Goal: Task Accomplishment & Management: Manage account settings

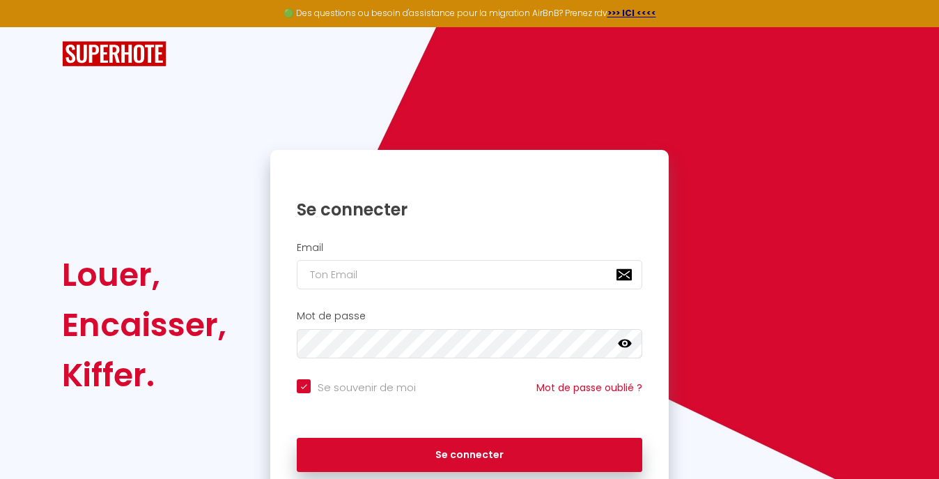
checkbox input "true"
click at [388, 281] on div "Email" at bounding box center [469, 269] width 398 height 69
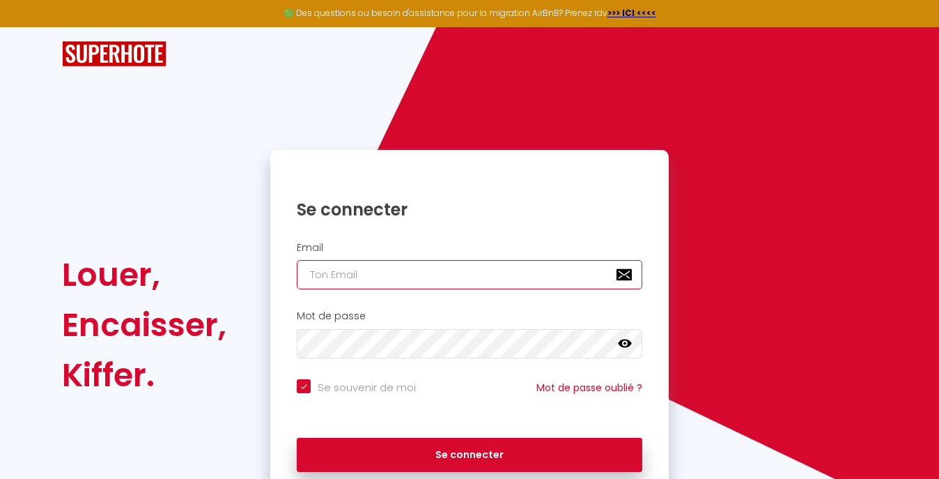
click at [388, 278] on input "email" at bounding box center [470, 274] width 346 height 29
type input "s"
checkbox input "true"
type input "so"
checkbox input "true"
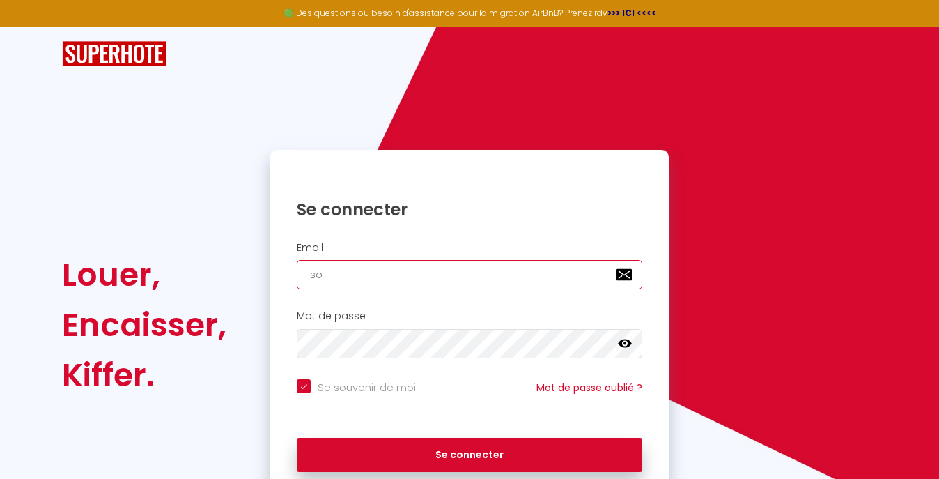
type input "sos"
checkbox input "true"
type input "sosp"
checkbox input "true"
type input "sospa"
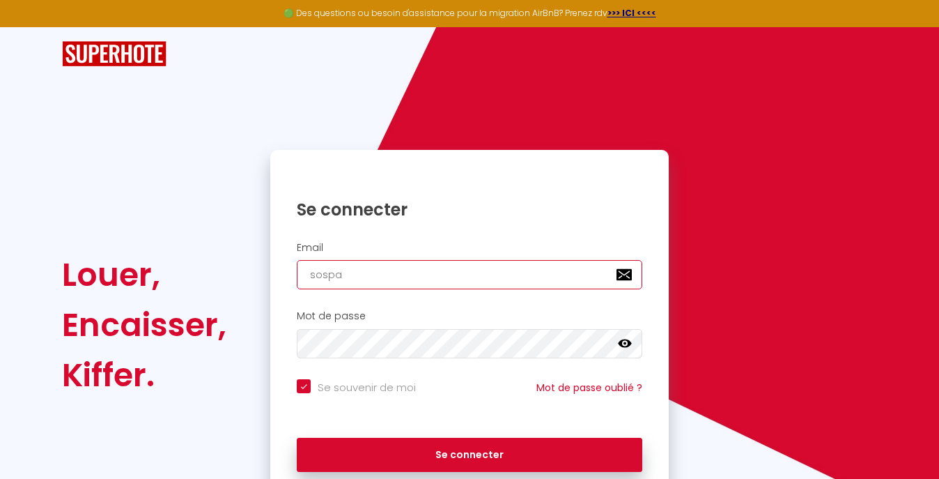
checkbox input "true"
type input "sospa7"
checkbox input "true"
type input "sospa78"
checkbox input "true"
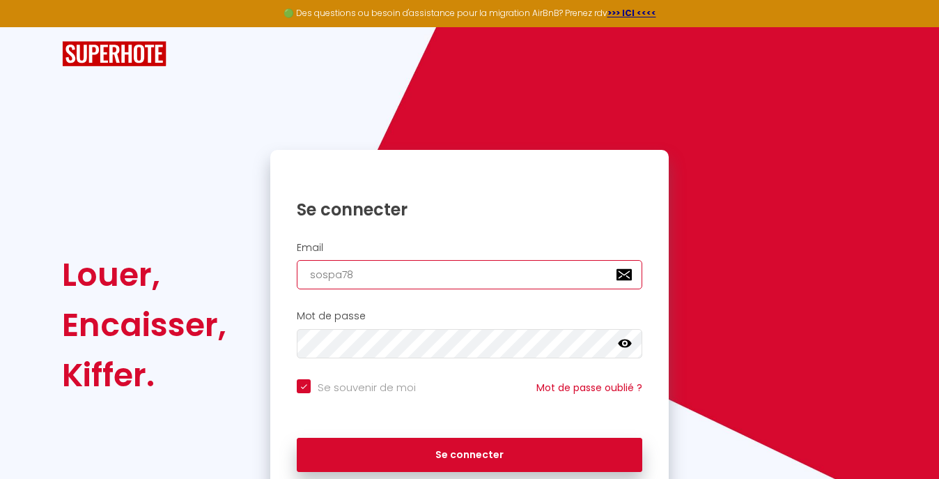
type input "sospa784"
checkbox input "true"
type input "sospa7841"
checkbox input "true"
type input "sospa78410"
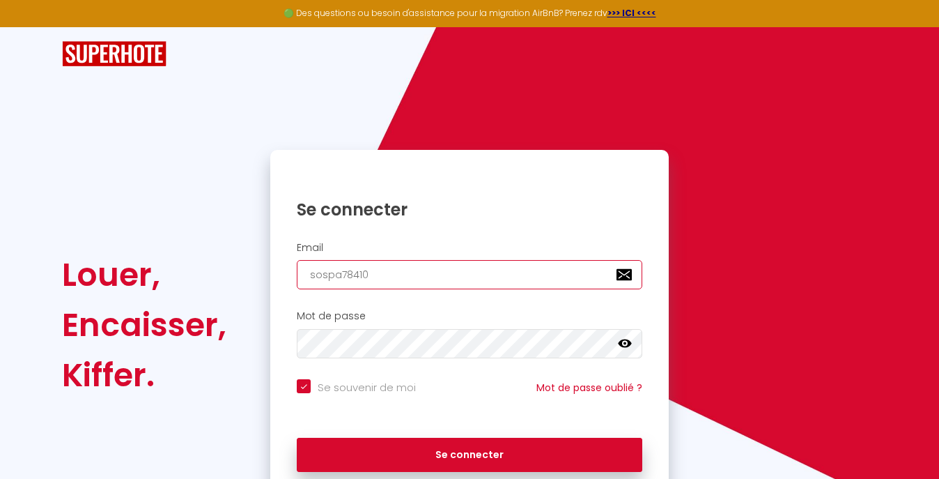
checkbox input "true"
type input "sospa78410@"
checkbox input "true"
type input "sospa78410@g"
checkbox input "true"
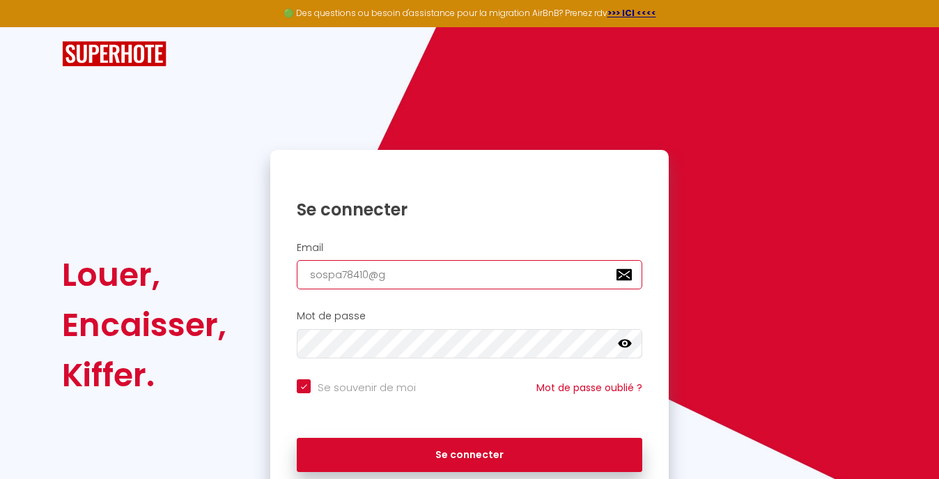
type input "sospa78410@gm"
checkbox input "true"
type input "sospa78410@gma"
checkbox input "true"
type input "sospa78410@gmai"
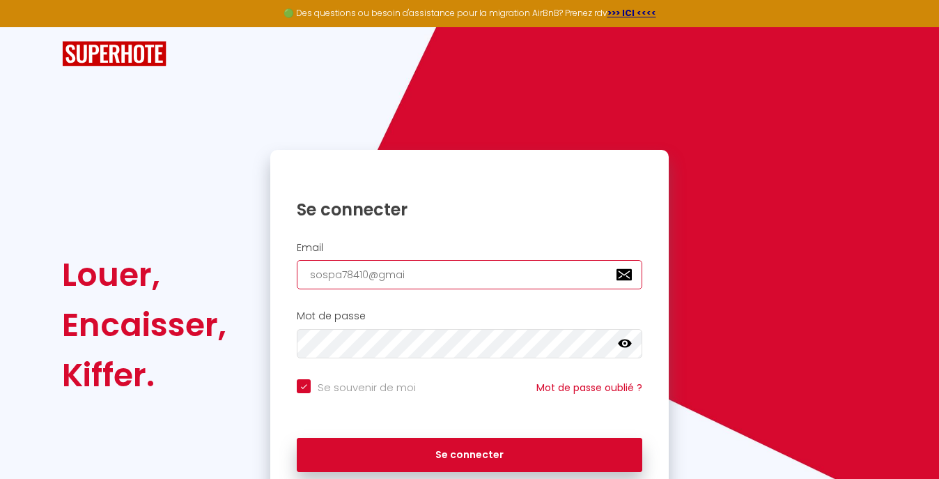
checkbox input "true"
type input "[EMAIL_ADDRESS]"
checkbox input "true"
type input "[EMAIL_ADDRESS]."
checkbox input "true"
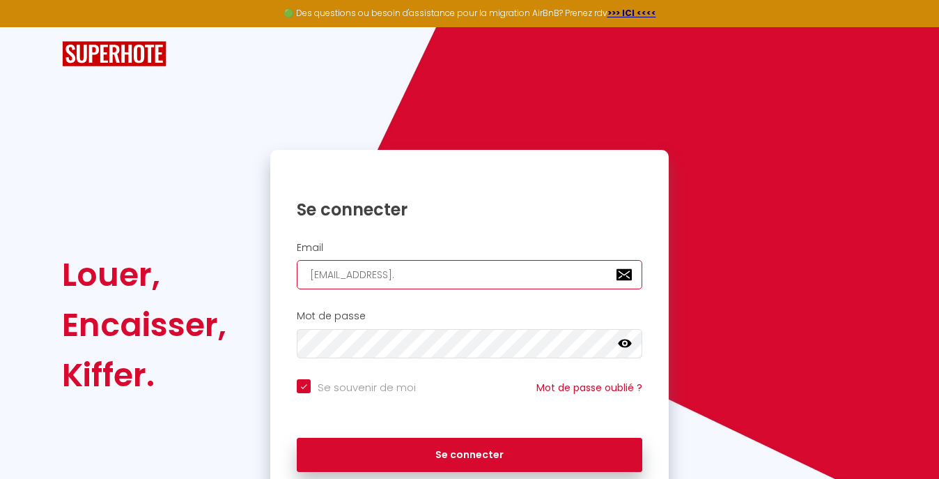
type input "sospa78410@gmail.c"
checkbox input "true"
type input "[EMAIL_ADDRESS][DOMAIN_NAME]"
checkbox input "true"
type input "[EMAIL_ADDRESS][DOMAIN_NAME]"
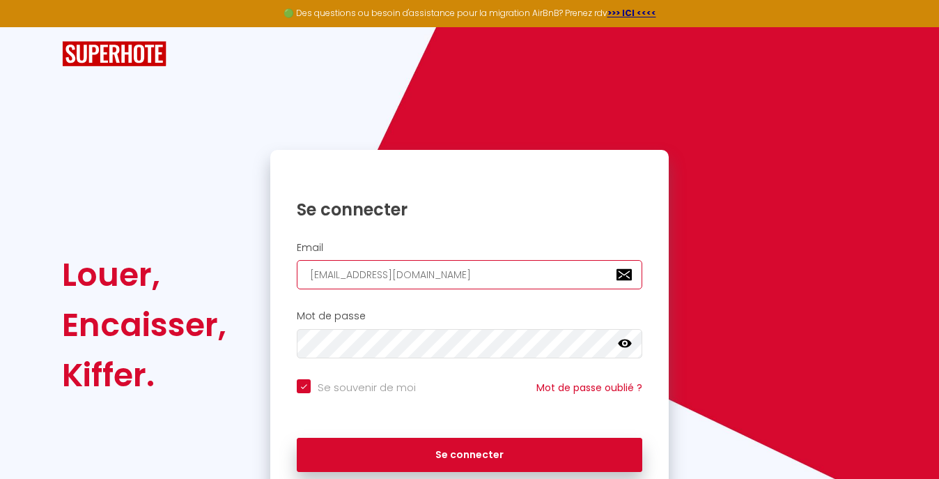
checkbox input "true"
type input "[EMAIL_ADDRESS][DOMAIN_NAME]"
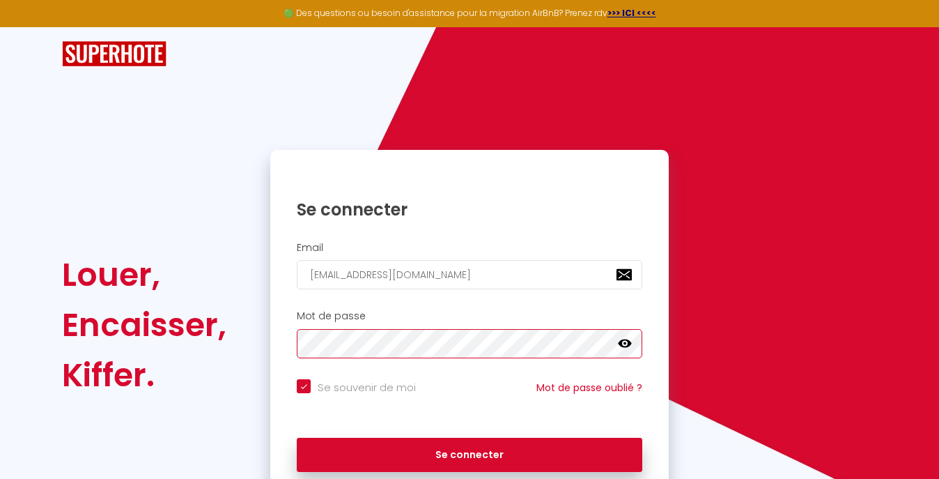
click at [297, 437] on button "Se connecter" at bounding box center [470, 454] width 346 height 35
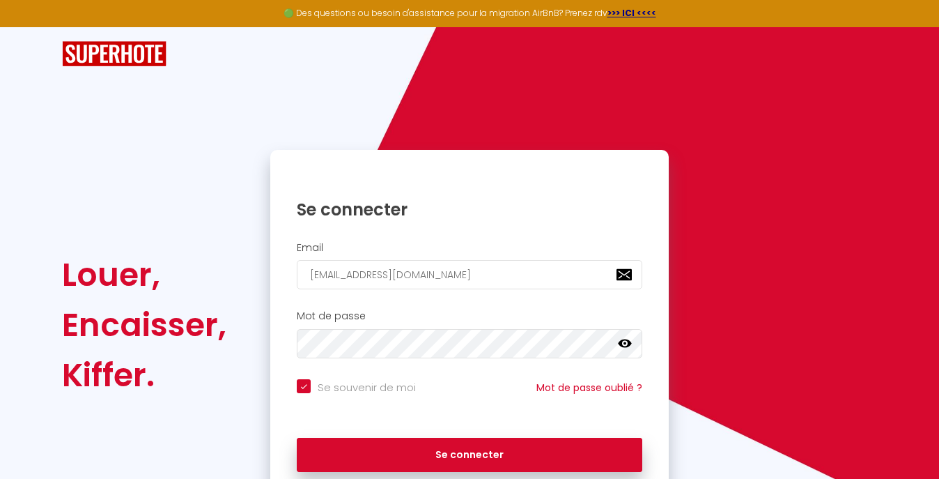
click at [628, 347] on icon at bounding box center [625, 343] width 14 height 14
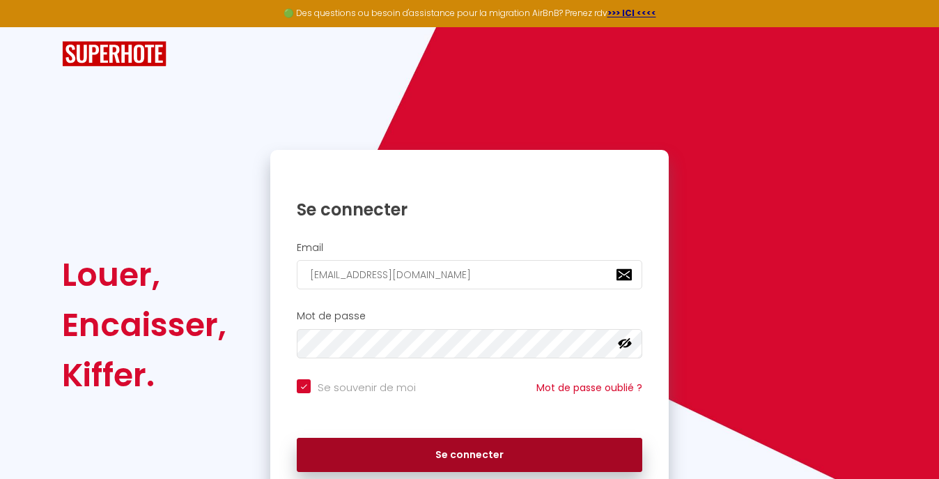
click at [502, 453] on button "Se connecter" at bounding box center [470, 454] width 346 height 35
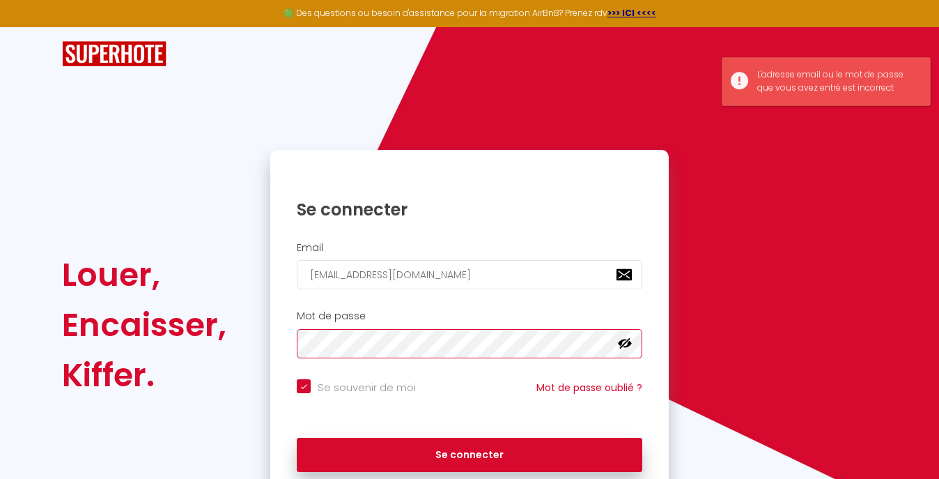
click at [297, 437] on button "Se connecter" at bounding box center [470, 454] width 346 height 35
checkbox input "true"
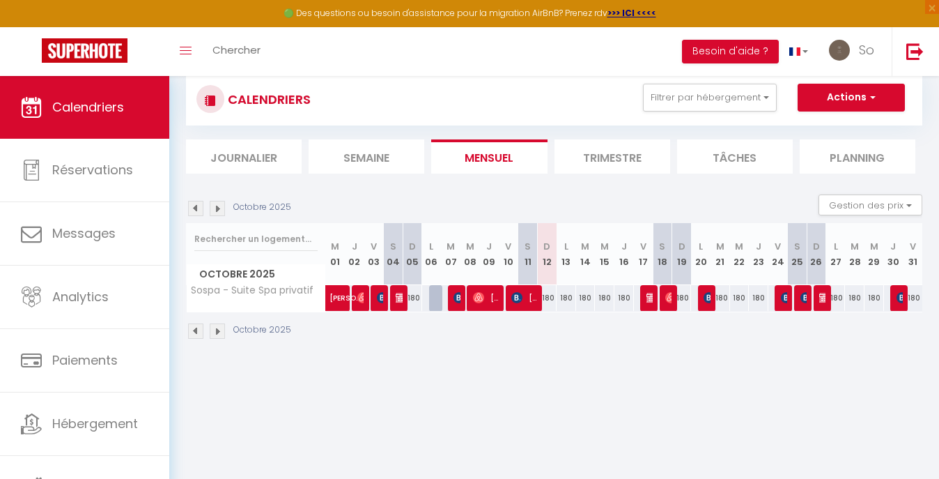
scroll to position [33, 0]
click at [220, 203] on img at bounding box center [217, 207] width 15 height 15
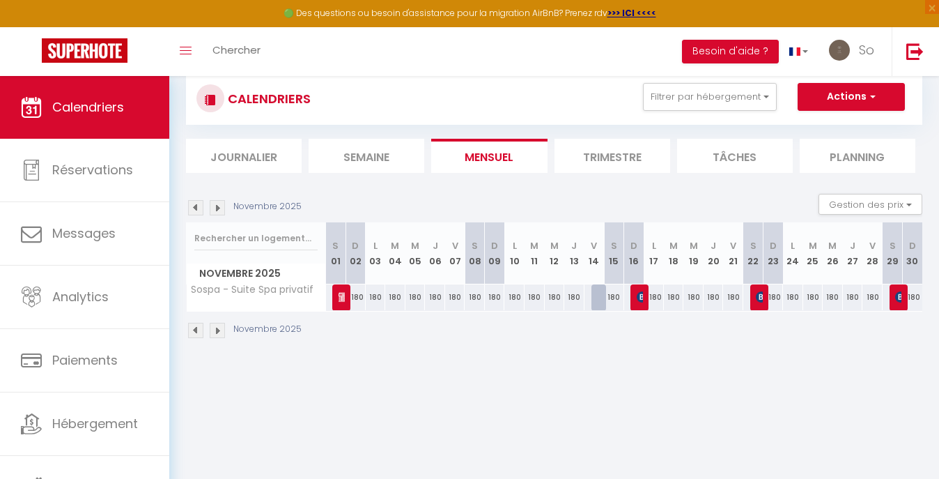
click at [194, 207] on img at bounding box center [195, 207] width 15 height 15
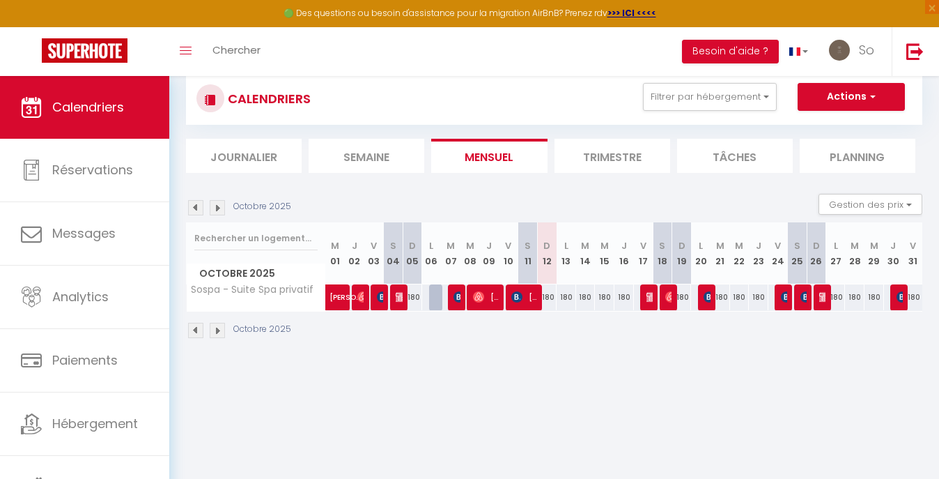
click at [213, 207] on img at bounding box center [217, 207] width 15 height 15
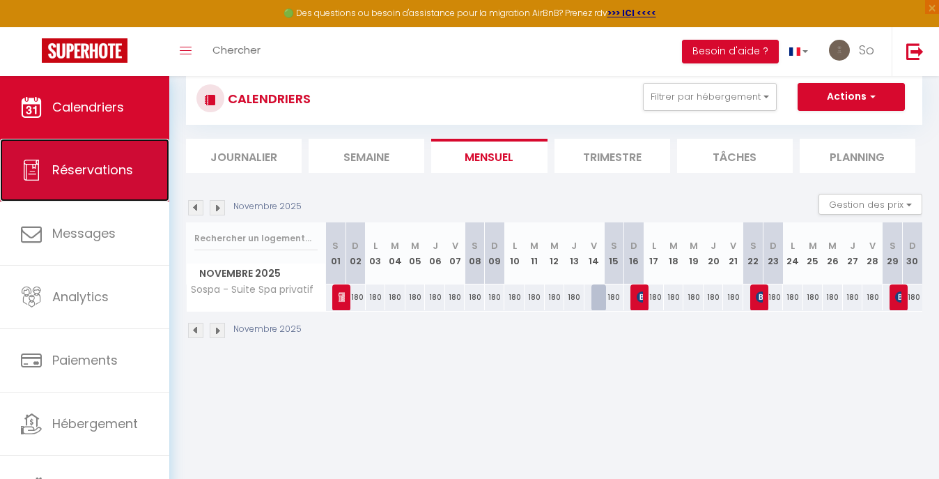
click at [93, 179] on link "Réservations" at bounding box center [84, 170] width 169 height 63
select select "not_cancelled"
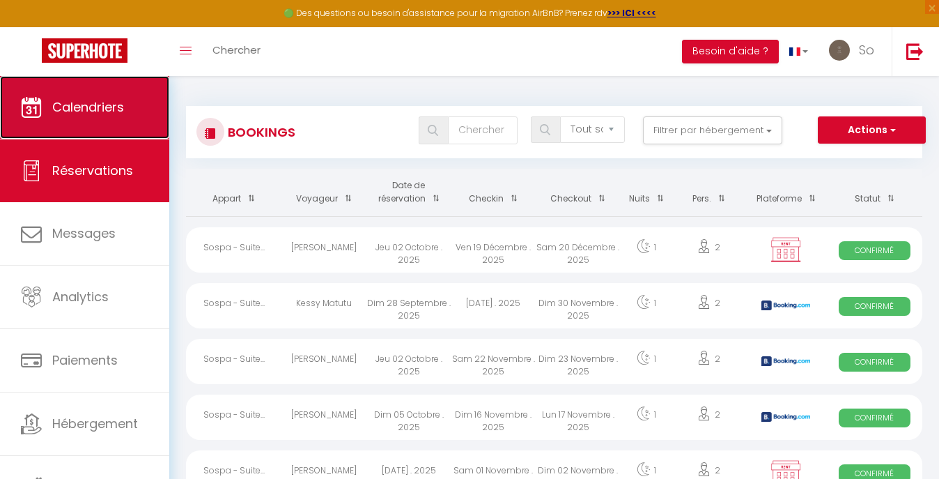
click at [91, 126] on link "Calendriers" at bounding box center [84, 107] width 169 height 63
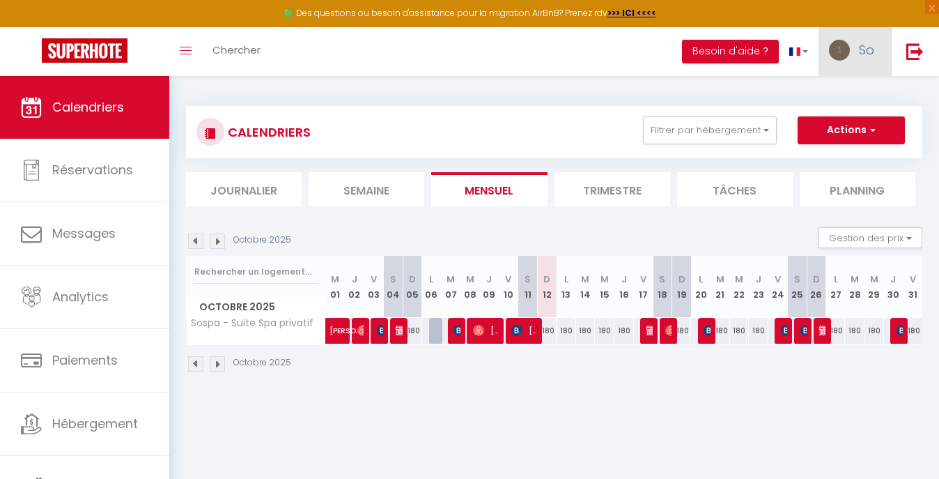
click at [848, 46] on img at bounding box center [839, 50] width 21 height 21
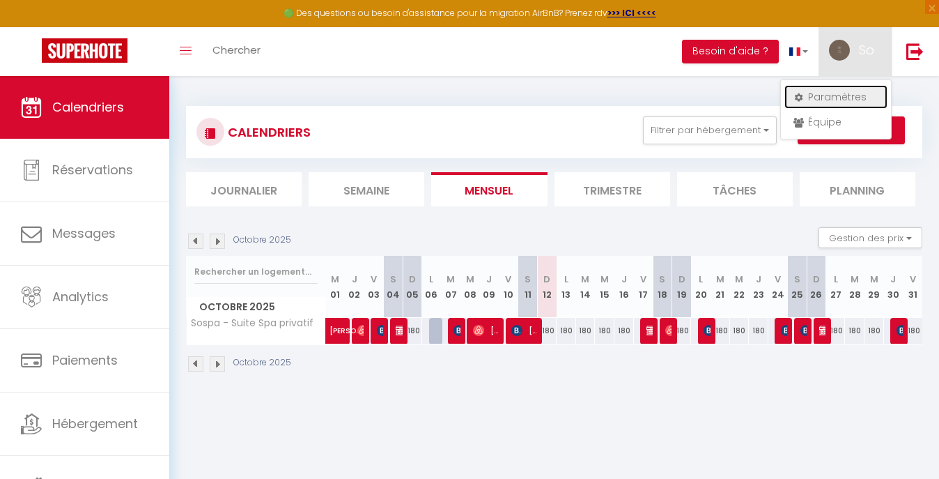
click at [845, 98] on link "Paramètres" at bounding box center [835, 97] width 103 height 24
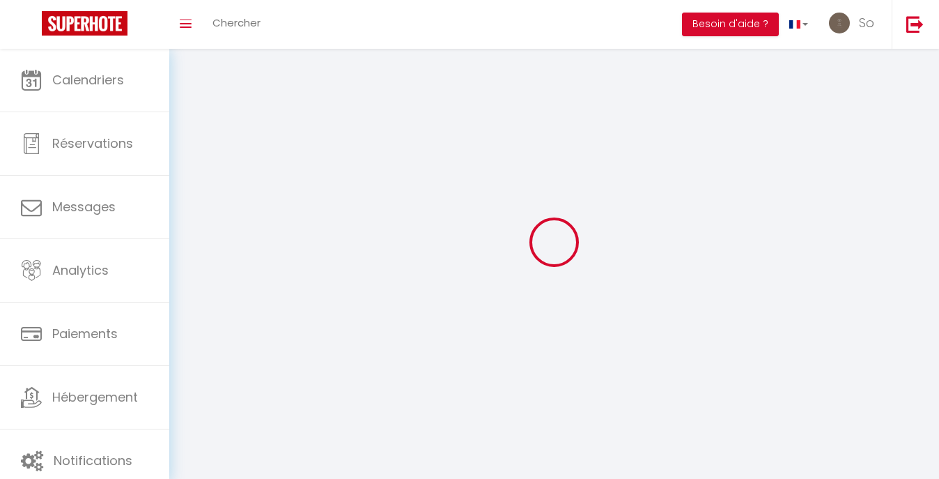
select select "fr"
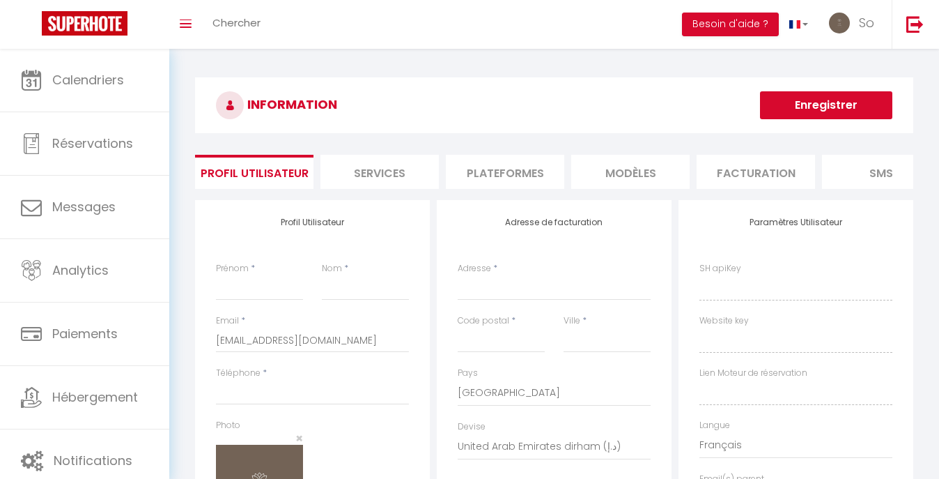
type input "So"
type input "Spa"
type input "0622561861"
type input "[STREET_ADDRESS]"
type input "78410"
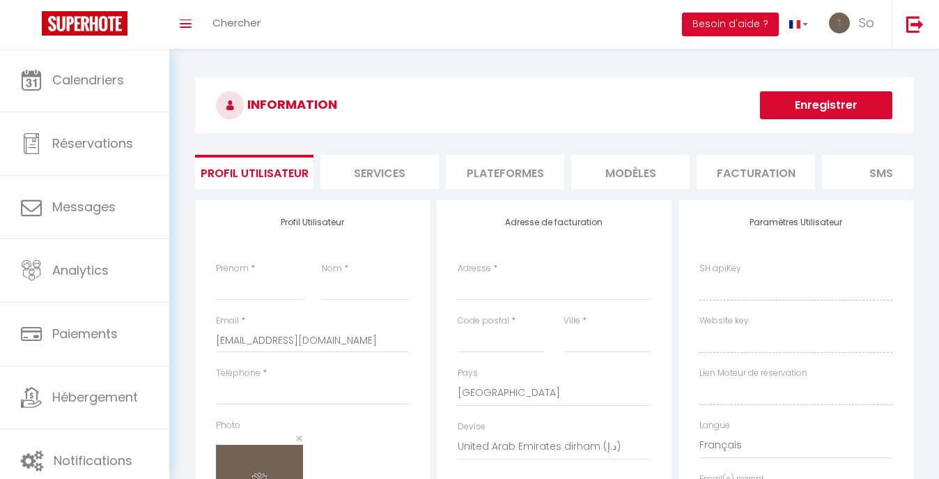
type input "La Falaise"
select select "1"
select select "28"
type input "u3bbD2WKZIhWcvhuHKKuUKneg"
type input "tIbMr9W9cKYgFud45MpRNwHGC"
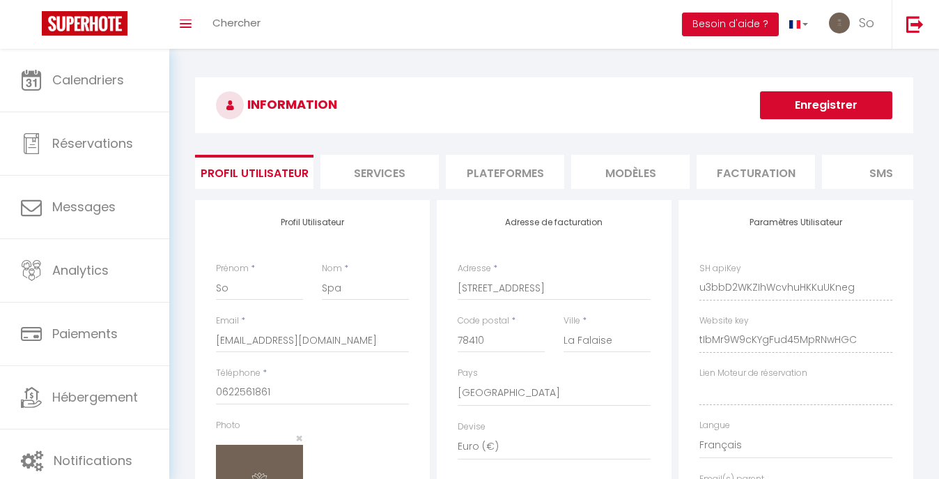
type input "[URL][DOMAIN_NAME]"
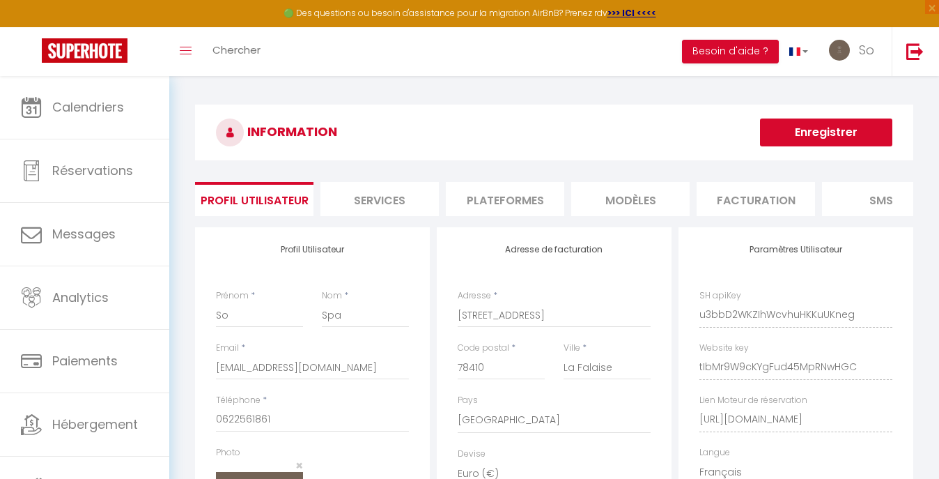
click at [387, 210] on li "Services" at bounding box center [379, 199] width 118 height 34
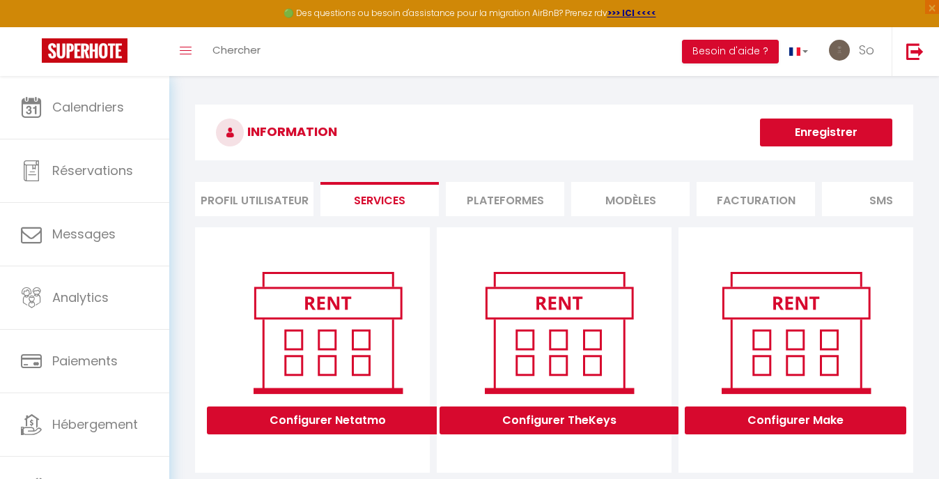
click at [490, 208] on li "Plateformes" at bounding box center [505, 199] width 118 height 34
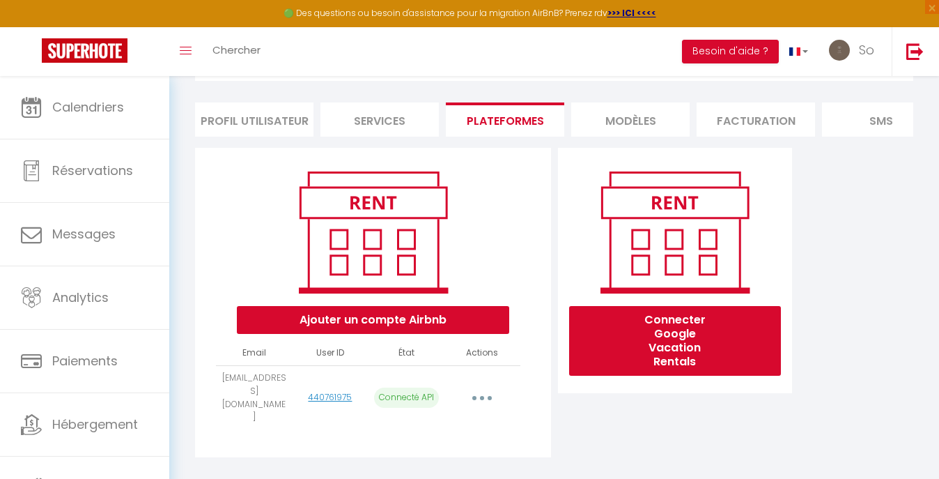
scroll to position [73, 0]
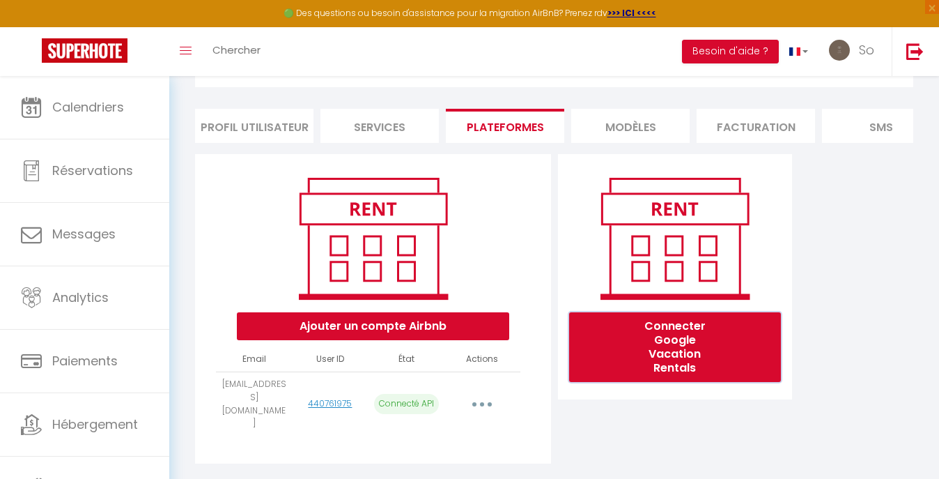
click at [612, 352] on button "Connecter Google Vacation Rentals" at bounding box center [674, 347] width 211 height 70
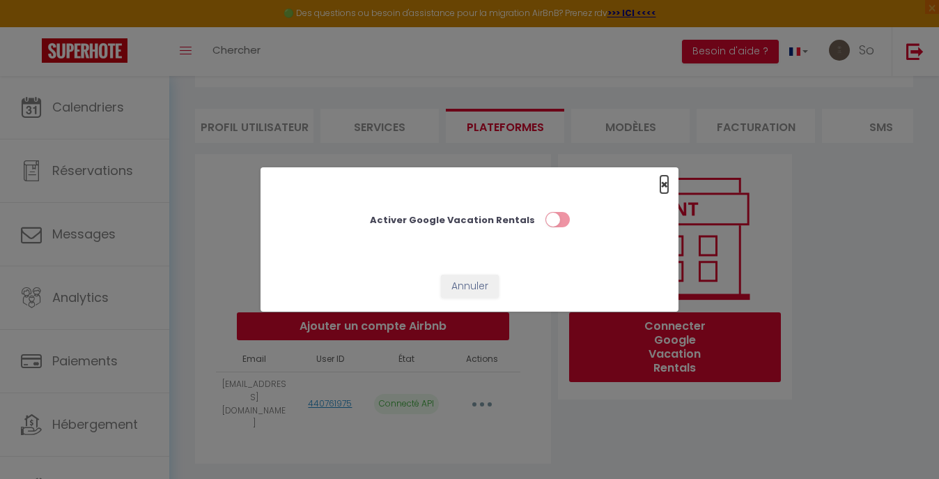
click at [666, 183] on span "×" at bounding box center [664, 184] width 8 height 17
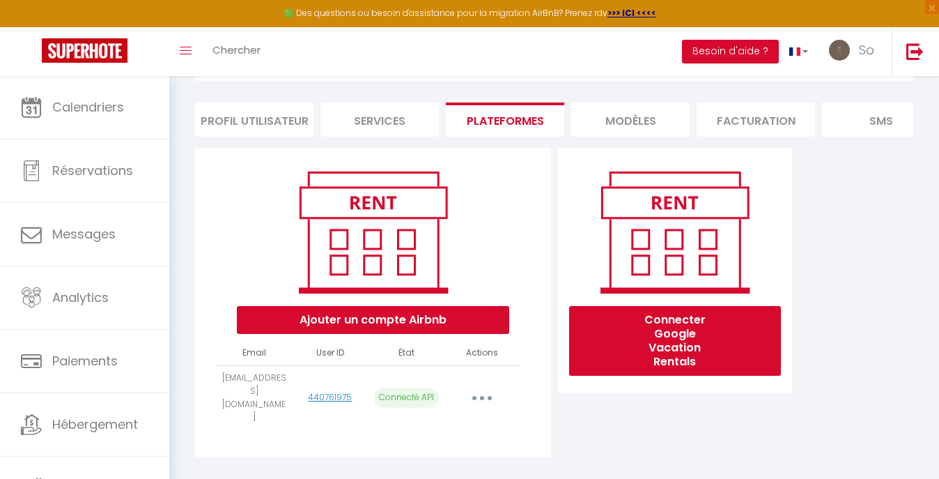
scroll to position [0, 0]
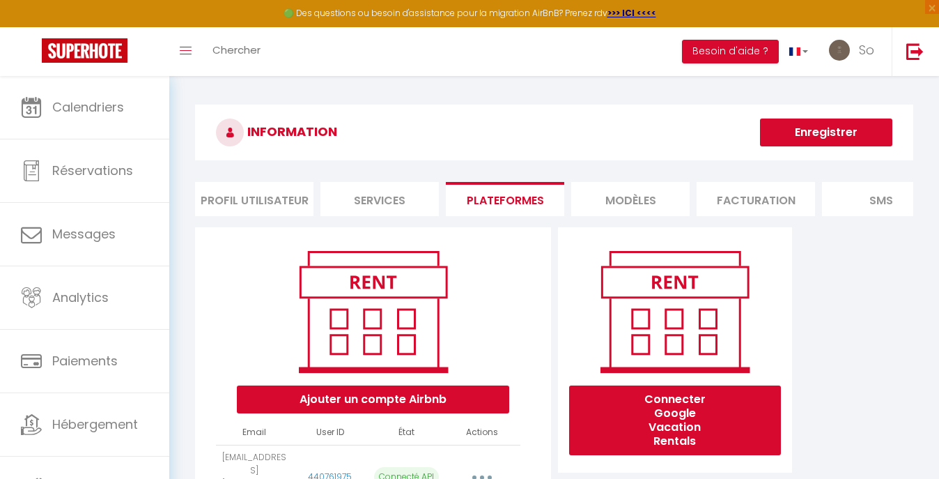
click at [642, 201] on li "MODÈLES" at bounding box center [630, 199] width 118 height 34
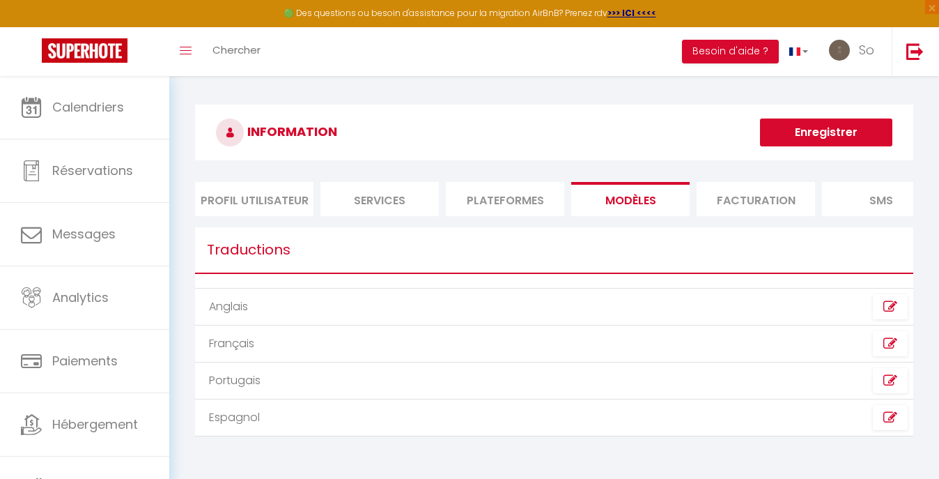
click at [548, 195] on li "Plateformes" at bounding box center [505, 199] width 118 height 34
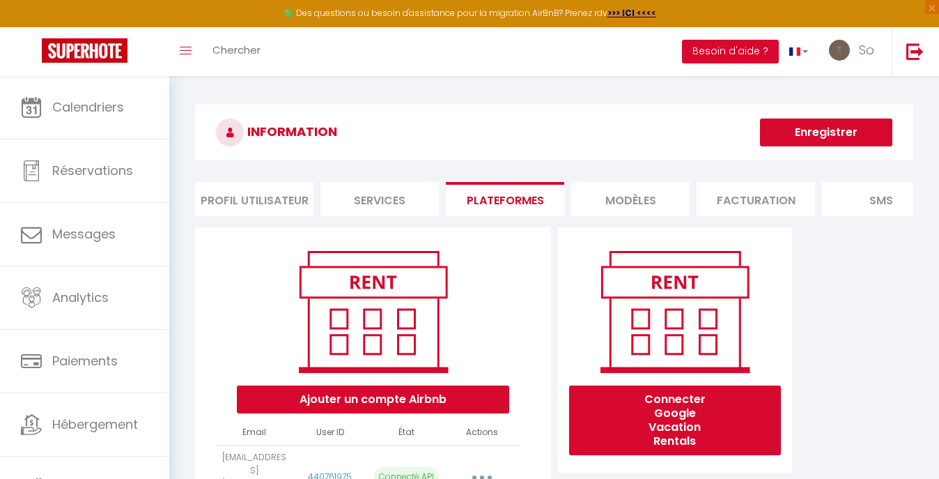
scroll to position [79, 0]
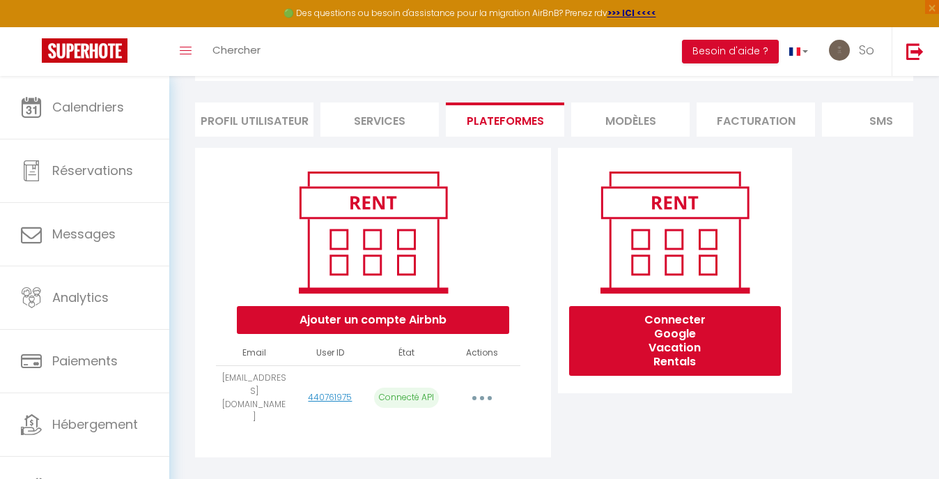
click at [483, 396] on icon "button" at bounding box center [482, 398] width 4 height 4
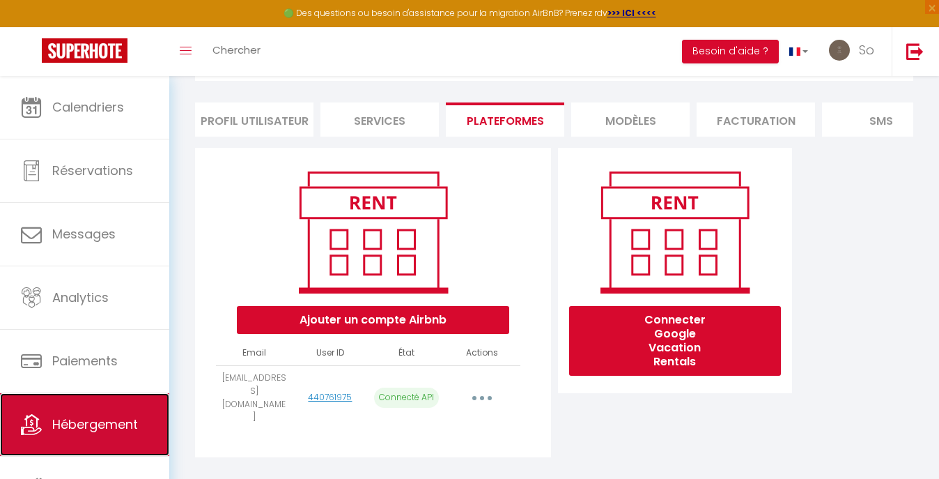
click at [95, 421] on span "Hébergement" at bounding box center [95, 423] width 86 height 17
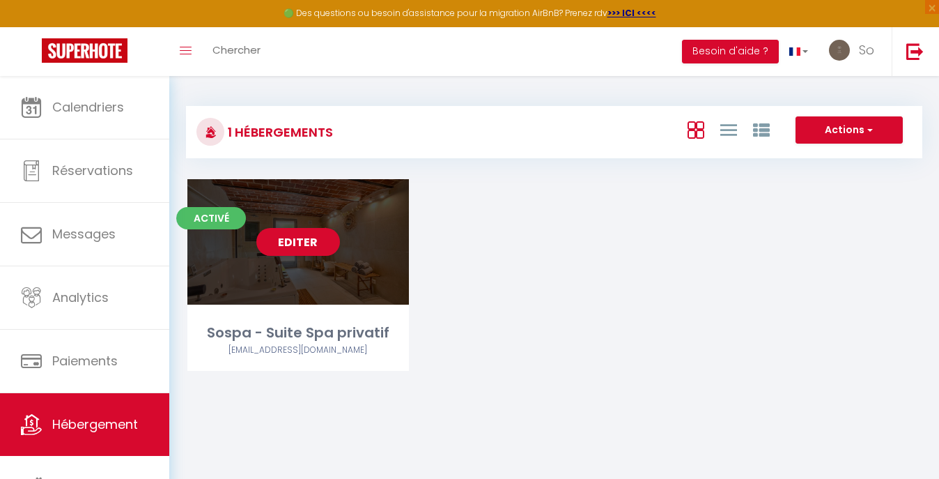
click at [320, 297] on div "Editer" at bounding box center [298, 241] width 222 height 125
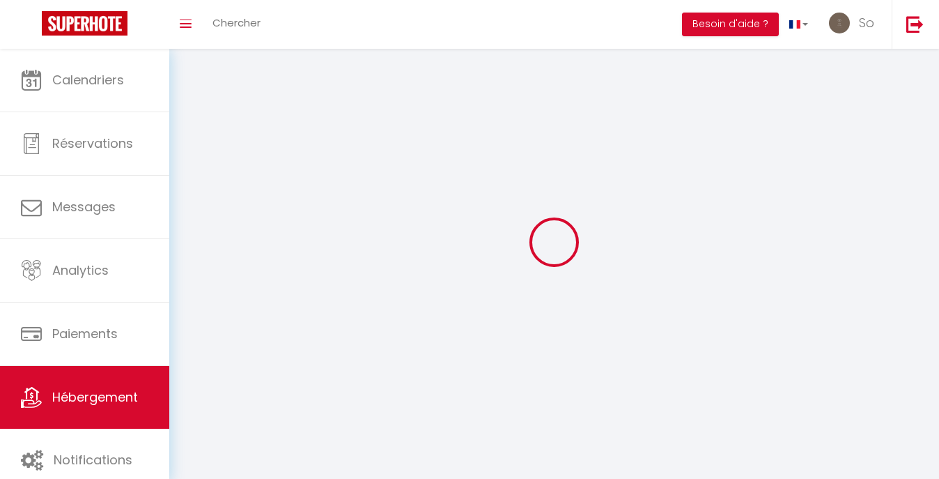
select select "1"
select select "28"
select select
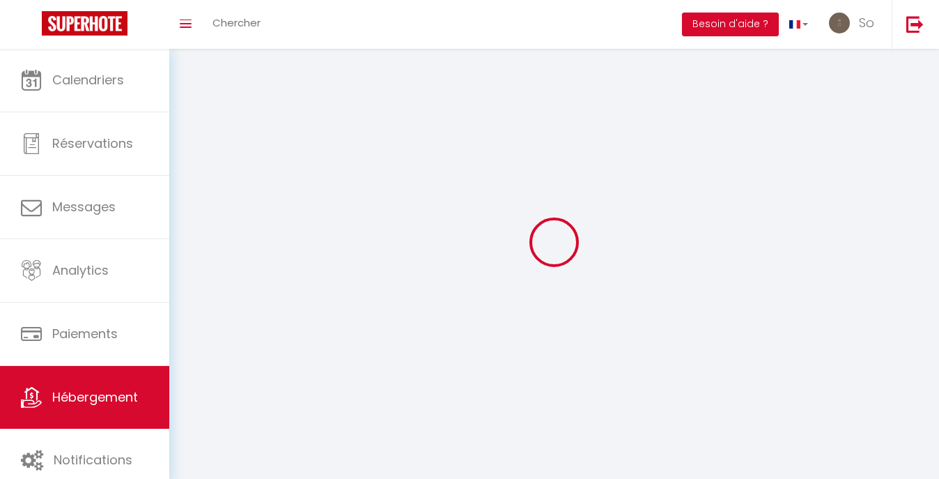
select select
checkbox input "false"
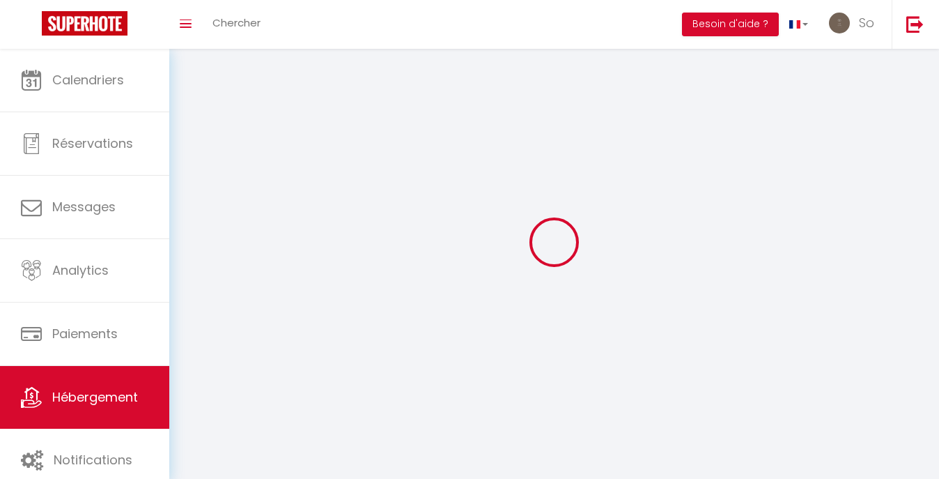
checkbox input "false"
select select
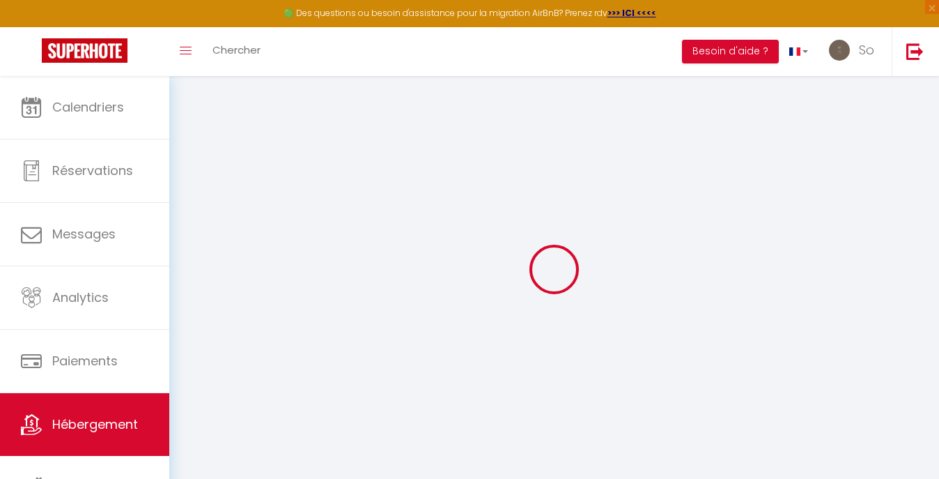
select select
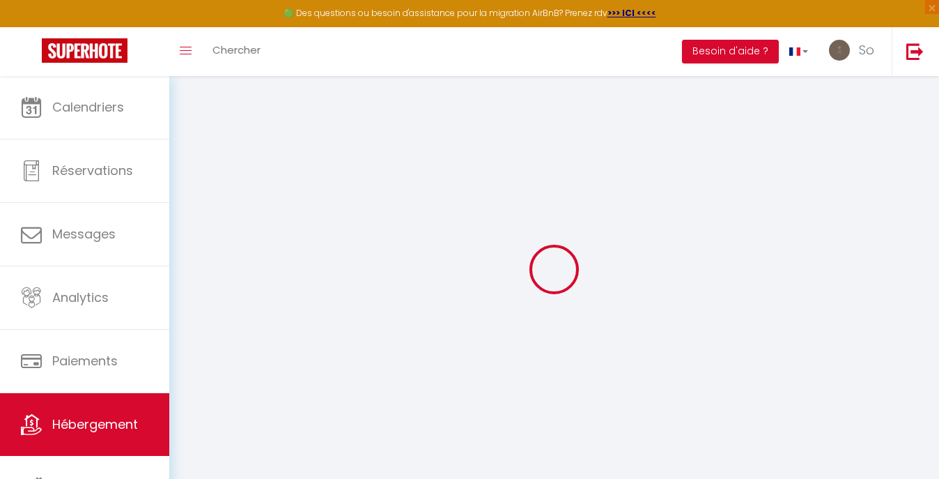
select select
checkbox input "false"
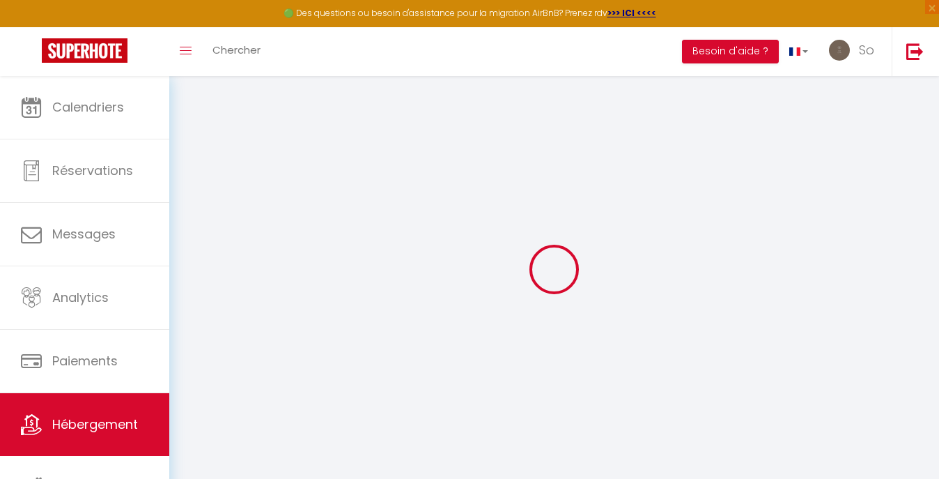
select select
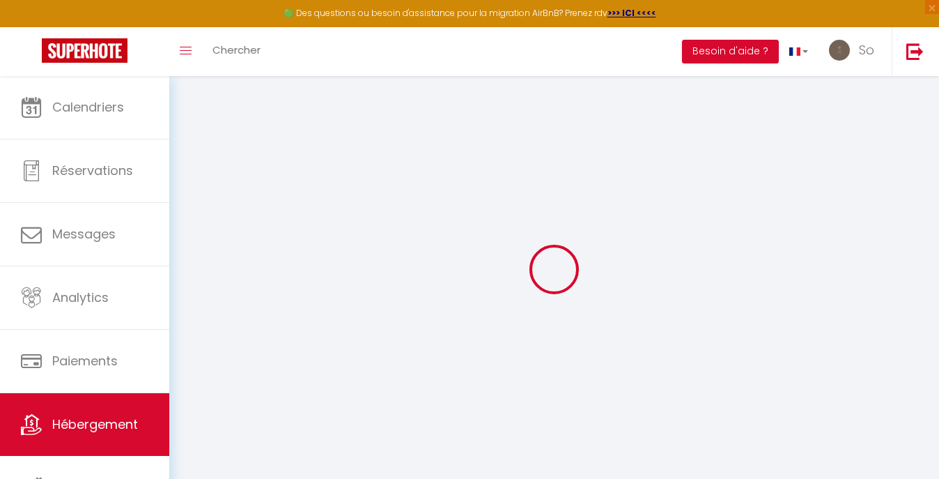
select select
checkbox input "false"
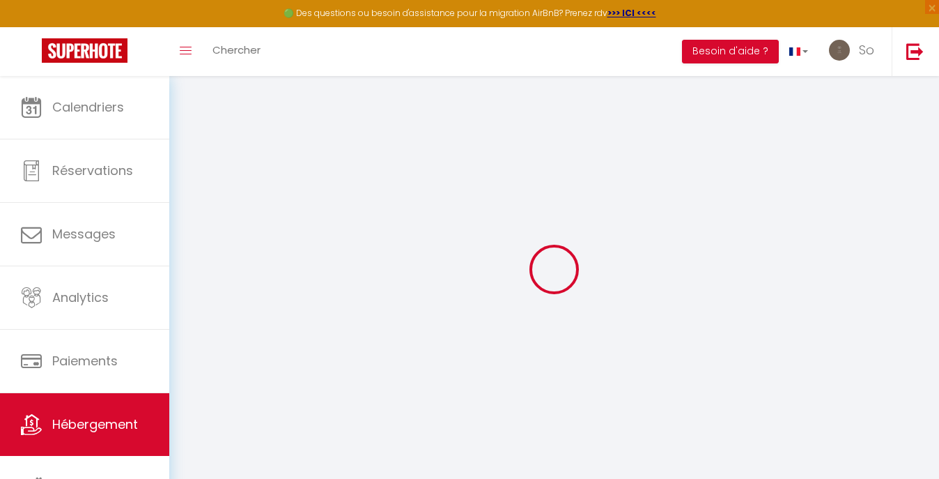
checkbox input "false"
select select
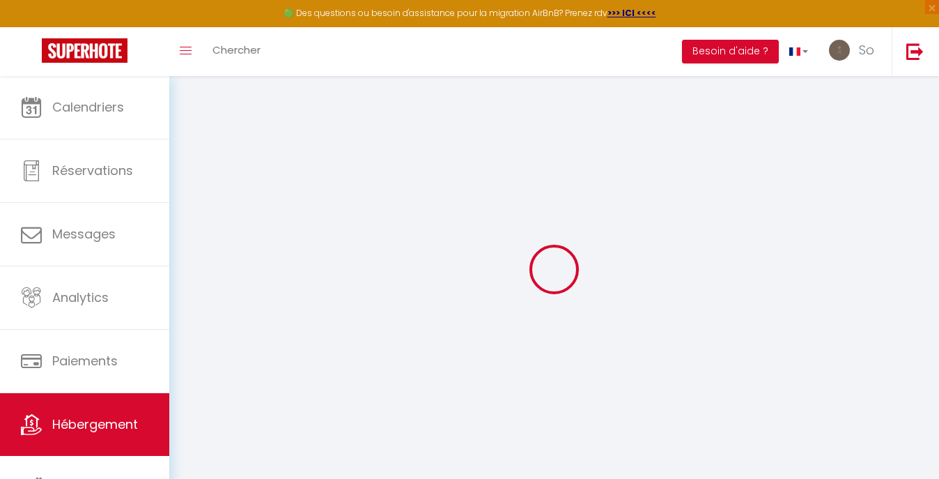
select select
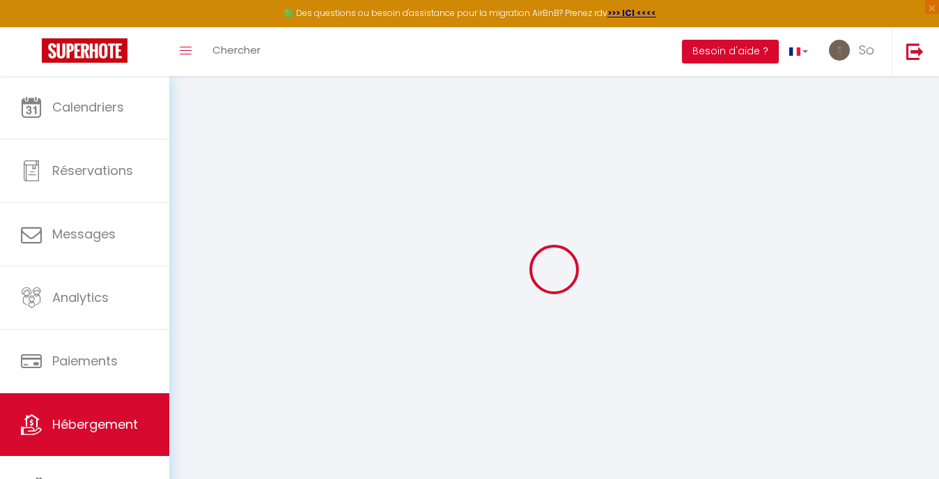
checkbox input "false"
select select
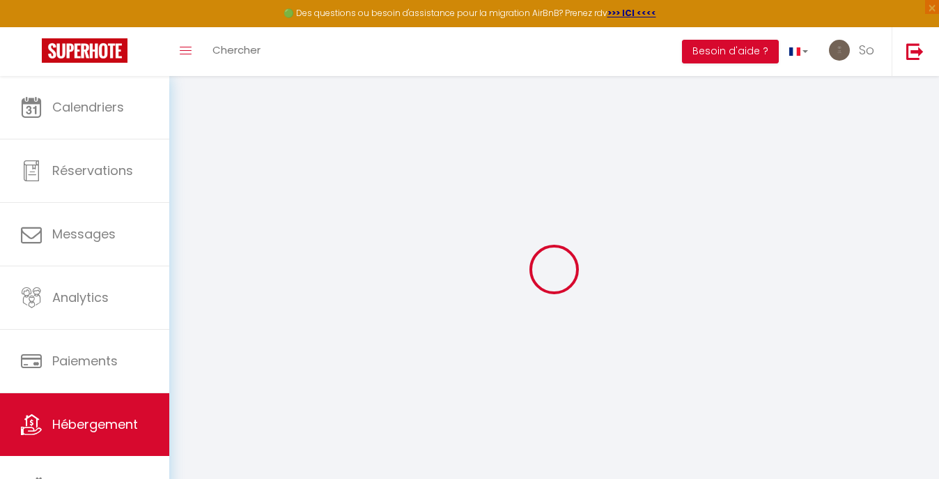
select select
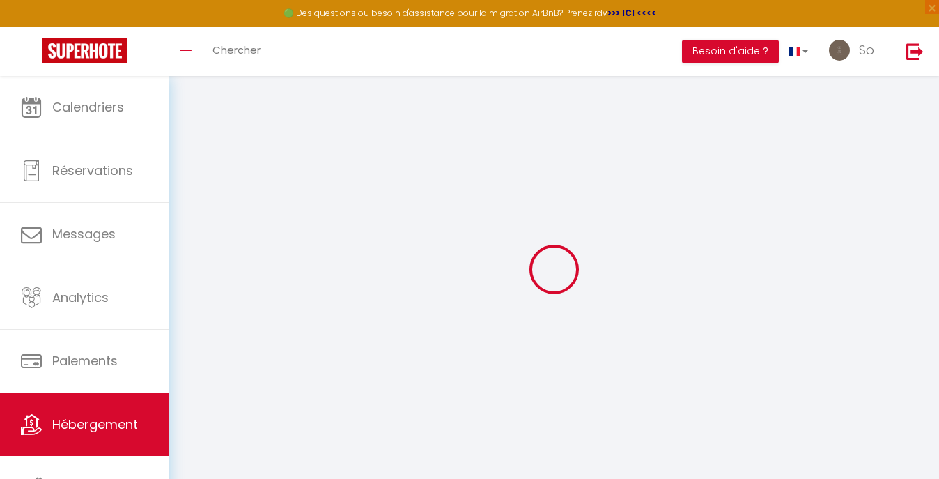
select select
checkbox input "false"
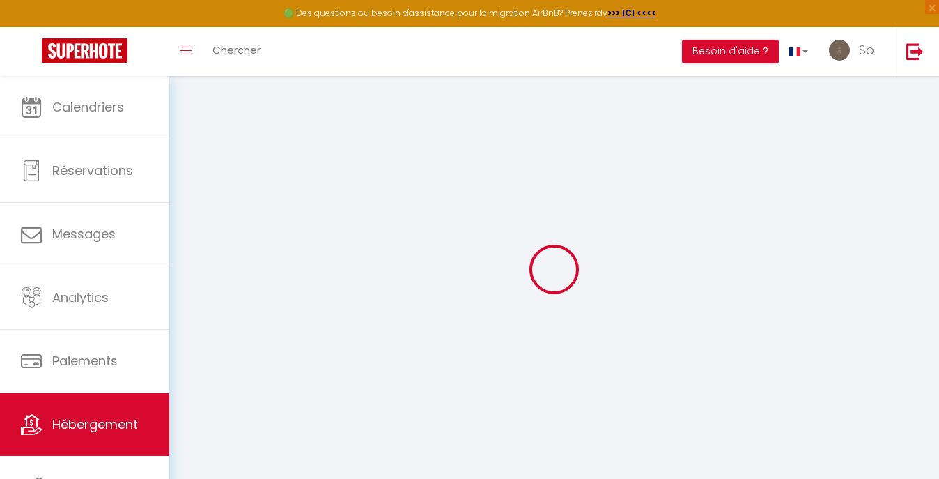
checkbox input "false"
select select
type input "Sospa - Suite Spa privatif"
select select "2"
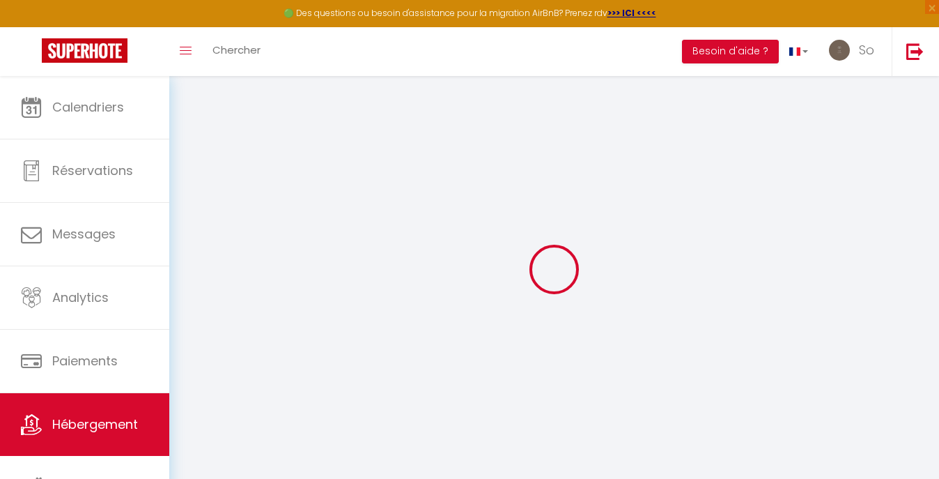
type input "220"
type input "50"
type input "0"
type input "300"
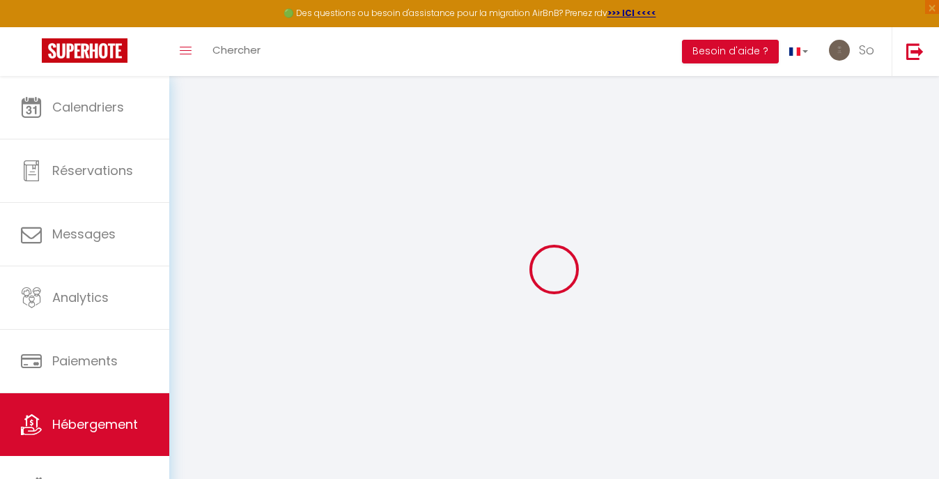
select select
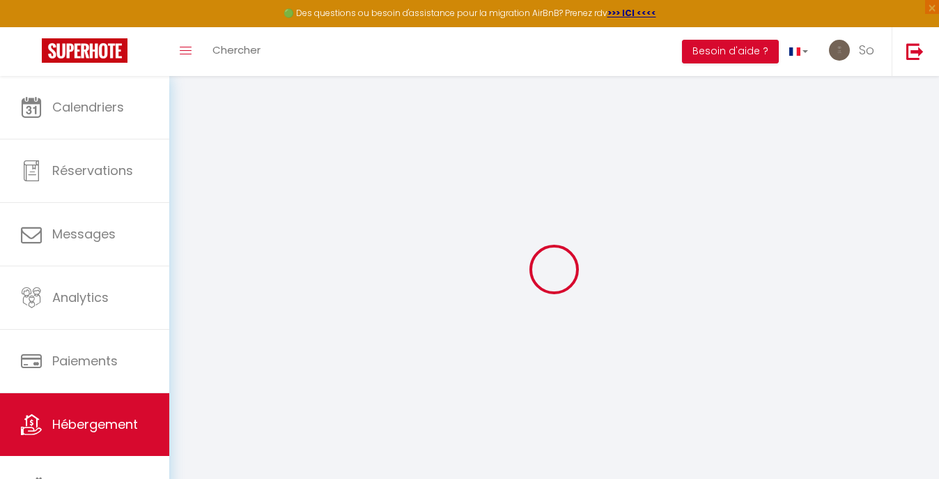
type input "[STREET_ADDRESS]"
type input "78410"
type input "La Falaise"
type input "[EMAIL_ADDRESS][DOMAIN_NAME]"
select select "1537"
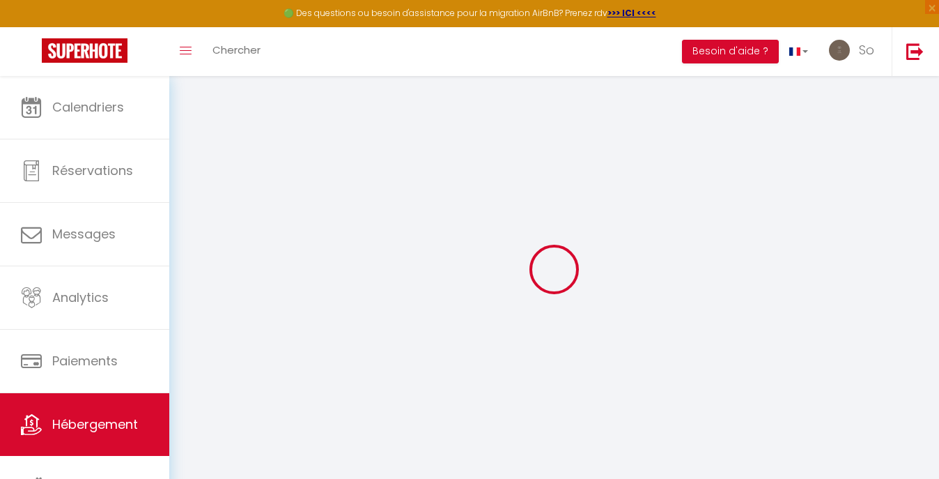
checkbox input "true"
radio input "true"
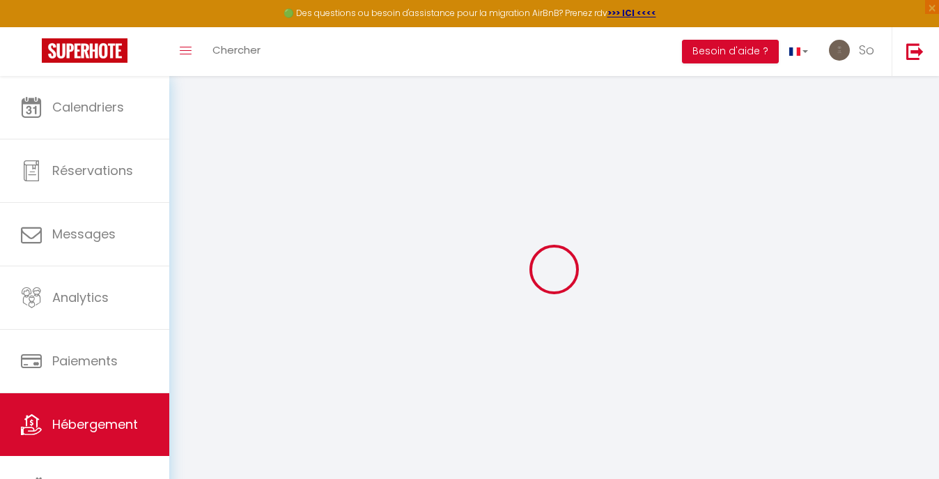
type input "0"
select select "+ 15 %"
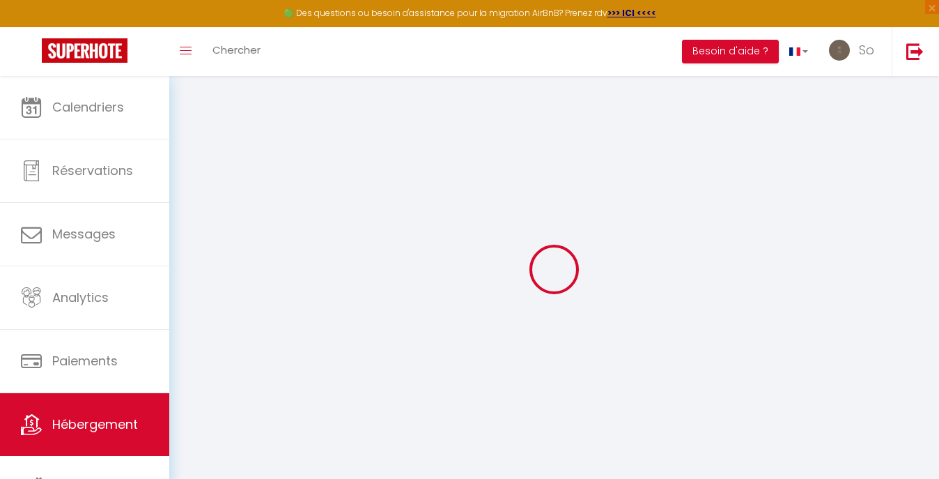
select select "+ 15 %"
select select "EUR"
select select
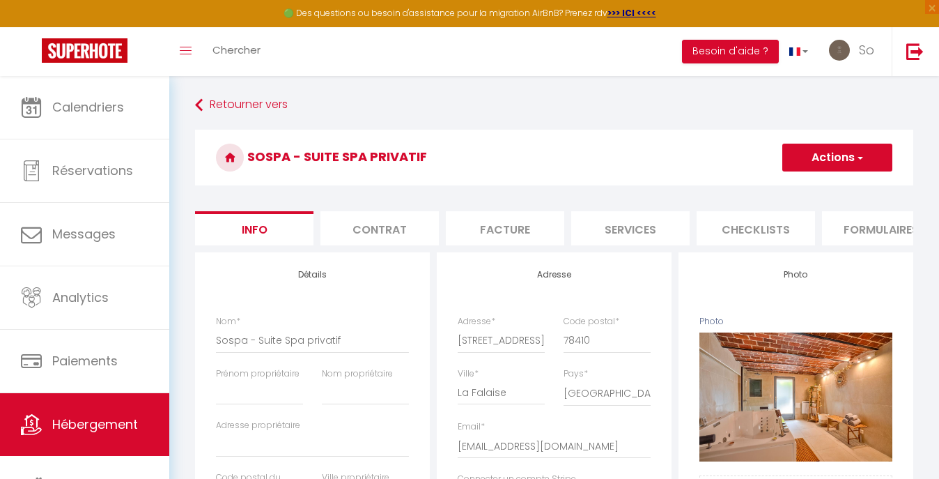
checkbox input "true"
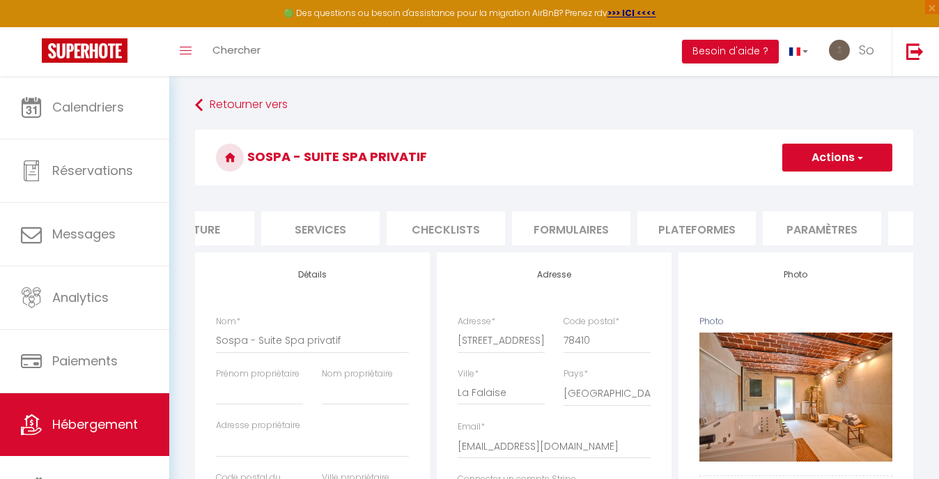
scroll to position [0, 318]
click at [657, 222] on li "Plateformes" at bounding box center [689, 228] width 118 height 34
select select
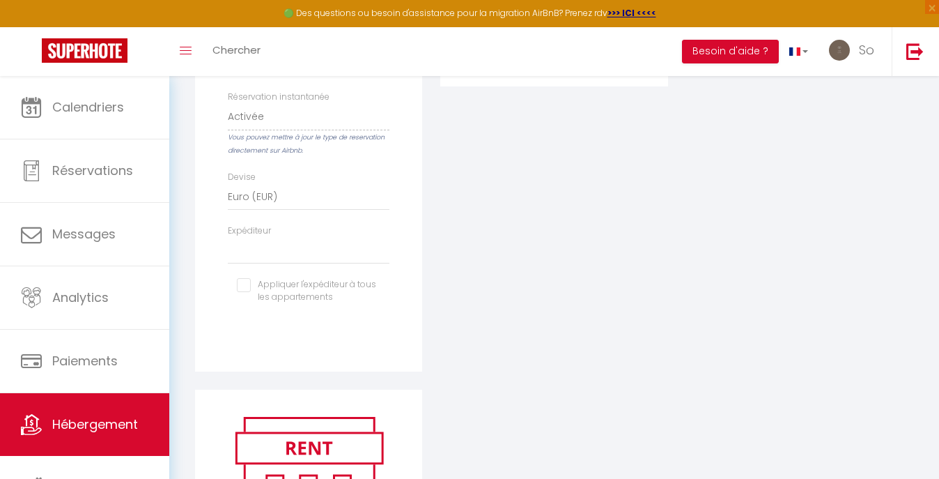
scroll to position [723, 0]
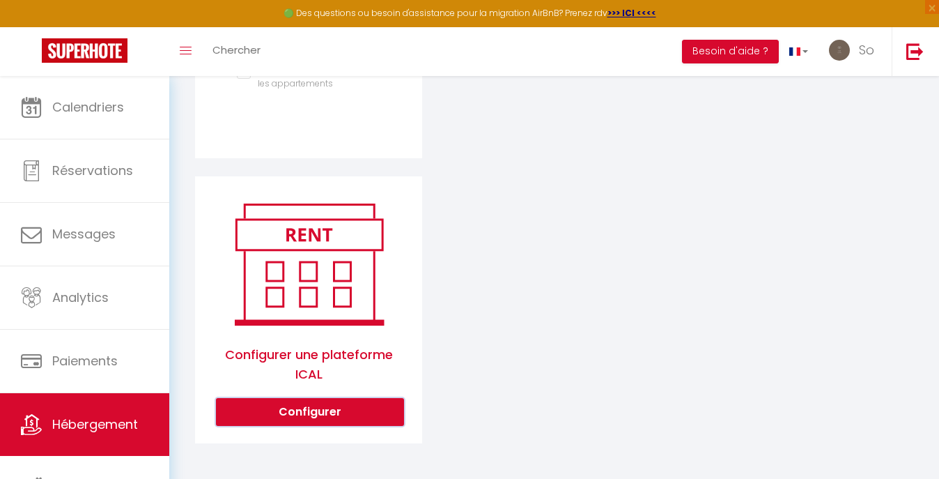
click at [343, 424] on button "Configurer" at bounding box center [310, 412] width 188 height 28
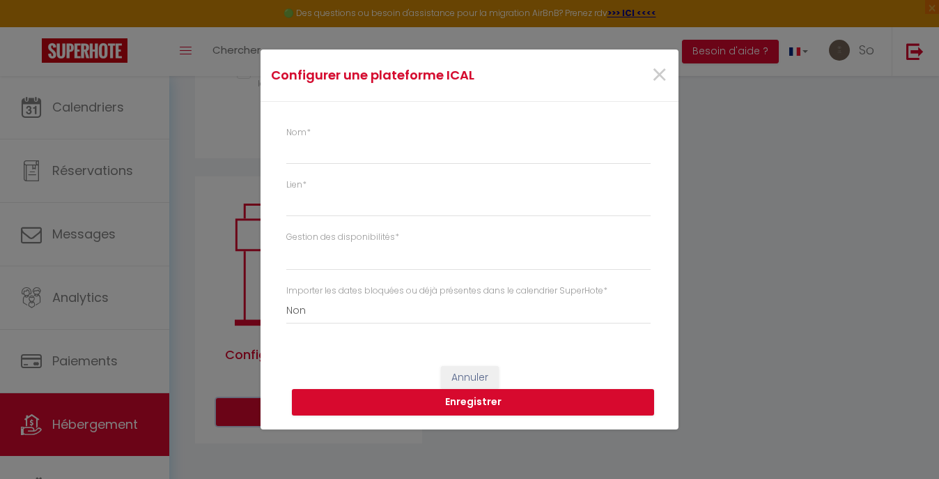
select select "1"
select select
click at [389, 150] on input "Nom *" at bounding box center [468, 151] width 364 height 25
type input "BNB"
select select
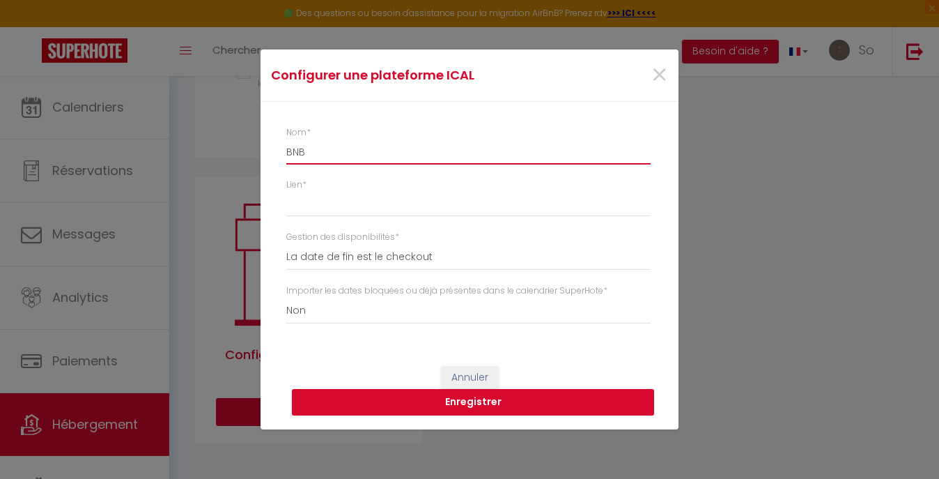
type input "BNBZ"
select select
type input "BNBZEN"
select select
type input "BNBZEN"
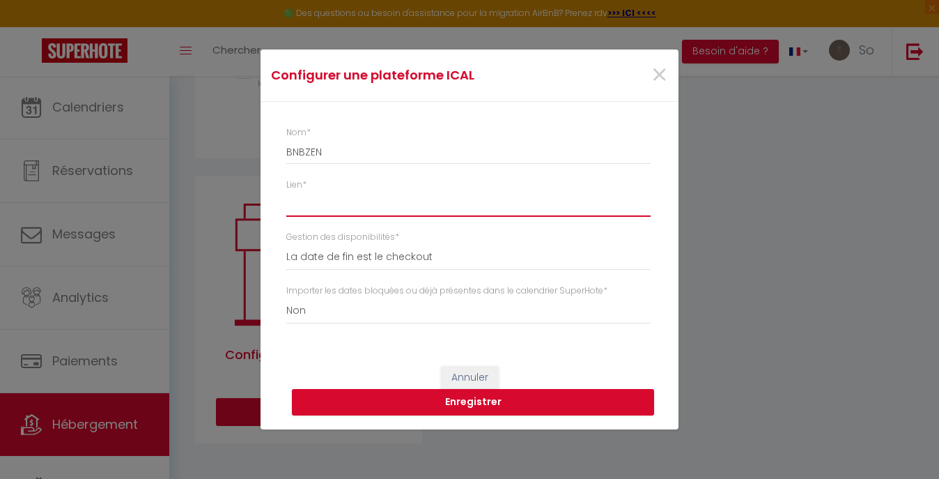
paste input "[URL][DOMAIN_NAME]"
type input "[URL][DOMAIN_NAME]"
select select
type input "[URL][DOMAIN_NAME]."
select select
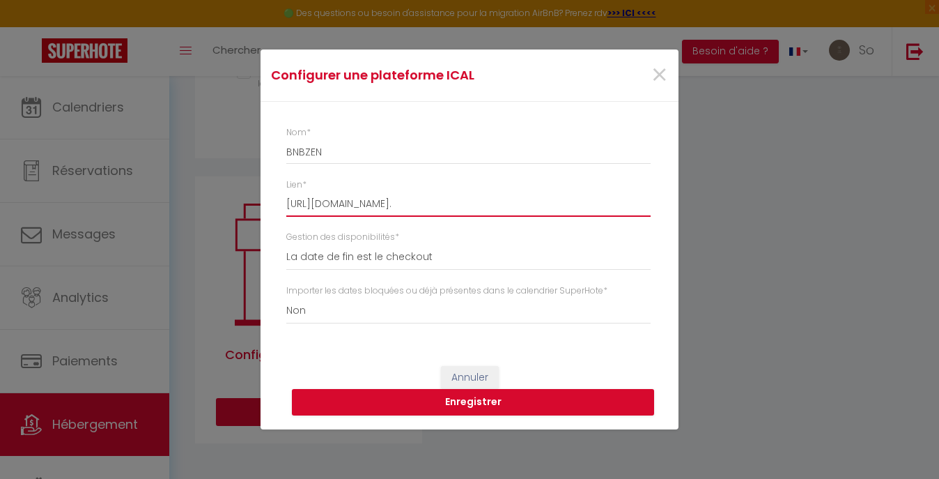
type input "[URL][DOMAIN_NAME]"
select select
type input "[URL][DOMAIN_NAME]"
select select
type input "[URL][DOMAIN_NAME]"
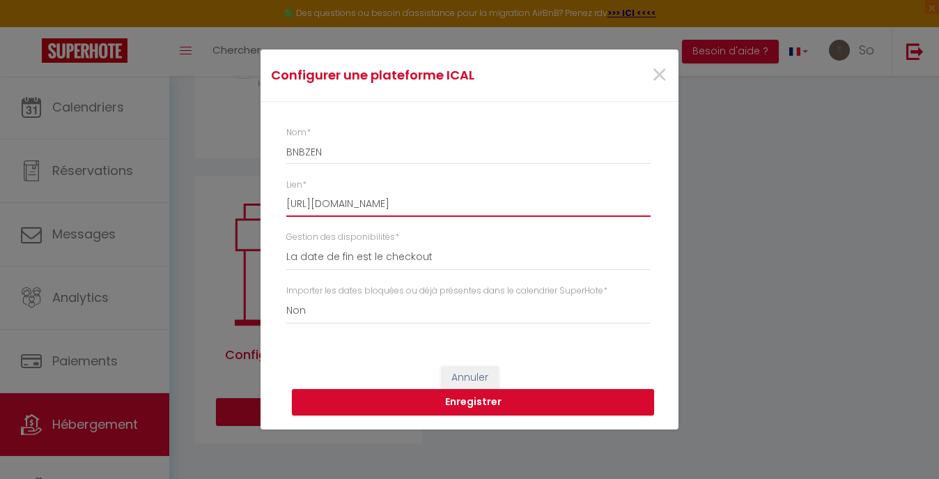
select select
type input "[URL][DOMAIN_NAME]"
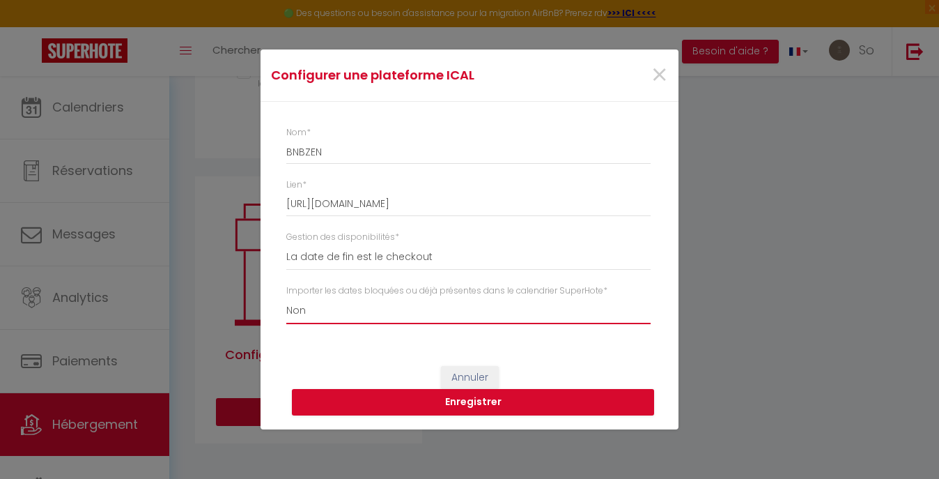
click at [417, 313] on select "Oui Non" at bounding box center [468, 310] width 364 height 26
select select "true"
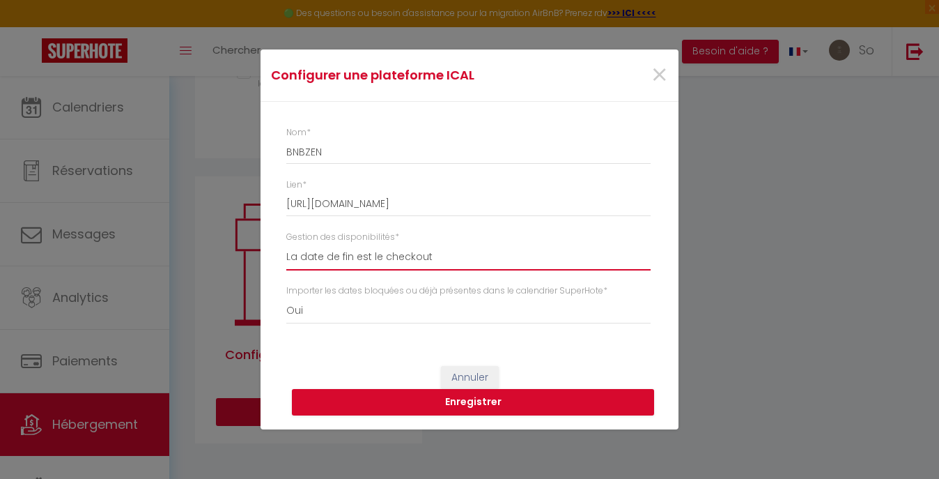
click at [389, 268] on select "La date de fin est le checkout La date de fin est la dernière nuit La date de f…" at bounding box center [468, 257] width 364 height 26
click at [454, 394] on button "Enregistrer" at bounding box center [473, 402] width 362 height 26
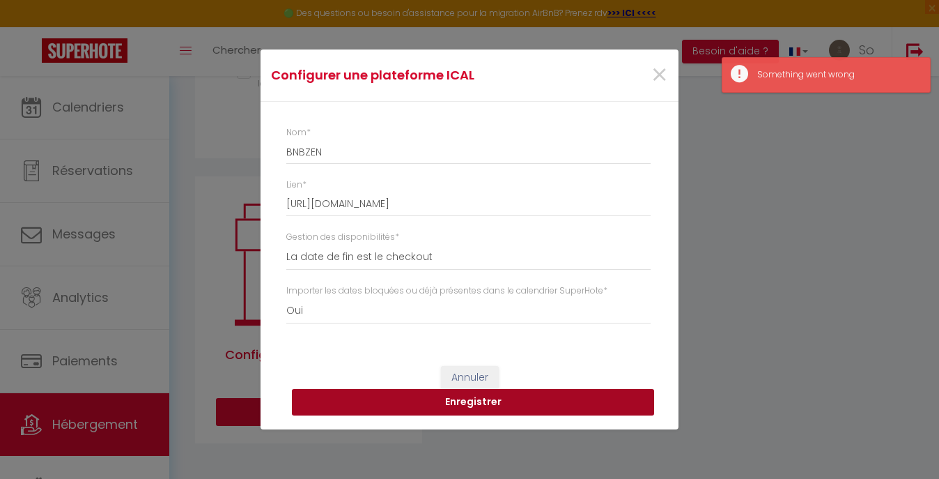
click at [454, 394] on button "Enregistrer" at bounding box center [473, 402] width 362 height 26
click at [456, 408] on button "Enregistrer" at bounding box center [473, 402] width 362 height 26
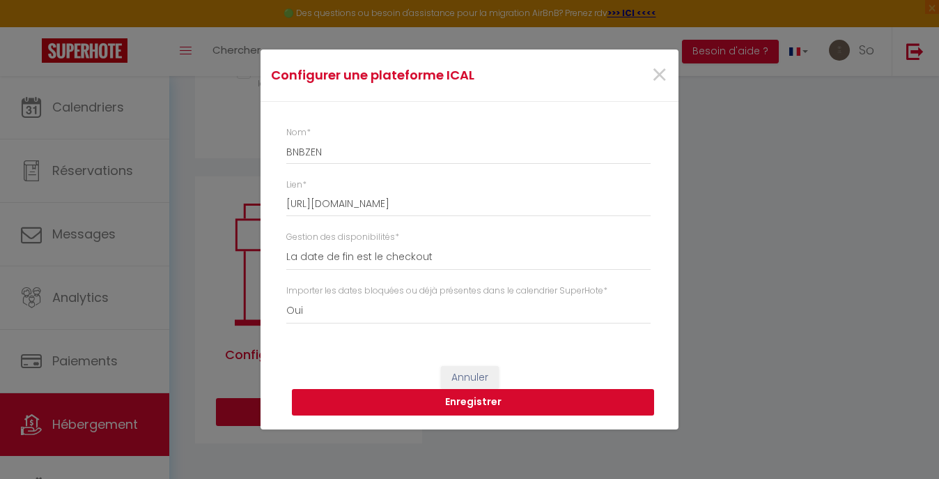
click at [359, 413] on button "Enregistrer" at bounding box center [473, 402] width 362 height 26
click at [356, 242] on label "Gestion des disponibilités *" at bounding box center [342, 237] width 113 height 13
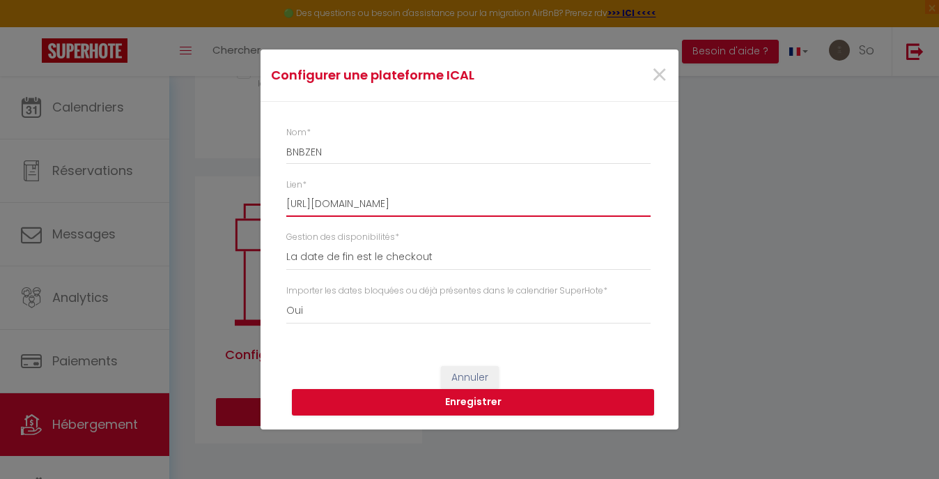
click at [356, 217] on input "[URL][DOMAIN_NAME]" at bounding box center [468, 204] width 364 height 25
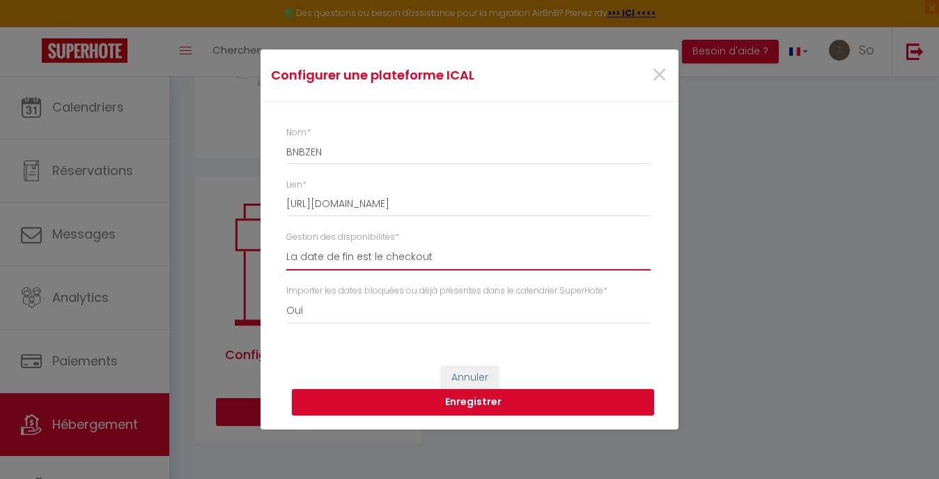
click at [357, 247] on select "La date de fin est le checkout La date de fin est la dernière nuit La date de f…" at bounding box center [468, 257] width 364 height 26
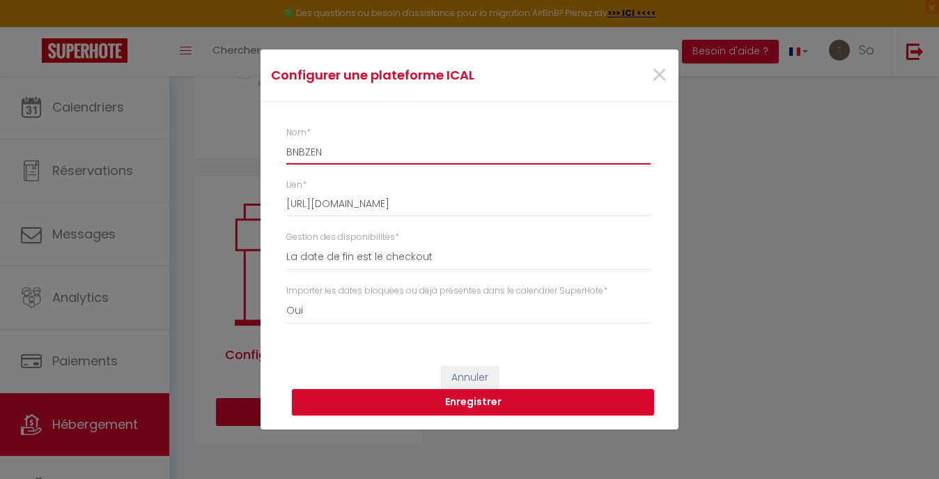
click at [399, 139] on input "BNBZEN" at bounding box center [468, 151] width 364 height 25
click at [406, 153] on input "BNBZEN" at bounding box center [468, 151] width 364 height 25
click at [472, 396] on button "Enregistrer" at bounding box center [473, 402] width 362 height 26
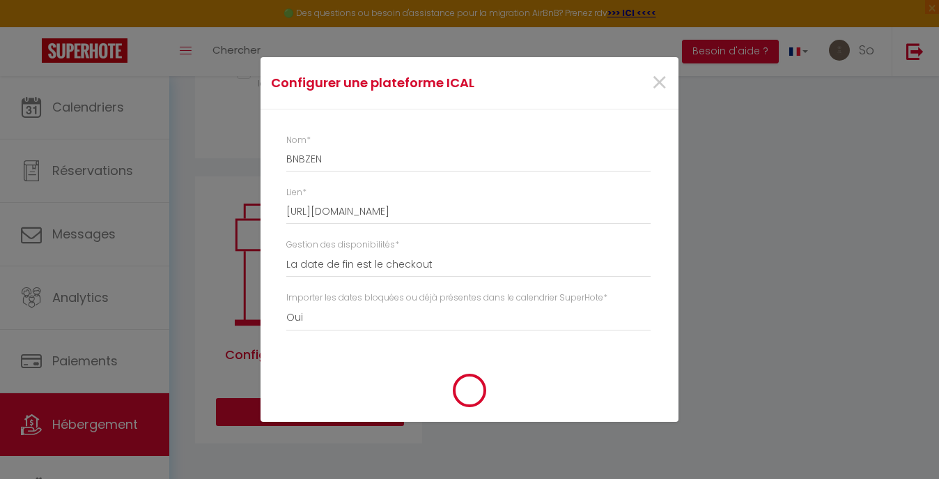
select select
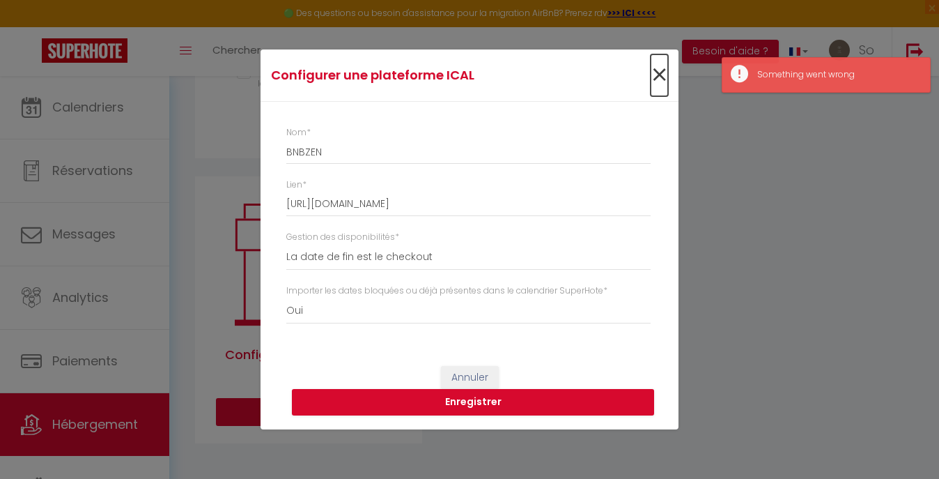
click at [653, 78] on span "×" at bounding box center [659, 75] width 17 height 42
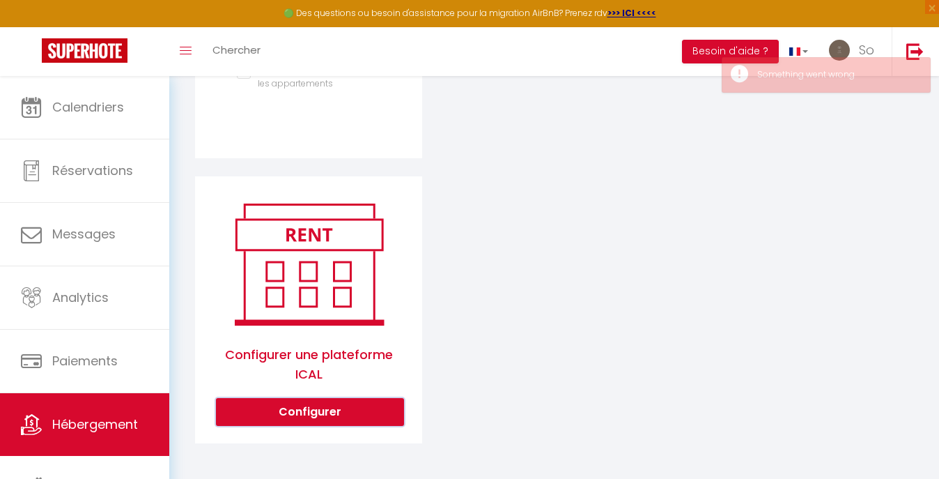
click at [342, 414] on button "Configurer" at bounding box center [310, 412] width 188 height 28
select select "false"
select select
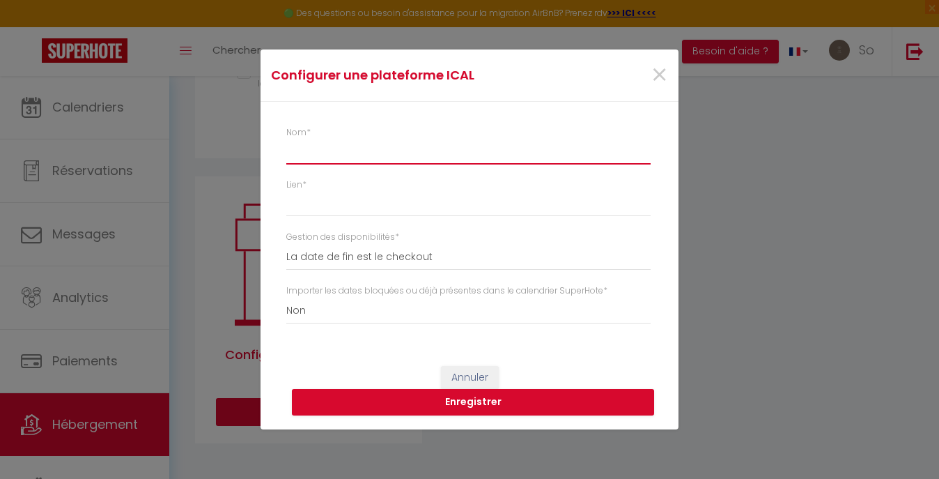
click at [362, 153] on input "Nom *" at bounding box center [468, 151] width 364 height 25
type input "b"
select select
type input "bn"
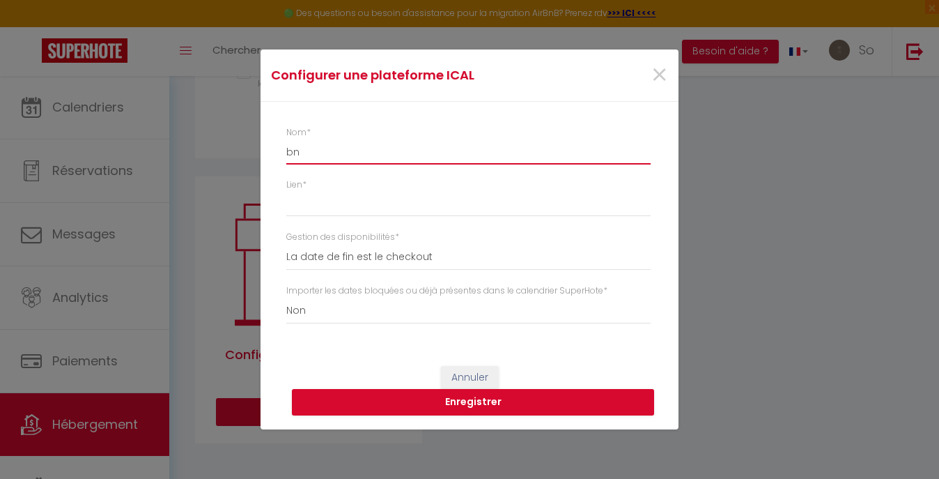
select select
type input "bnb"
select select
type input "bn"
select select
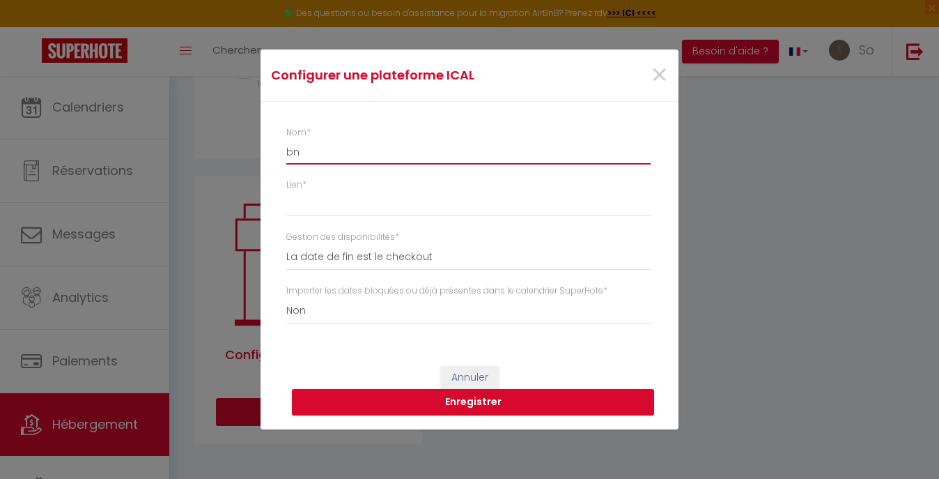
type input "b"
select select
type input "B"
select select
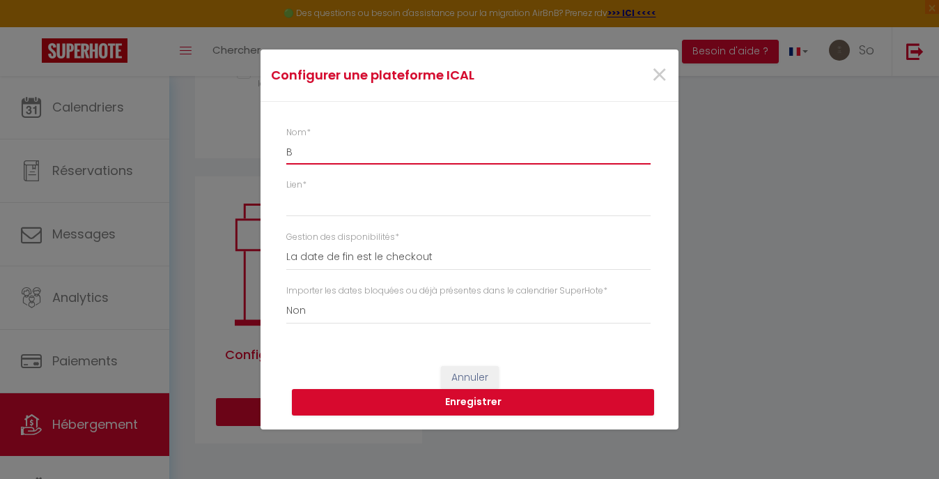
type input "BN"
select select
type input "BNB"
select select
type input "BNBZ"
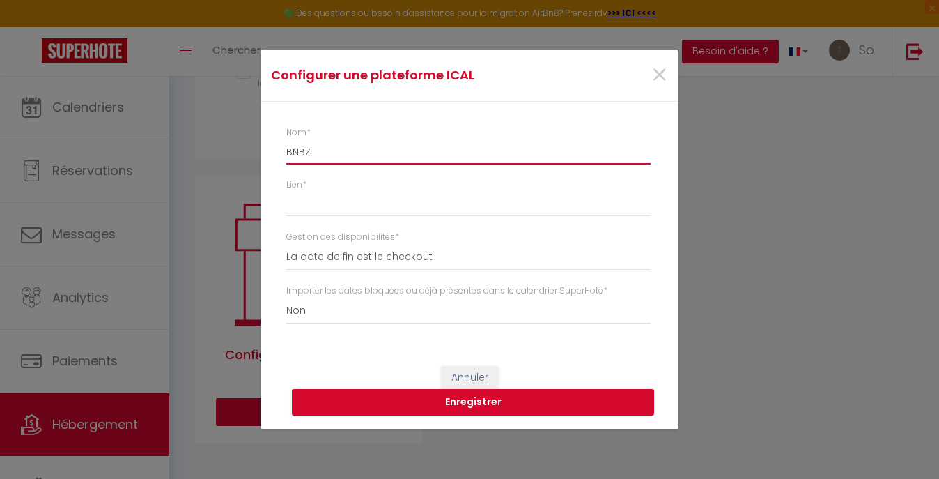
select select
type input "BNBZE"
select select
type input "BNBZEN"
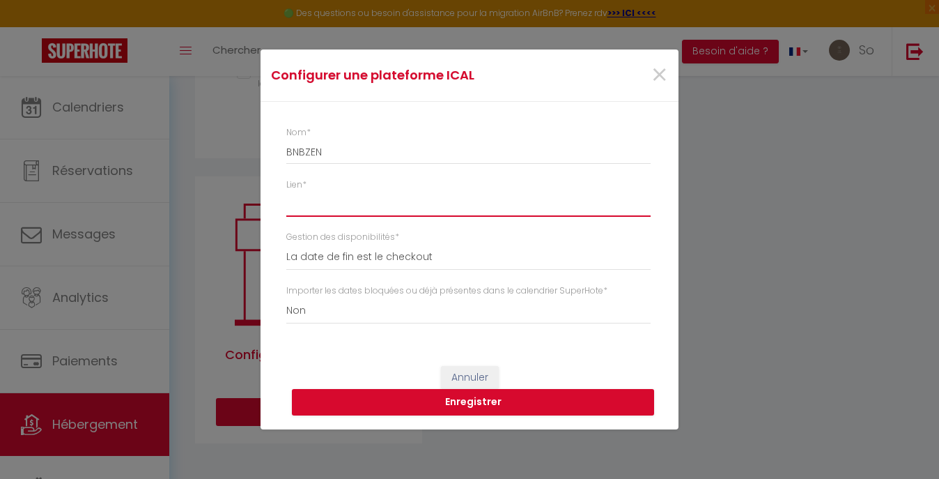
paste input "[URL][DOMAIN_NAME]"
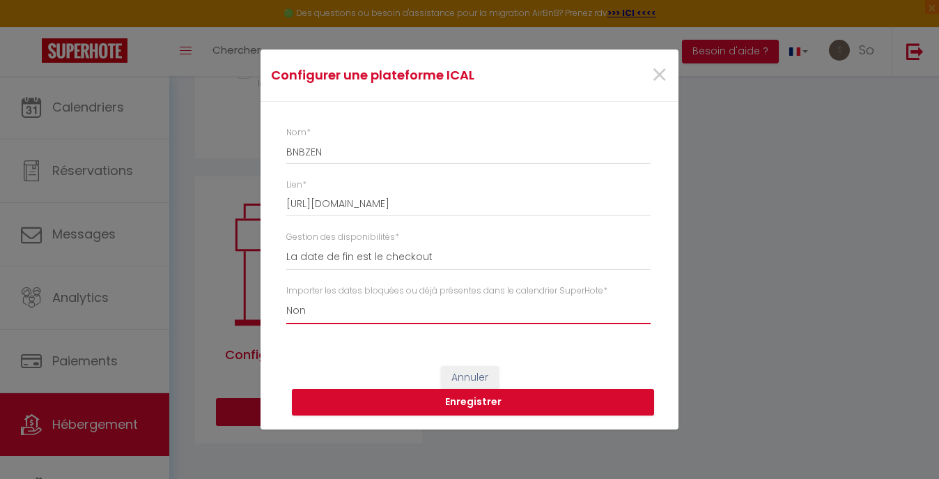
click at [346, 318] on select "Oui Non" at bounding box center [468, 310] width 364 height 26
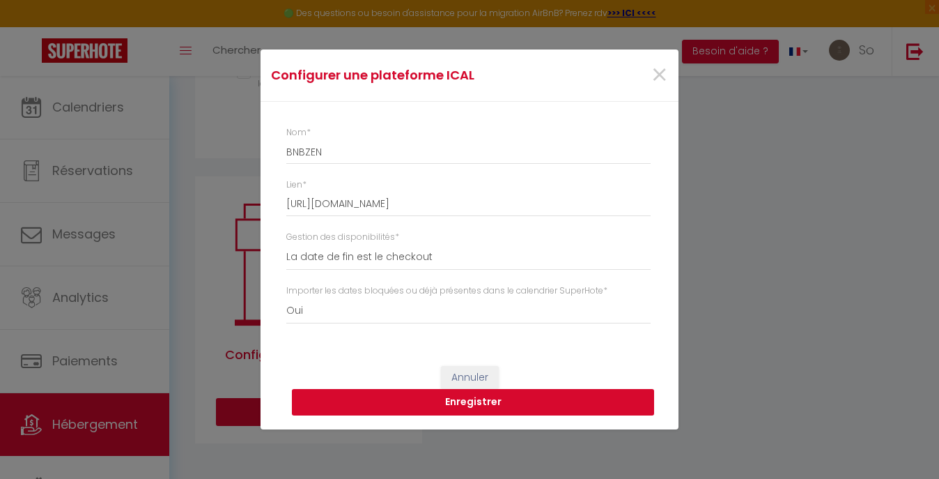
click at [428, 403] on button "Enregistrer" at bounding box center [473, 402] width 362 height 26
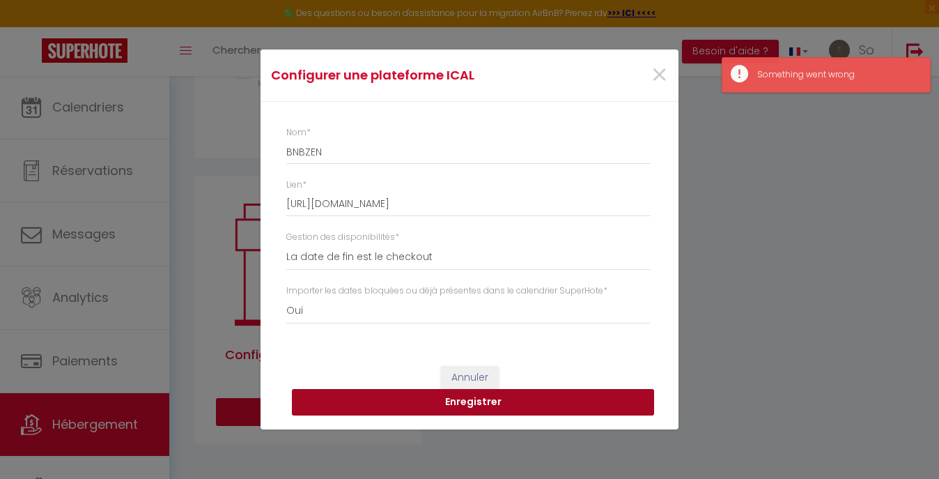
click at [428, 403] on button "Enregistrer" at bounding box center [473, 402] width 362 height 26
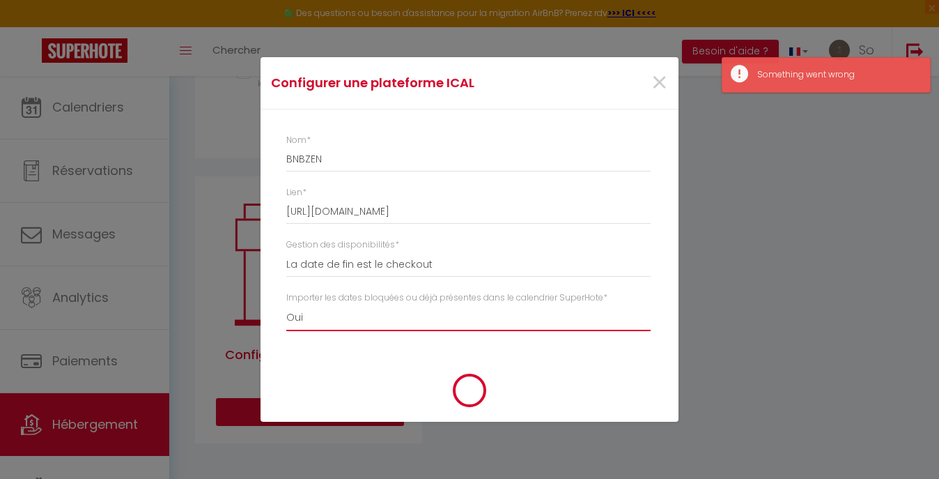
click at [374, 315] on select "Oui Non" at bounding box center [468, 317] width 364 height 26
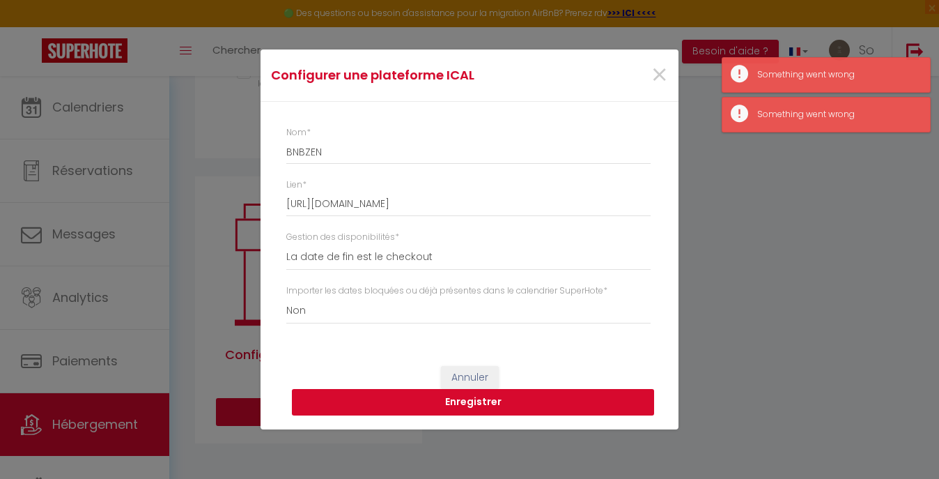
click at [376, 398] on button "Enregistrer" at bounding box center [473, 402] width 362 height 26
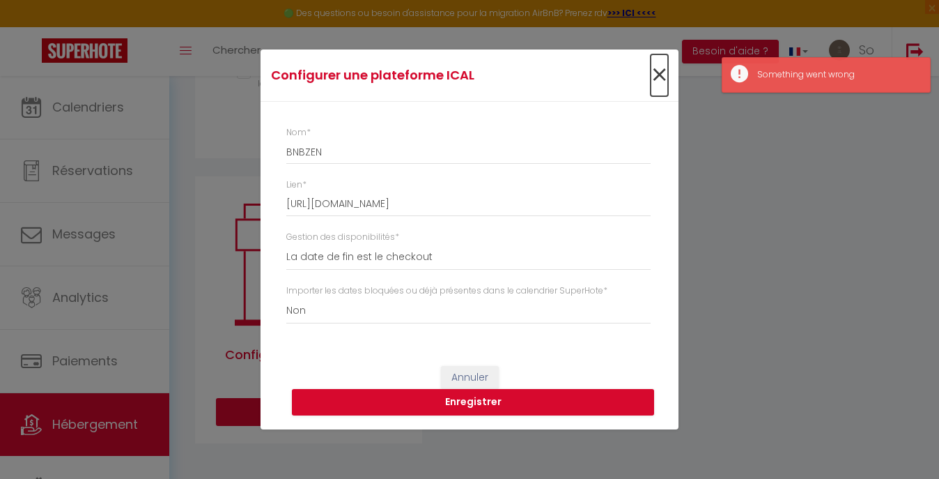
click at [658, 76] on span "×" at bounding box center [659, 75] width 17 height 42
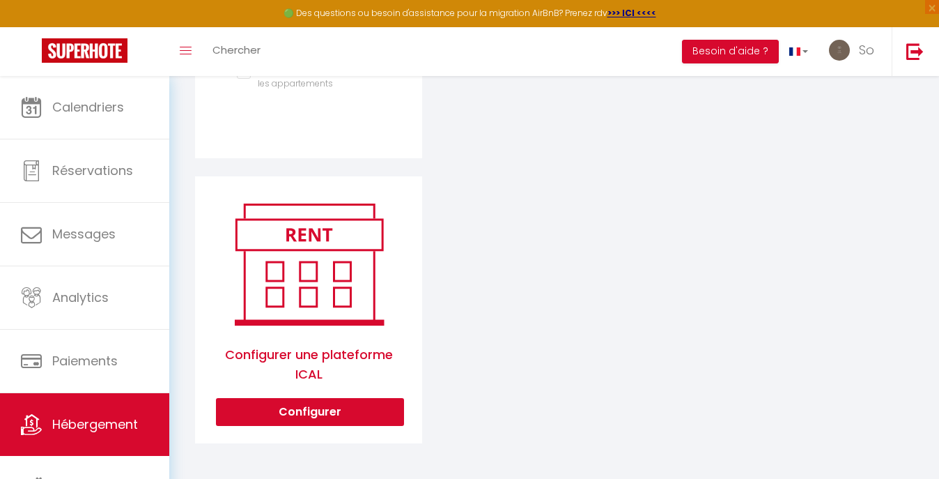
click at [359, 386] on span "Configurer une plateforme ICAL" at bounding box center [308, 365] width 185 height 68
click at [350, 394] on span "Configurer une plateforme ICAL" at bounding box center [308, 365] width 185 height 68
click at [330, 412] on button "Configurer" at bounding box center [310, 412] width 188 height 28
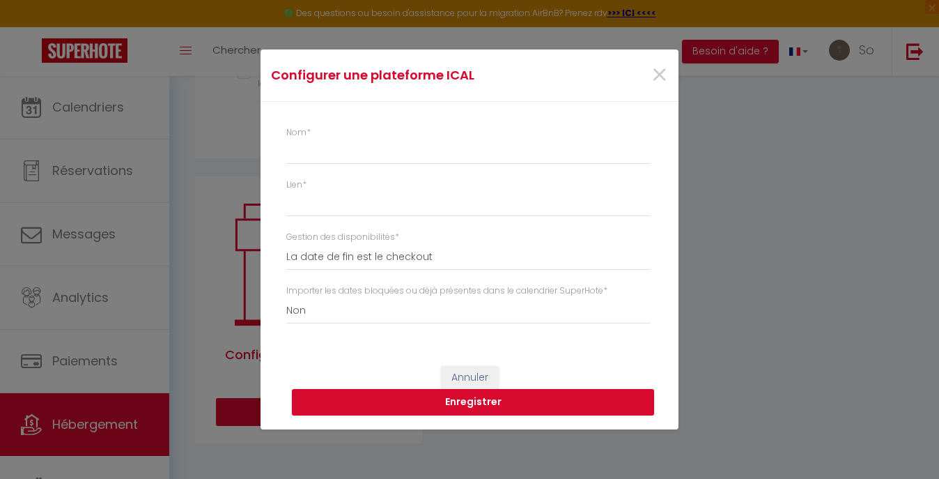
click at [189, 261] on div "Configurer une plateforme ICAL × Nom * Lien * Gestion des disponibilités * La d…" at bounding box center [469, 239] width 939 height 479
click at [867, 70] on div "Configurer une plateforme ICAL × Nom * Lien * Gestion des disponibilités * La d…" at bounding box center [469, 239] width 939 height 479
click at [665, 75] on span "×" at bounding box center [659, 75] width 17 height 42
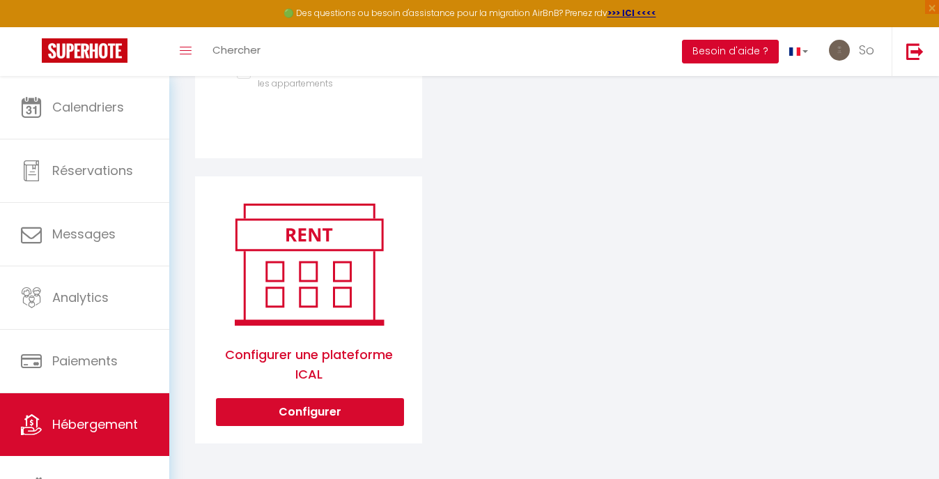
click at [741, 56] on button "Besoin d'aide ?" at bounding box center [730, 52] width 97 height 24
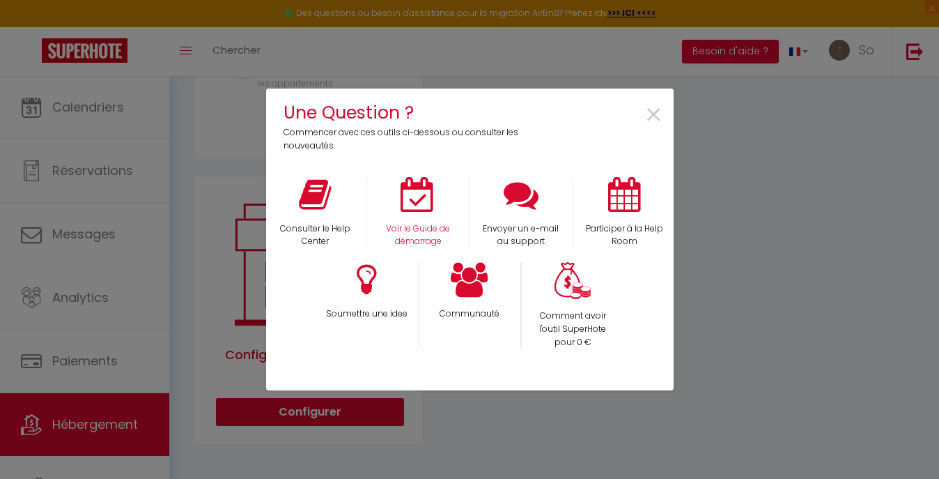
click at [433, 212] on div "Voir le Guide de démarrage" at bounding box center [417, 213] width 103 height 72
click at [420, 213] on div "Voir le Guide de démarrage" at bounding box center [417, 213] width 103 height 72
click at [398, 208] on div "Voir le Guide de démarrage" at bounding box center [417, 213] width 103 height 72
click at [658, 119] on span "×" at bounding box center [653, 115] width 19 height 44
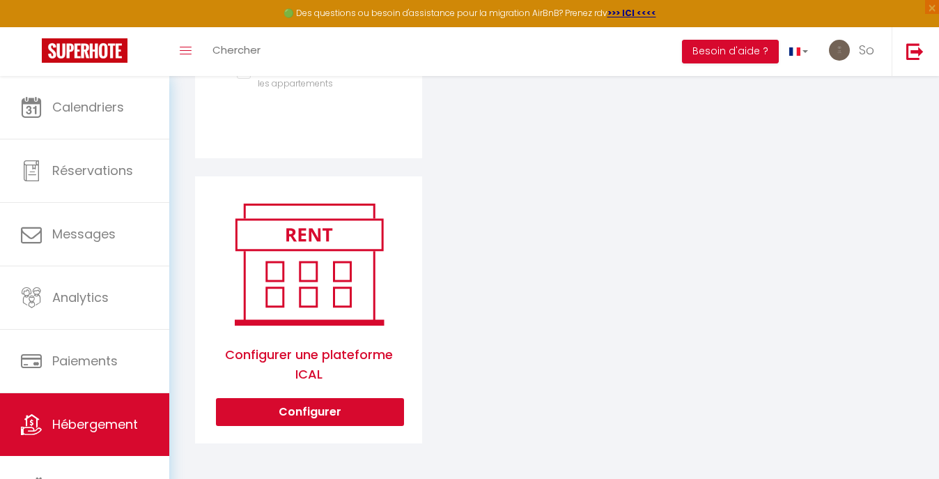
click at [305, 433] on div "Configurer une plateforme ICAL Configurer" at bounding box center [308, 310] width 227 height 268
click at [301, 404] on button "Configurer" at bounding box center [310, 412] width 188 height 28
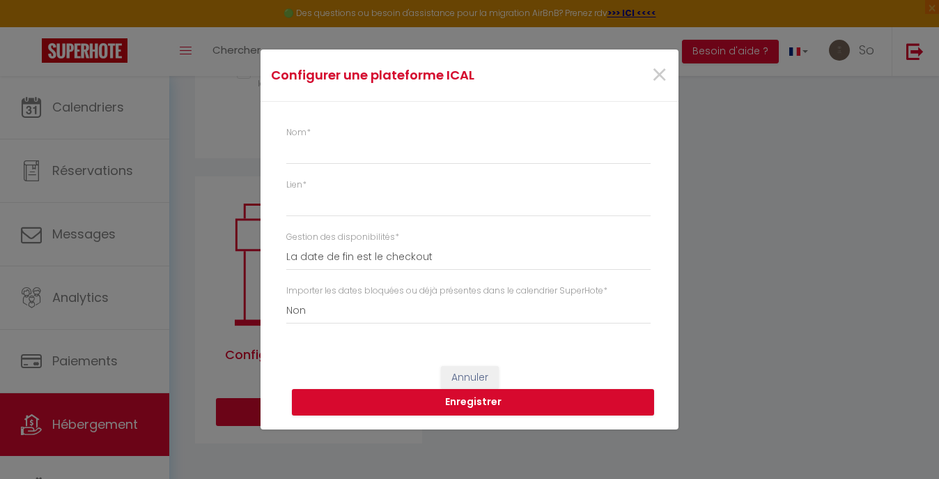
click at [348, 177] on div "Nom * Lien * Gestion des disponibilités * La date de fin est le checkout La dat…" at bounding box center [472, 231] width 373 height 211
click at [344, 170] on div "Nom * Lien * Gestion des disponibilités * La date de fin est le checkout La dat…" at bounding box center [472, 231] width 373 height 211
click at [327, 153] on input "Nom *" at bounding box center [468, 151] width 364 height 25
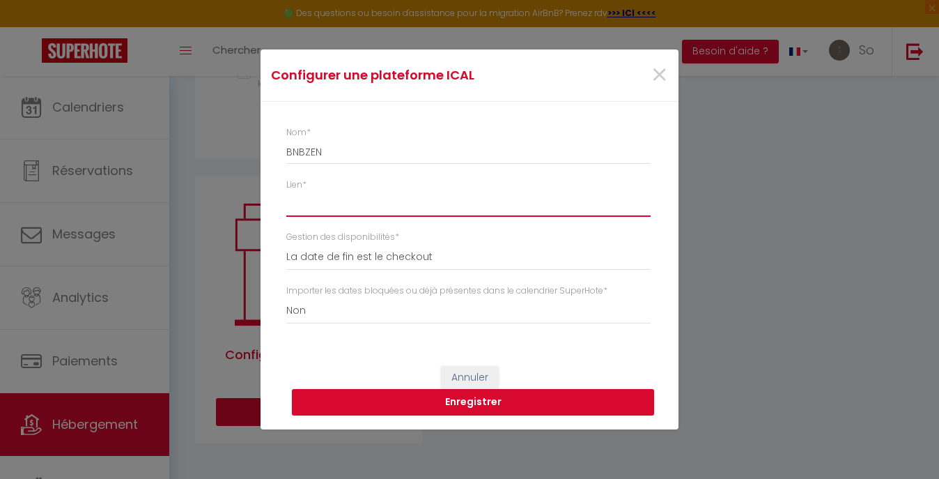
paste input "[URL][DOMAIN_NAME]"
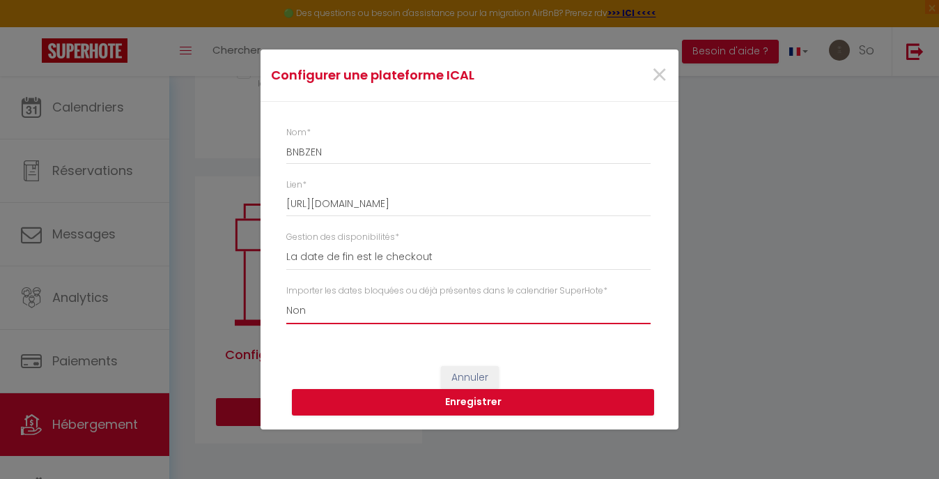
click at [316, 306] on select "Oui Non" at bounding box center [468, 310] width 364 height 26
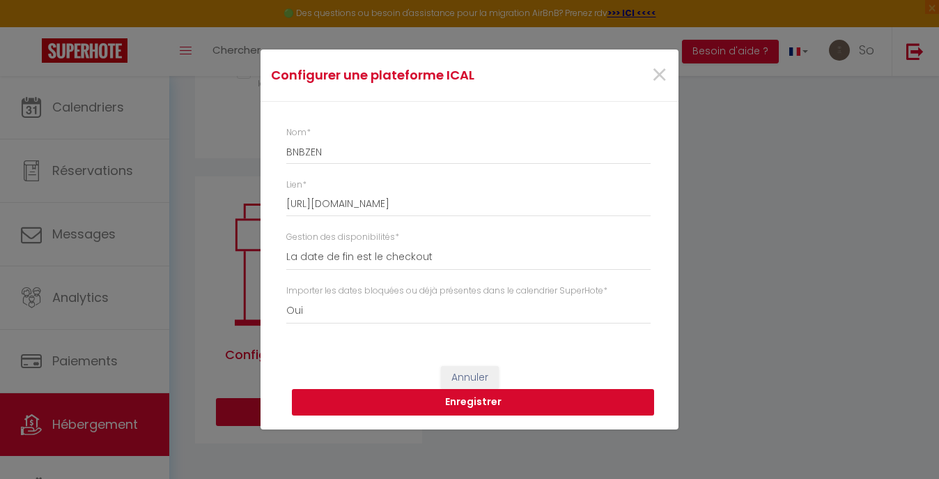
click at [336, 398] on button "Enregistrer" at bounding box center [473, 402] width 362 height 26
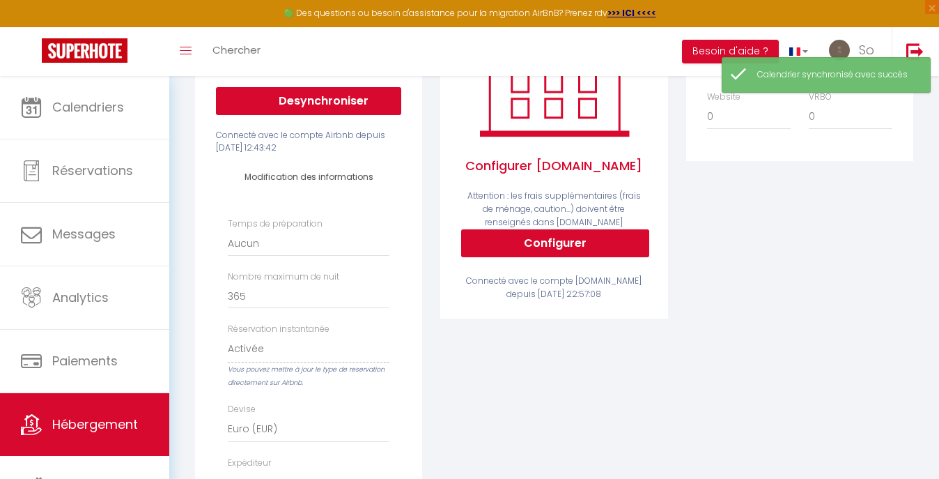
scroll to position [281, 0]
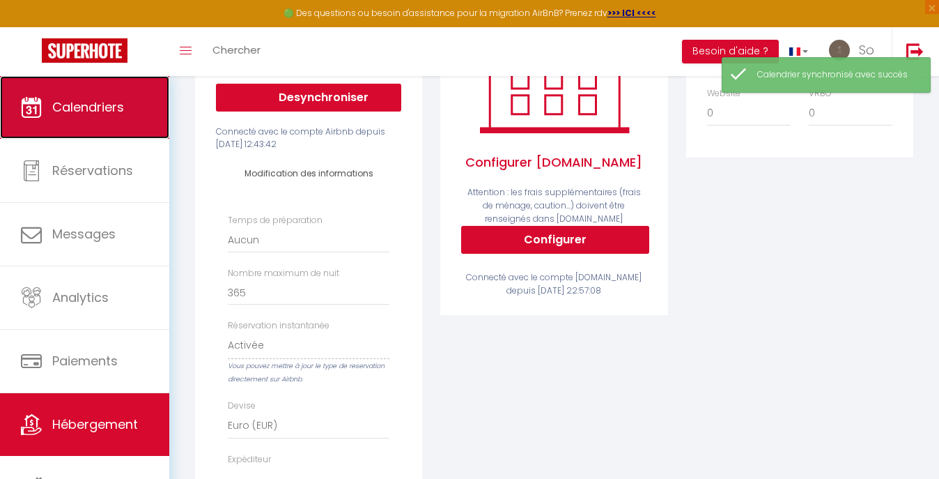
click at [127, 127] on link "Calendriers" at bounding box center [84, 107] width 169 height 63
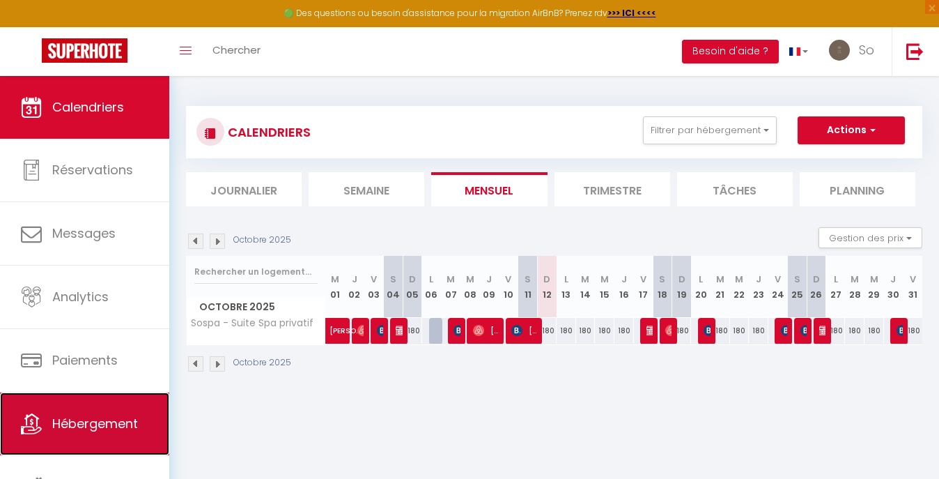
click at [93, 426] on span "Hébergement" at bounding box center [95, 422] width 86 height 17
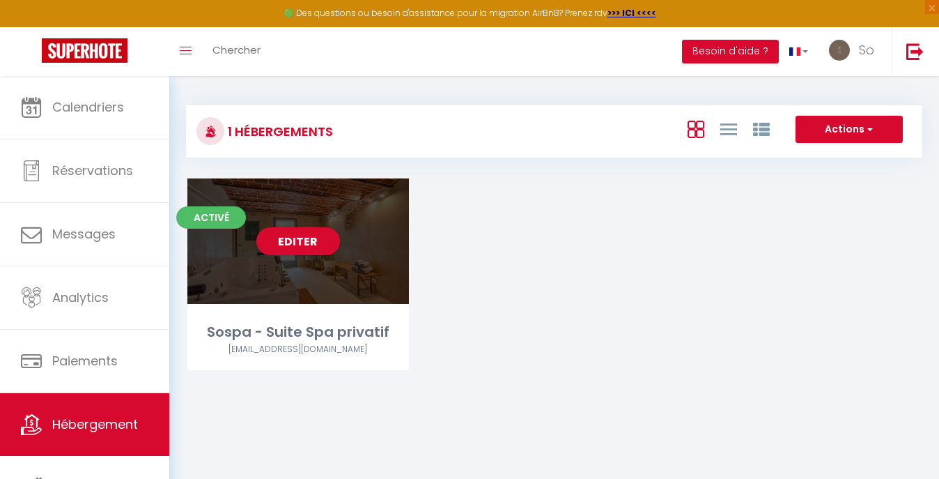
scroll to position [76, 0]
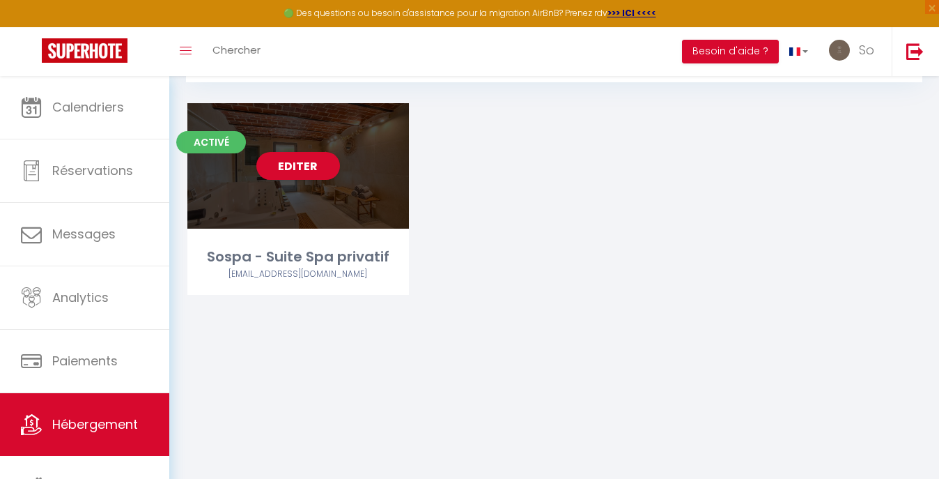
click at [244, 184] on div "Editer" at bounding box center [298, 165] width 222 height 125
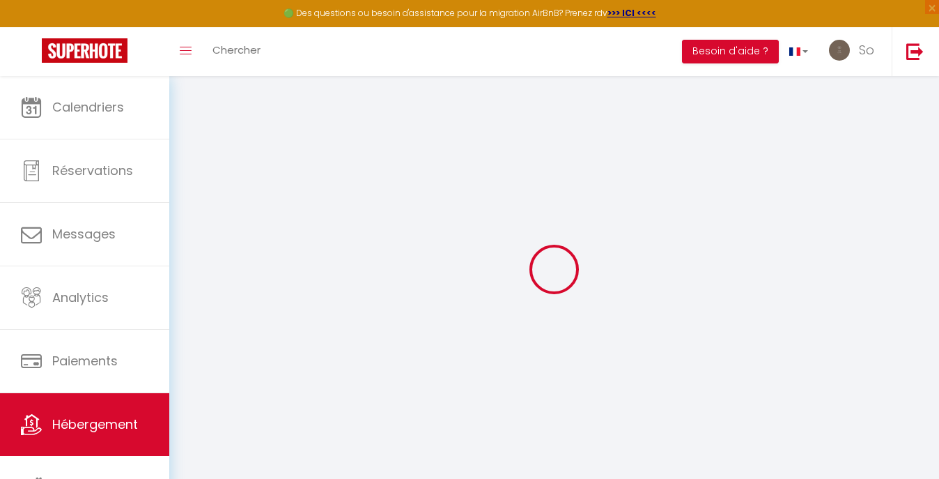
scroll to position [76, 0]
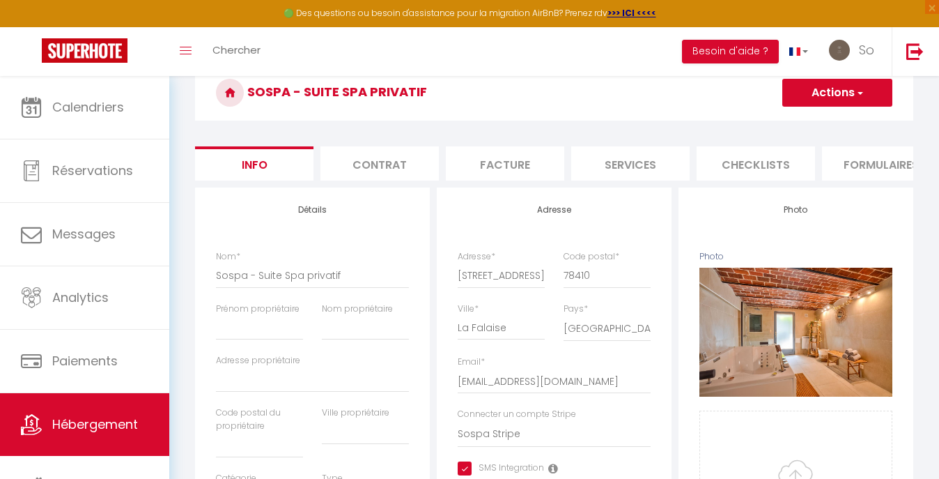
scroll to position [0, 241]
click at [750, 166] on li "Plateformes" at bounding box center [765, 163] width 118 height 34
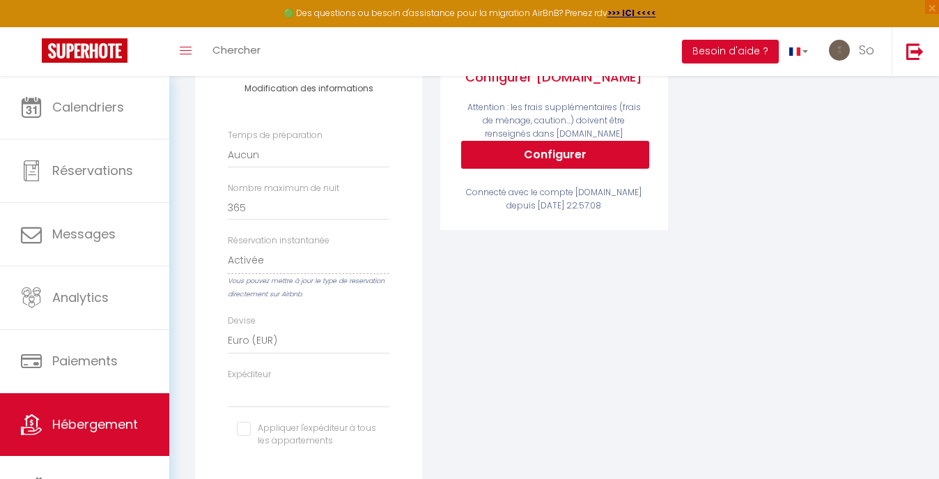
scroll to position [723, 0]
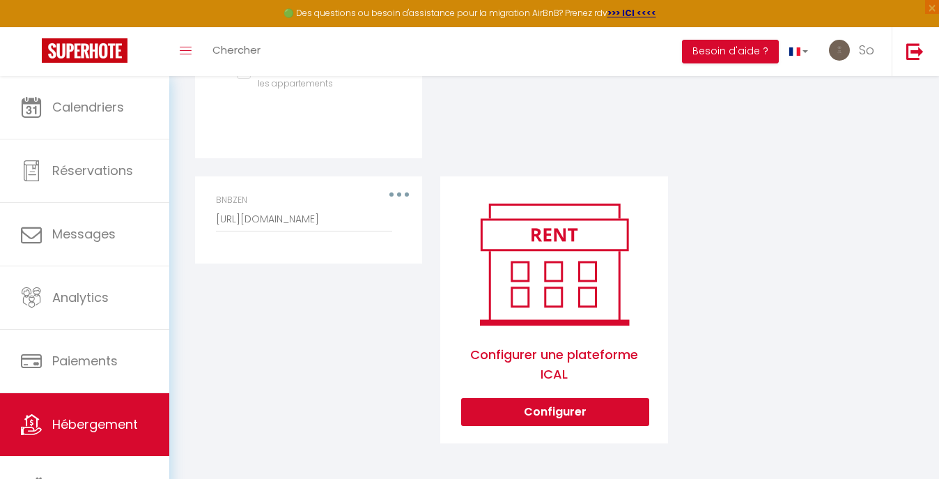
click at [404, 194] on div "BNBZEN [URL][DOMAIN_NAME]" at bounding box center [308, 220] width 203 height 52
click at [394, 196] on div "BNBZEN [URL][DOMAIN_NAME]" at bounding box center [308, 213] width 185 height 38
click at [371, 225] on input "[URL][DOMAIN_NAME]" at bounding box center [304, 219] width 176 height 25
click at [403, 188] on button "button" at bounding box center [399, 194] width 39 height 22
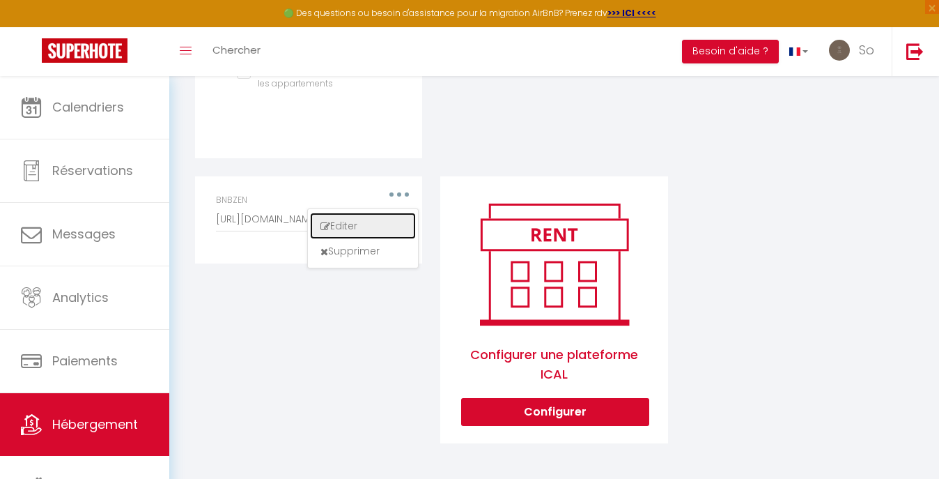
click at [366, 227] on button "Editer" at bounding box center [362, 226] width 103 height 24
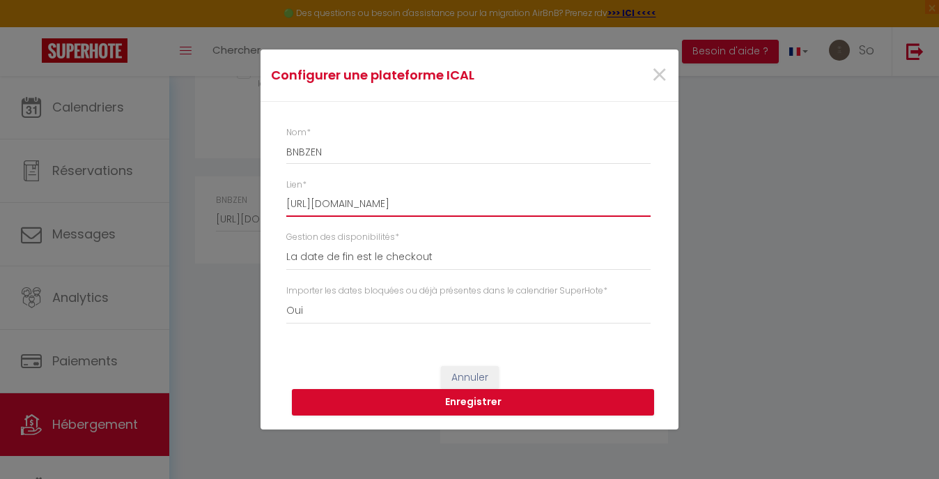
click at [538, 205] on input "[URL][DOMAIN_NAME]" at bounding box center [468, 204] width 364 height 25
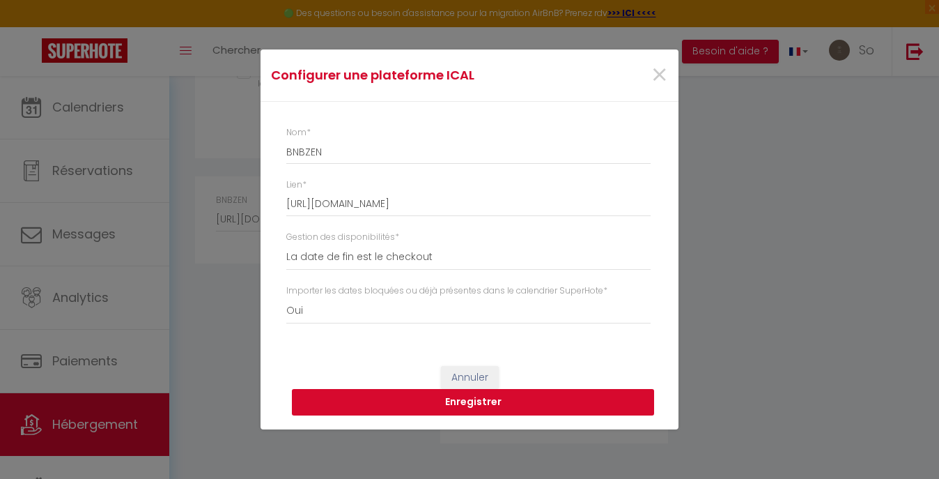
click at [495, 405] on button "Enregistrer" at bounding box center [473, 402] width 362 height 26
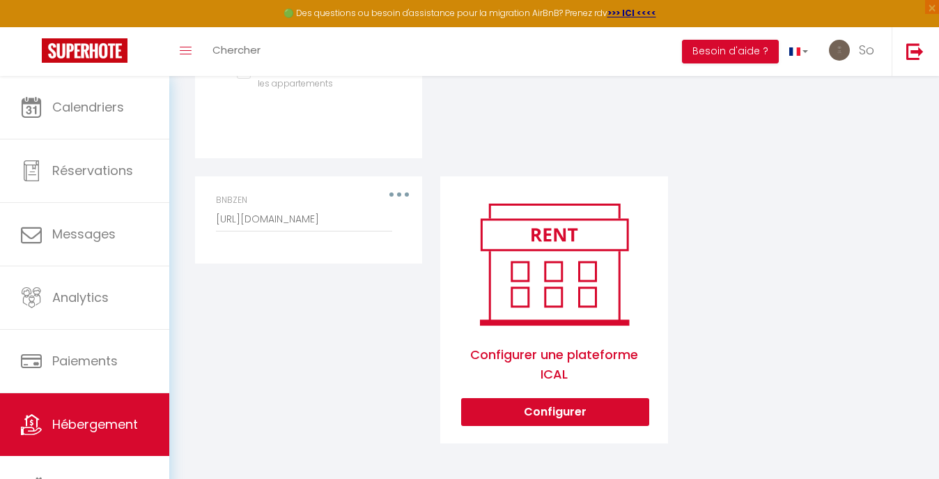
click at [398, 202] on div "BNBZEN [URL][DOMAIN_NAME]" at bounding box center [308, 213] width 185 height 38
click at [396, 194] on div "BNBZEN [URL][DOMAIN_NAME]" at bounding box center [308, 213] width 185 height 38
click at [395, 199] on div "BNBZEN [URL][DOMAIN_NAME]" at bounding box center [308, 213] width 185 height 38
click at [410, 196] on div "BNBZEN [URL][DOMAIN_NAME]" at bounding box center [308, 220] width 203 height 52
click at [397, 194] on div "BNBZEN [URL][DOMAIN_NAME]" at bounding box center [308, 213] width 185 height 38
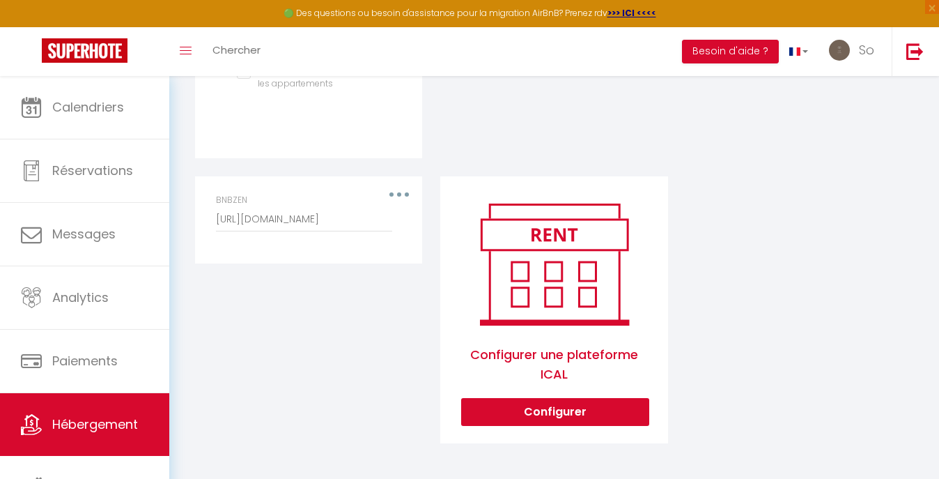
click at [394, 194] on div "BNBZEN [URL][DOMAIN_NAME]" at bounding box center [308, 213] width 185 height 38
click at [395, 194] on div "BNBZEN [URL][DOMAIN_NAME]" at bounding box center [308, 213] width 185 height 38
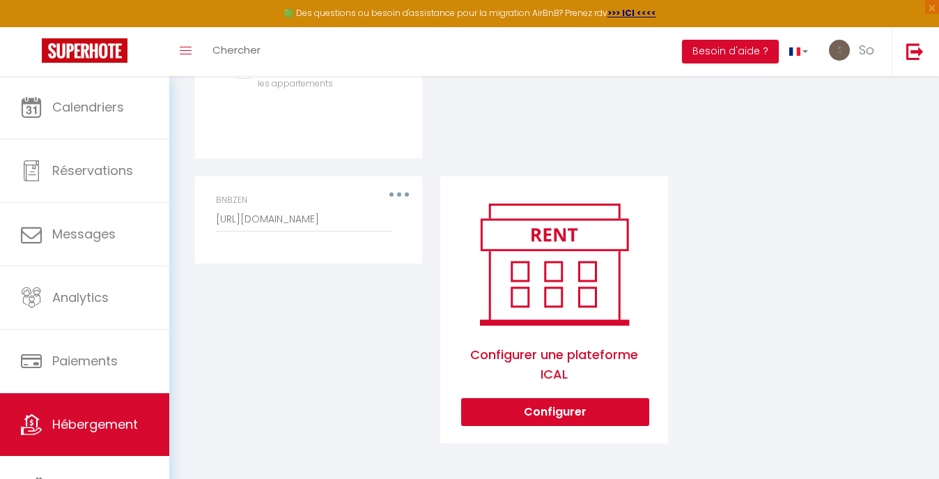
click at [389, 205] on div "BNBZEN [URL][DOMAIN_NAME]" at bounding box center [308, 213] width 185 height 38
click at [408, 192] on button "button" at bounding box center [399, 194] width 39 height 22
click at [386, 226] on button "Editer" at bounding box center [362, 226] width 103 height 24
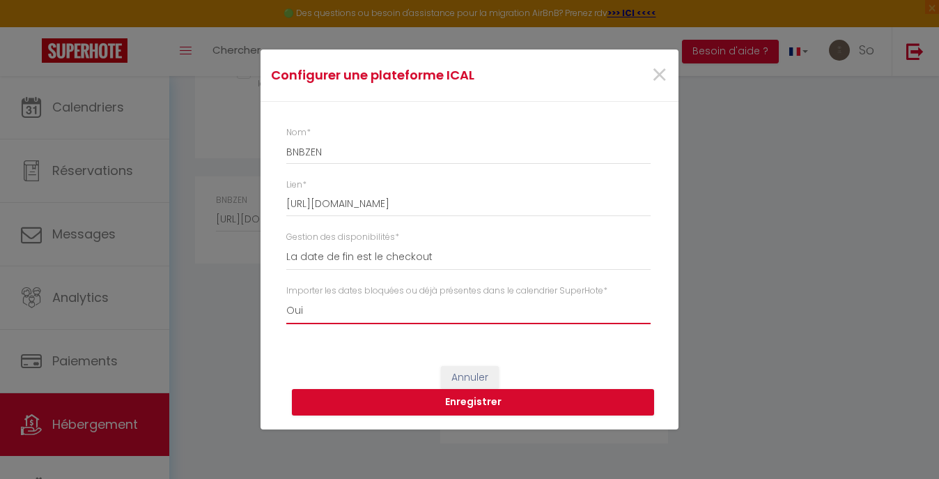
click at [398, 314] on select "Oui Non" at bounding box center [468, 310] width 364 height 26
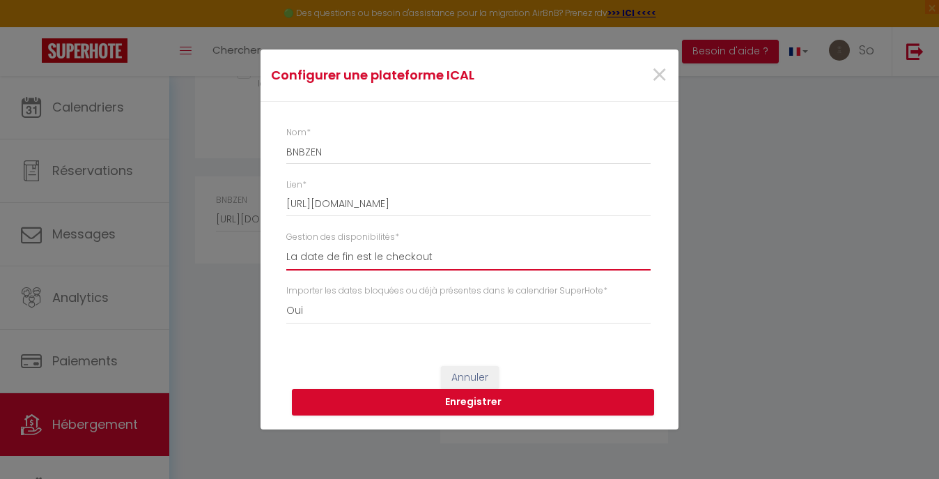
click at [421, 259] on select "La date de fin est le checkout La date de fin est la dernière nuit La date de f…" at bounding box center [468, 257] width 364 height 26
click at [424, 396] on button "Enregistrer" at bounding box center [473, 402] width 362 height 26
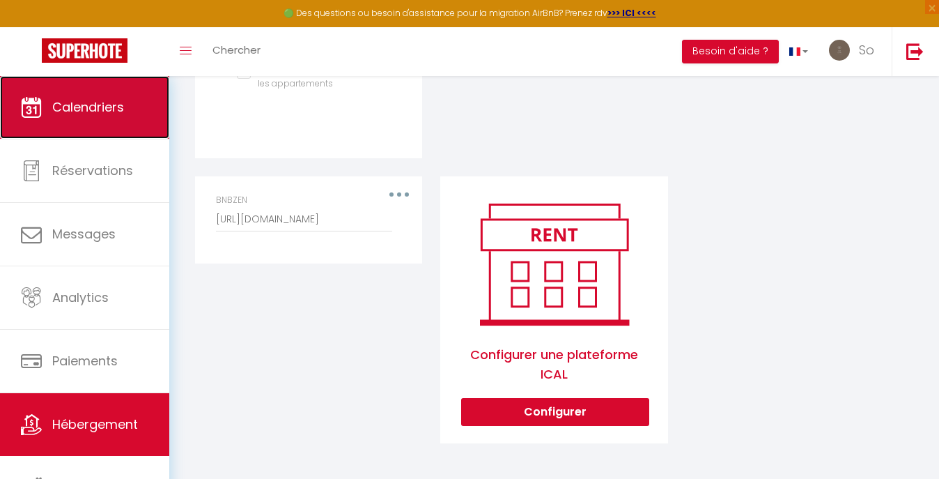
click at [108, 98] on span "Calendriers" at bounding box center [88, 106] width 72 height 17
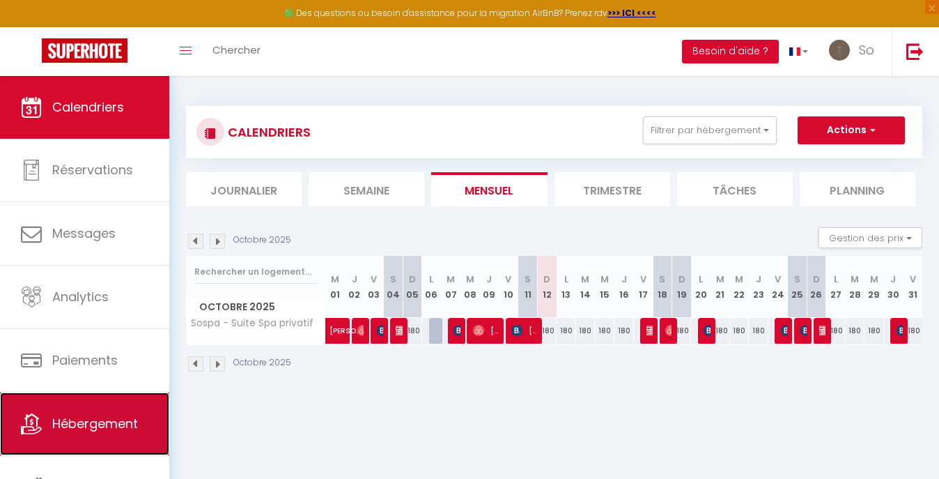
click at [72, 435] on link "Hébergement" at bounding box center [84, 423] width 169 height 63
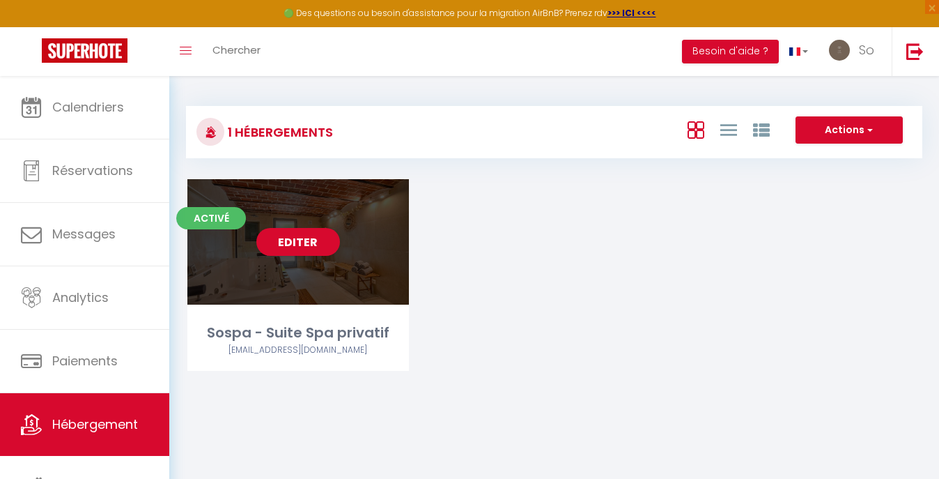
click at [249, 274] on div "Editer" at bounding box center [298, 241] width 222 height 125
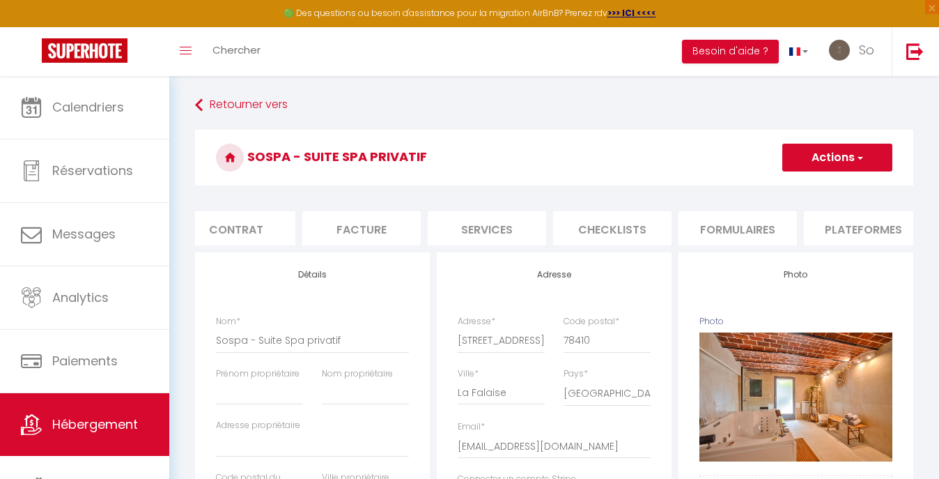
scroll to position [0, 224]
click at [763, 224] on li "Plateformes" at bounding box center [783, 228] width 118 height 34
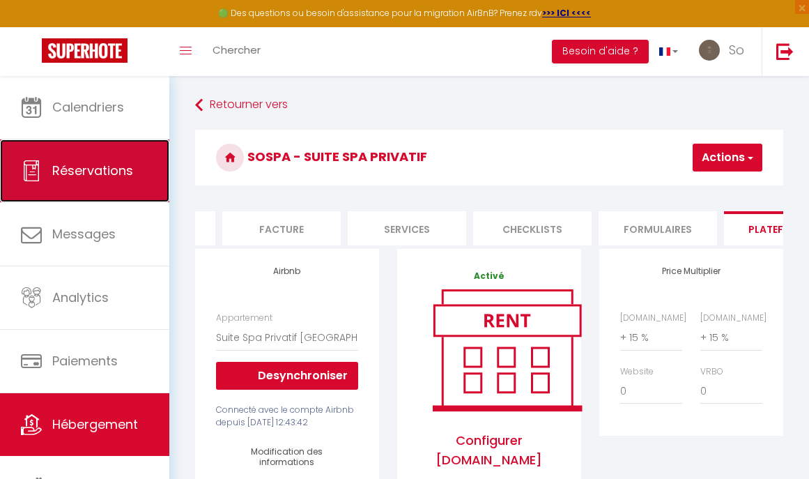
click at [96, 190] on link "Réservations" at bounding box center [84, 170] width 169 height 63
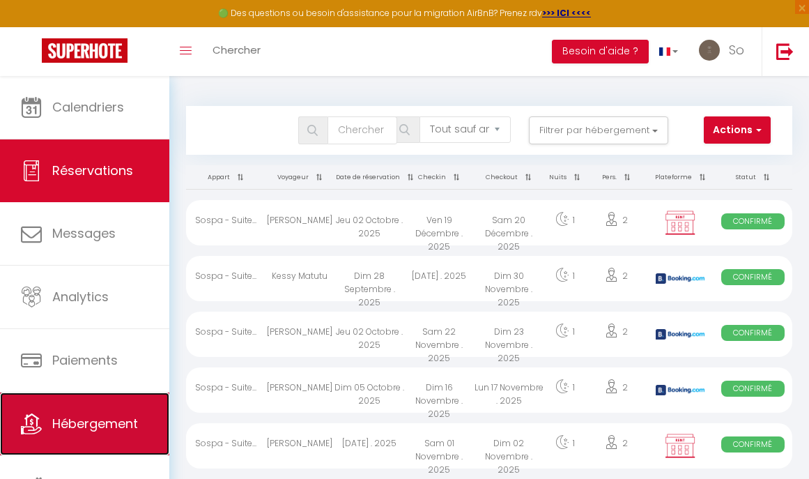
click at [89, 426] on span "Hébergement" at bounding box center [95, 422] width 86 height 17
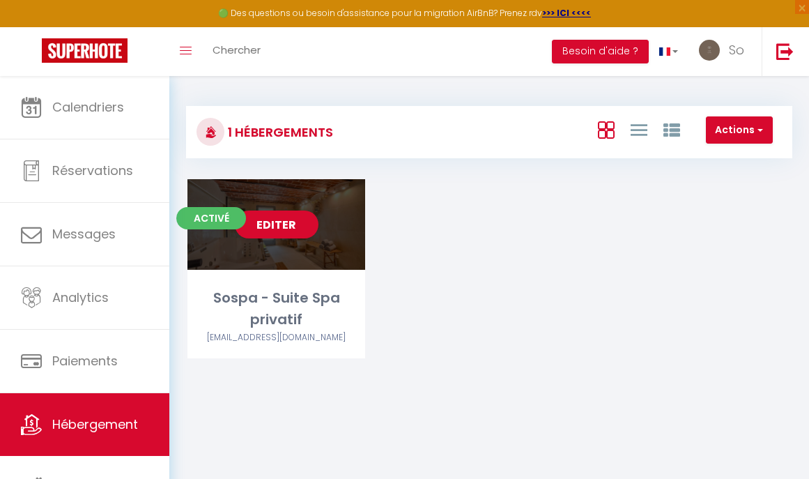
click at [323, 228] on div "Editer" at bounding box center [276, 224] width 178 height 91
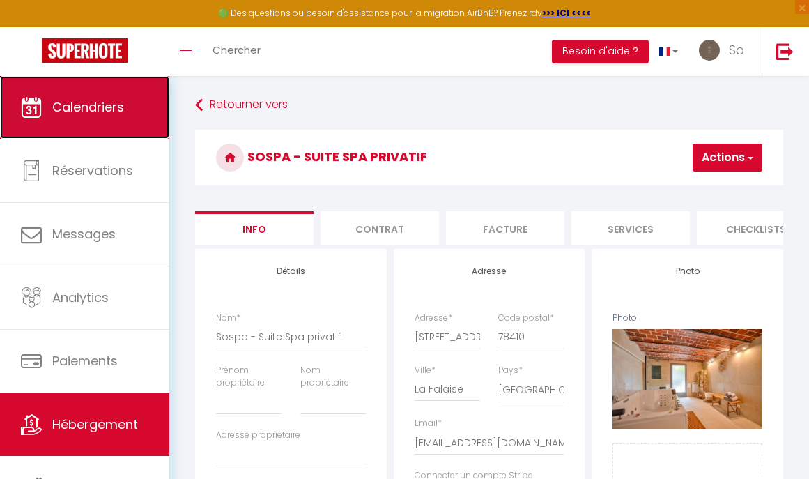
click at [111, 124] on link "Calendriers" at bounding box center [84, 107] width 169 height 63
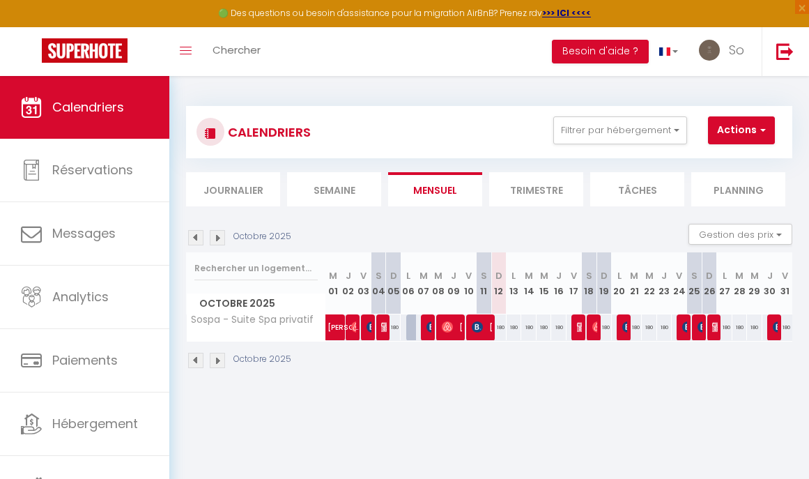
click at [220, 238] on img at bounding box center [217, 237] width 15 height 15
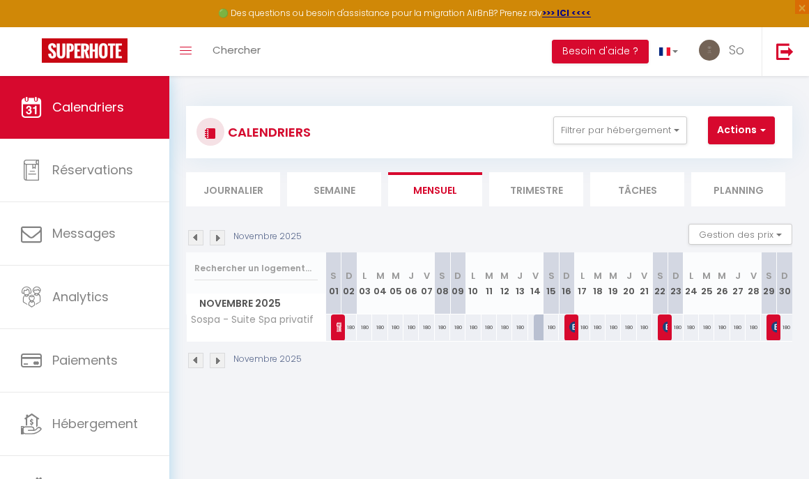
click at [538, 331] on div at bounding box center [541, 327] width 15 height 26
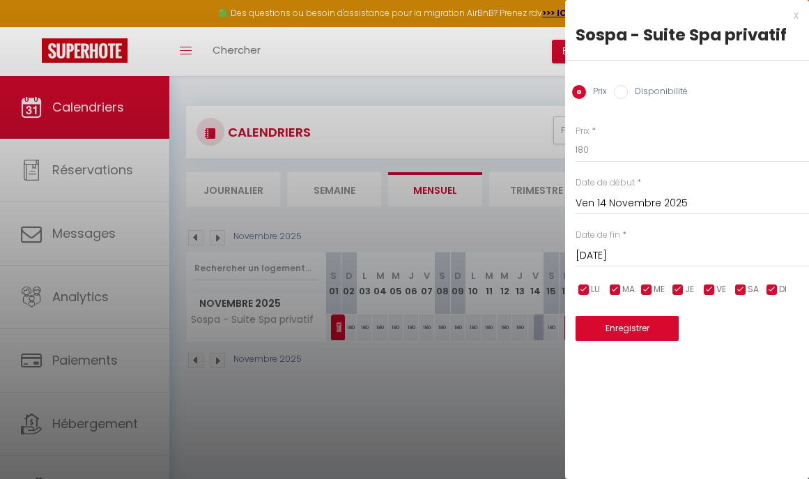
click at [652, 90] on label "Disponibilité" at bounding box center [658, 92] width 60 height 15
click at [628, 90] on input "Disponibilité" at bounding box center [621, 92] width 14 height 14
click at [630, 332] on button "Enregistrer" at bounding box center [626, 329] width 103 height 25
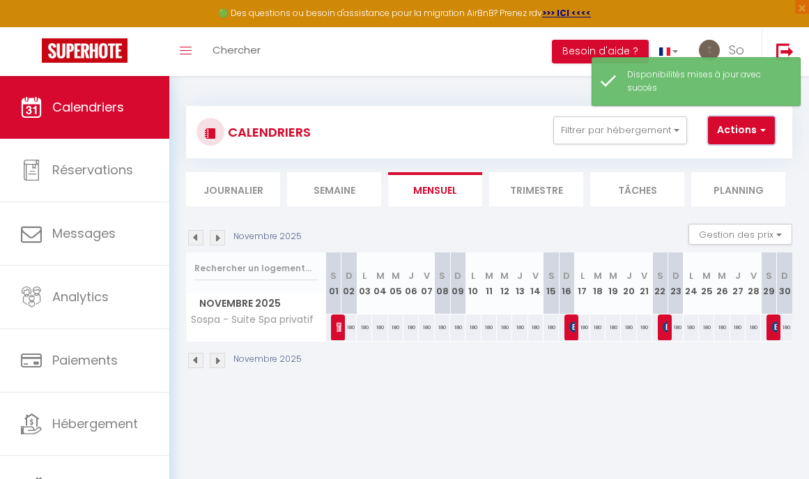
click at [745, 129] on button "Actions" at bounding box center [741, 130] width 67 height 28
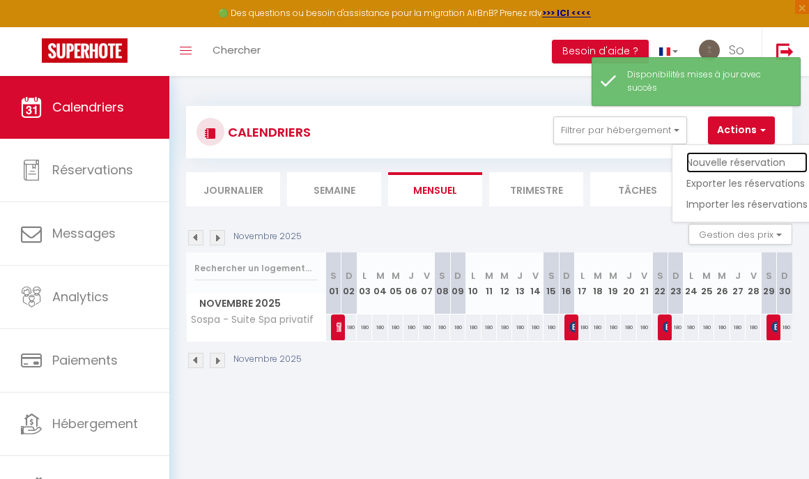
click at [733, 162] on link "Nouvelle réservation" at bounding box center [746, 162] width 121 height 21
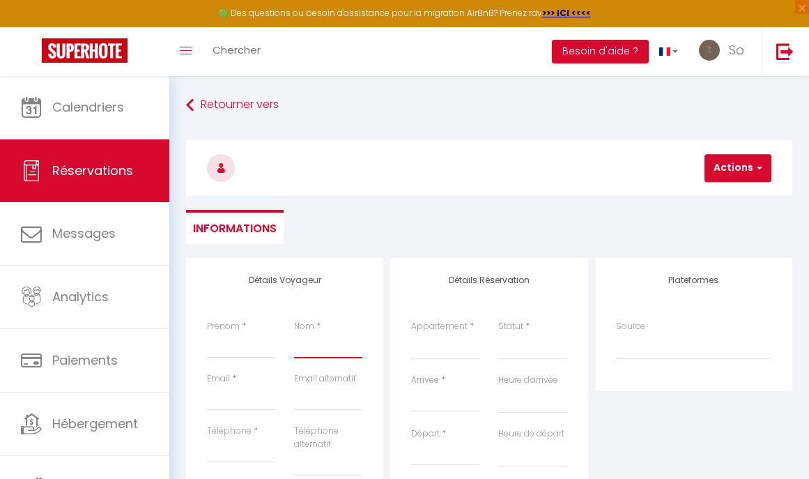
click at [311, 353] on input "Nom" at bounding box center [328, 345] width 69 height 25
paste input "[PERSON_NAME]"
click at [238, 343] on input "Prénom" at bounding box center [241, 345] width 69 height 25
paste input "[PERSON_NAME]"
click at [228, 392] on input "Email client" at bounding box center [241, 397] width 69 height 25
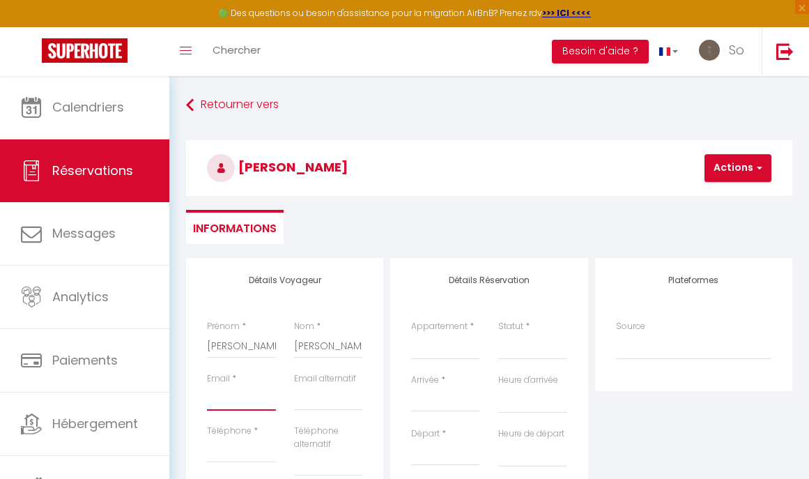
paste input "[EMAIL_ADDRESS][DOMAIN_NAME]"
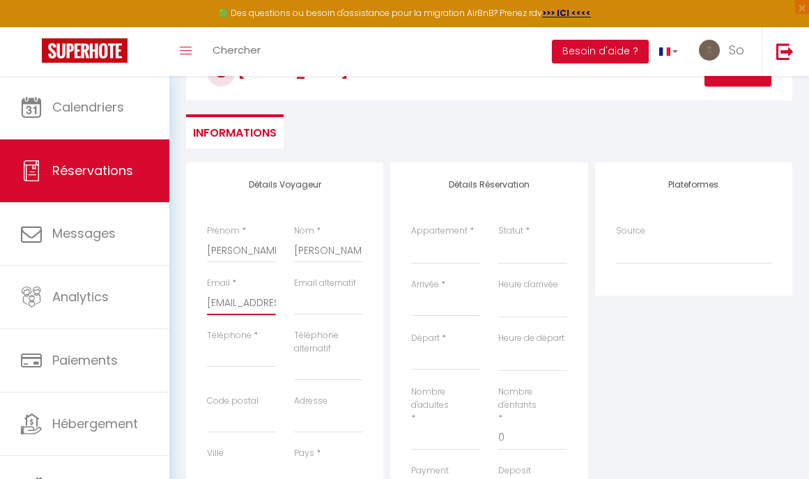
scroll to position [127, 0]
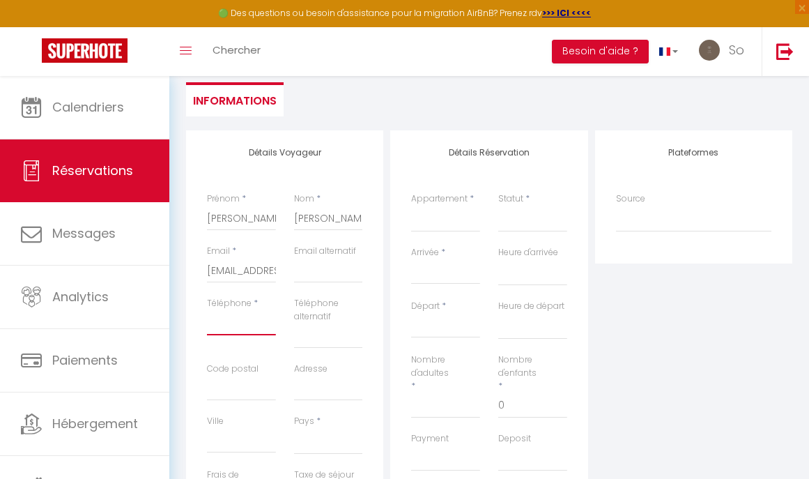
click at [254, 323] on input "Téléphone" at bounding box center [241, 322] width 69 height 25
paste input "[PHONE_NUMBER]"
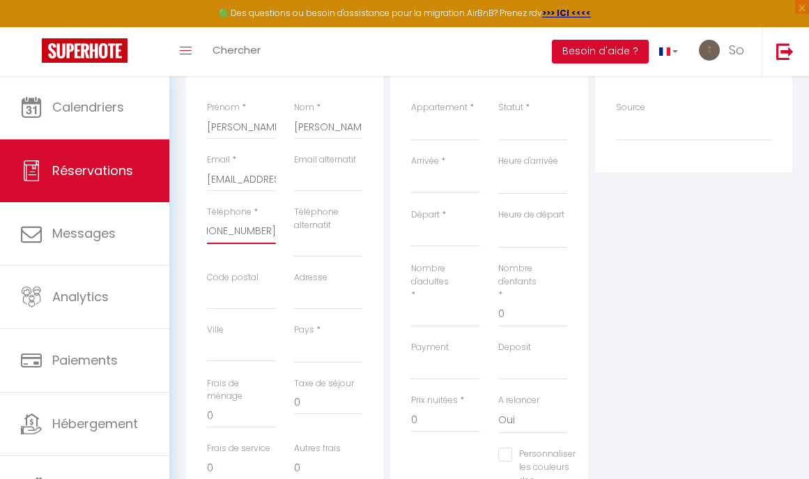
scroll to position [235, 0]
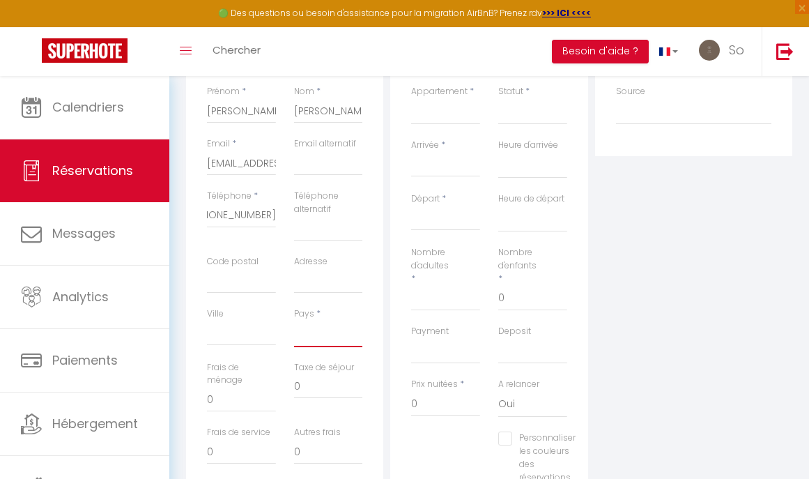
click at [314, 325] on select "[GEOGRAPHIC_DATA] [GEOGRAPHIC_DATA] [GEOGRAPHIC_DATA] [GEOGRAPHIC_DATA] [GEOGRA…" at bounding box center [328, 333] width 69 height 26
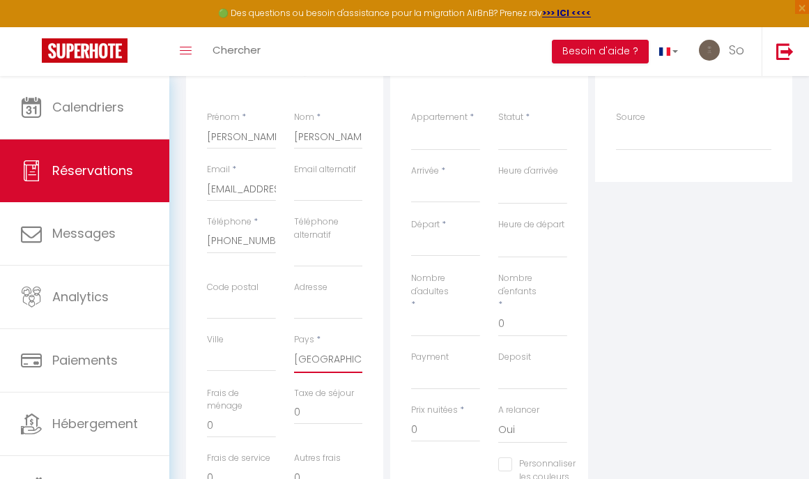
scroll to position [176, 0]
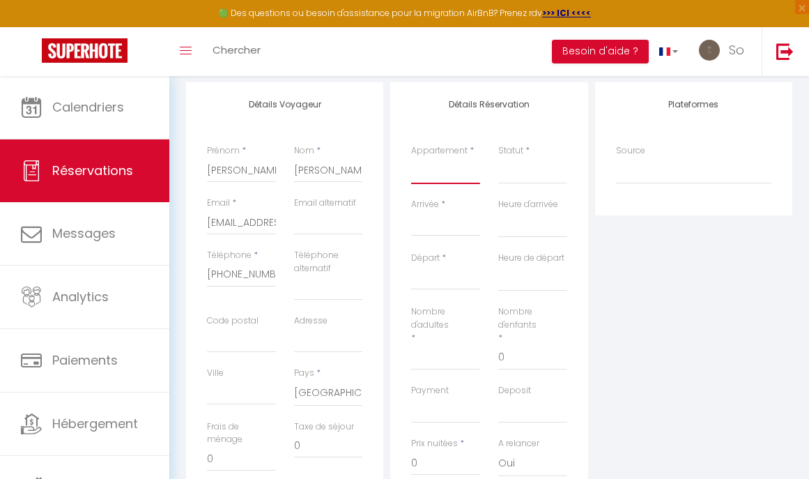
click at [427, 157] on select "Sospa - Suite Spa privatif" at bounding box center [445, 170] width 69 height 26
click at [516, 171] on select "Confirmé Non Confirmé [PERSON_NAME] par le voyageur No Show Request" at bounding box center [532, 170] width 69 height 26
click at [513, 181] on select "Confirmé Non Confirmé [PERSON_NAME] par le voyageur No Show Request" at bounding box center [532, 170] width 69 height 26
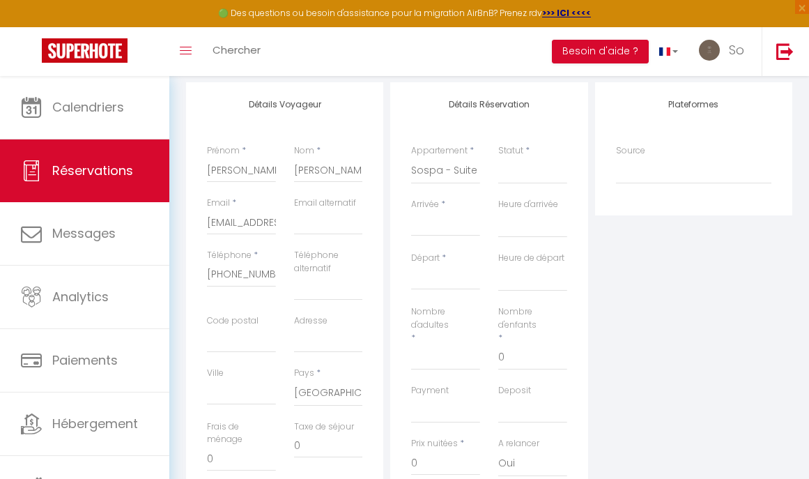
click at [498, 153] on label "Statut" at bounding box center [510, 150] width 25 height 13
click at [498, 157] on select "Confirmé Non Confirmé [PERSON_NAME] par le voyageur No Show Request" at bounding box center [532, 170] width 69 height 26
click at [522, 173] on select "Confirmé Non Confirmé [PERSON_NAME] par le voyageur No Show Request" at bounding box center [532, 170] width 69 height 26
click at [442, 227] on input "Arrivée" at bounding box center [445, 225] width 69 height 18
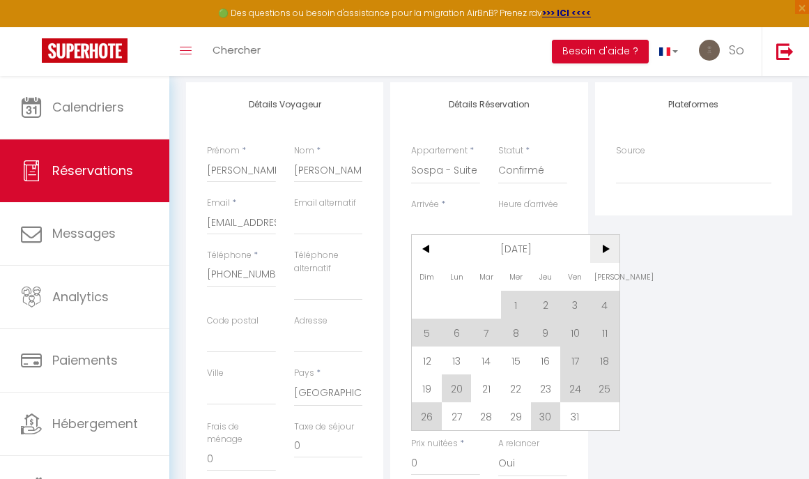
click at [602, 255] on span ">" at bounding box center [605, 249] width 30 height 28
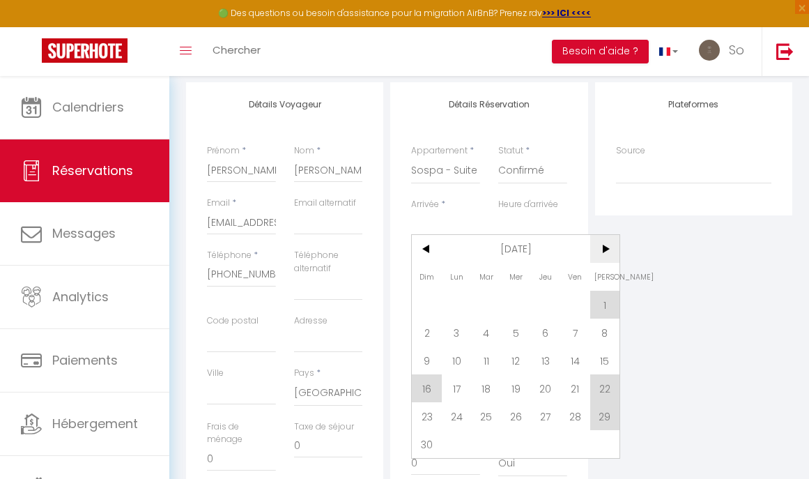
click at [602, 255] on span ">" at bounding box center [605, 249] width 30 height 28
click at [421, 249] on div "Arrivée * < [DATE] > Dim Lun Mar Mer Jeu Ven Sam 1 2 3 4 5 6 7 8 9 10 11 12 13 …" at bounding box center [445, 225] width 87 height 54
click at [424, 249] on div "Arrivée * < [DATE] > Dim Lun Mar Mer Jeu Ven Sam 1 2 3 4 5 6 7 8 9 10 11 12 13 …" at bounding box center [445, 225] width 87 height 54
click at [662, 281] on div "Plateformes Source Direct [DOMAIN_NAME] [DOMAIN_NAME] Chalet montagne Expedia G…" at bounding box center [693, 351] width 204 height 538
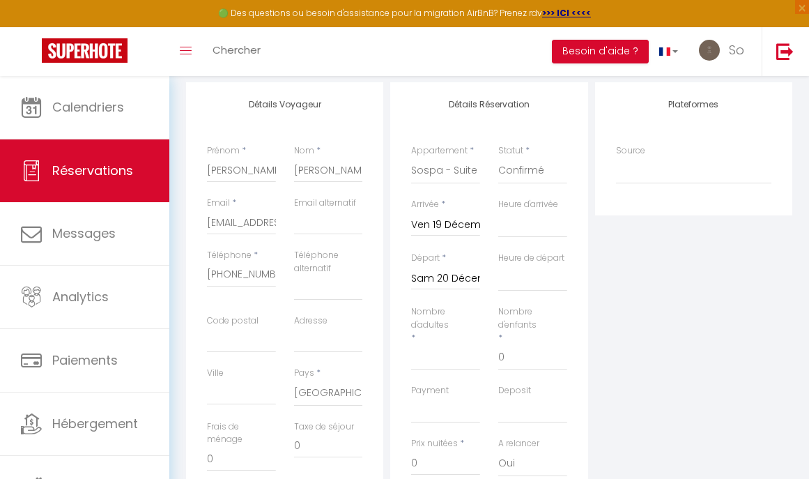
click at [445, 226] on input "Ven 19 Décembre 2025" at bounding box center [445, 225] width 69 height 18
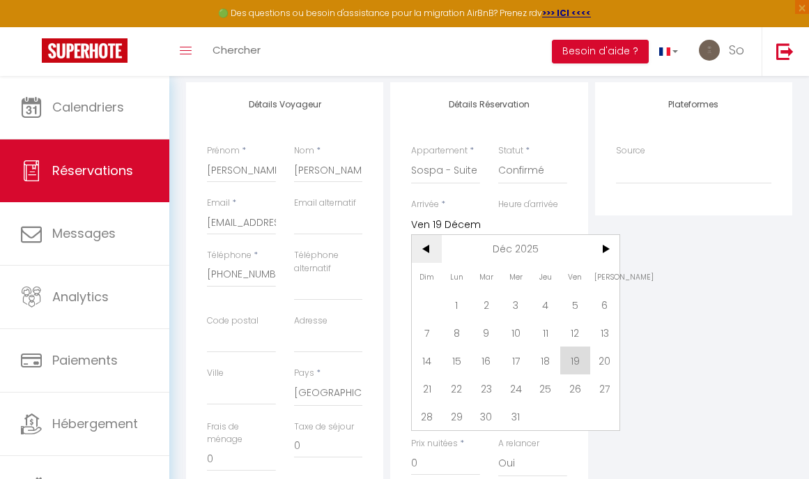
click at [424, 242] on span "<" at bounding box center [427, 249] width 30 height 28
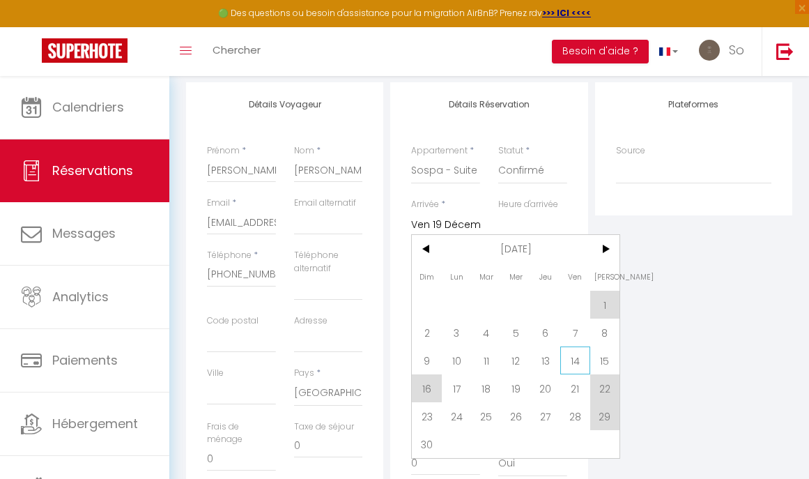
click at [575, 364] on span "14" at bounding box center [575, 360] width 30 height 28
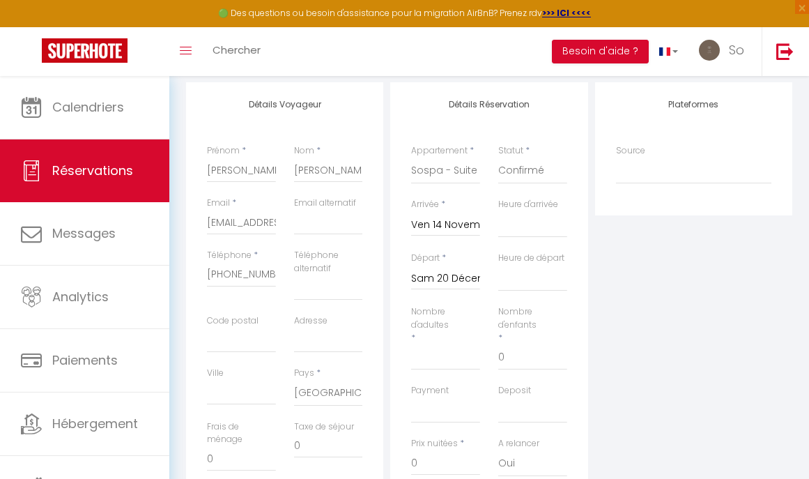
click at [449, 274] on input "Sam 20 Décembre 2025" at bounding box center [445, 279] width 69 height 18
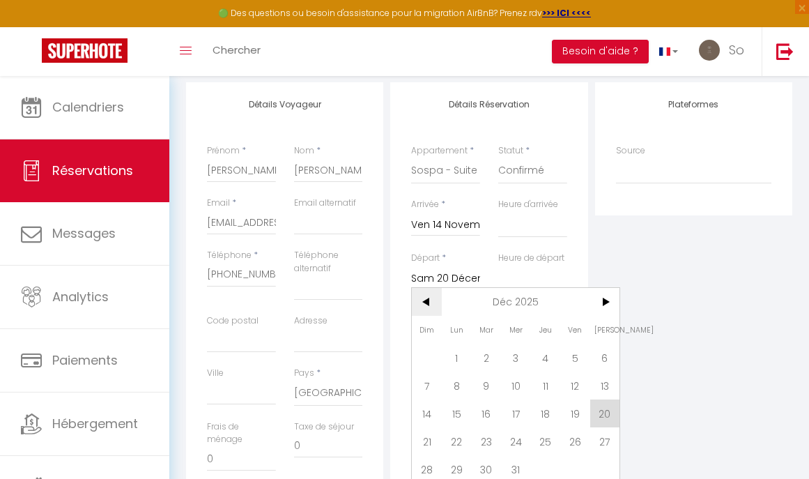
click at [424, 297] on span "<" at bounding box center [427, 302] width 30 height 28
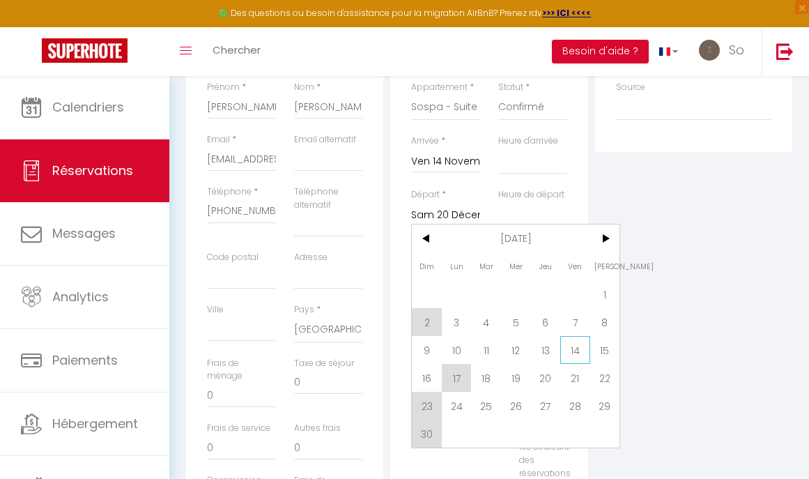
scroll to position [250, 0]
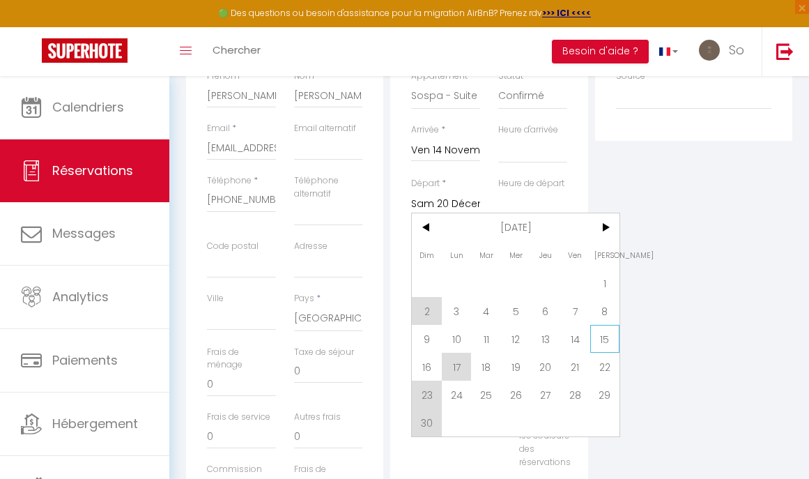
click at [597, 342] on span "15" at bounding box center [605, 339] width 30 height 28
click at [653, 334] on div "Plateformes Source Direct [DOMAIN_NAME] [DOMAIN_NAME] Chalet montagne Expedia G…" at bounding box center [693, 277] width 204 height 538
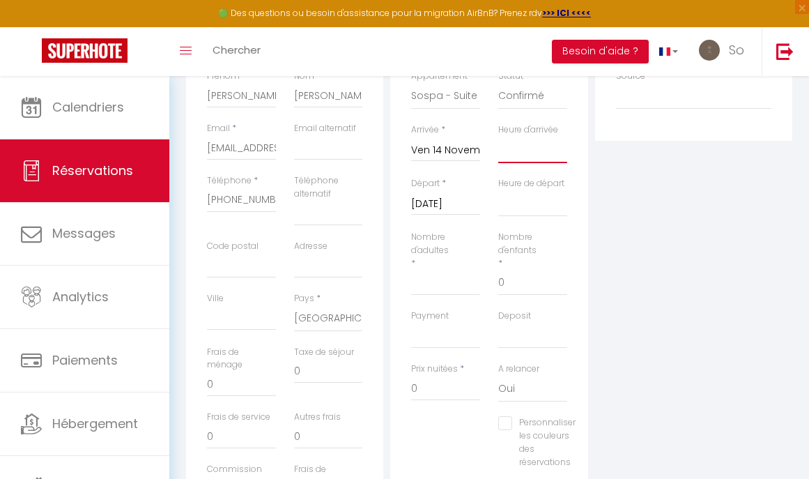
click at [528, 146] on select "00:00 00:30 01:00 01:30 02:00 02:30 03:00 03:30 04:00 04:30 05:00 05:30 06:00 0…" at bounding box center [532, 150] width 69 height 26
click at [530, 206] on select "00:00 00:30 01:00 01:30 02:00 02:30 03:00 03:30 04:00 04:30 05:00 05:30 06:00 0…" at bounding box center [532, 203] width 69 height 26
click at [456, 295] on div "Nombre d'adultes *" at bounding box center [445, 270] width 87 height 79
click at [449, 289] on input "Nombre d'adultes" at bounding box center [445, 282] width 69 height 25
click at [451, 330] on select "OK KO" at bounding box center [445, 335] width 69 height 26
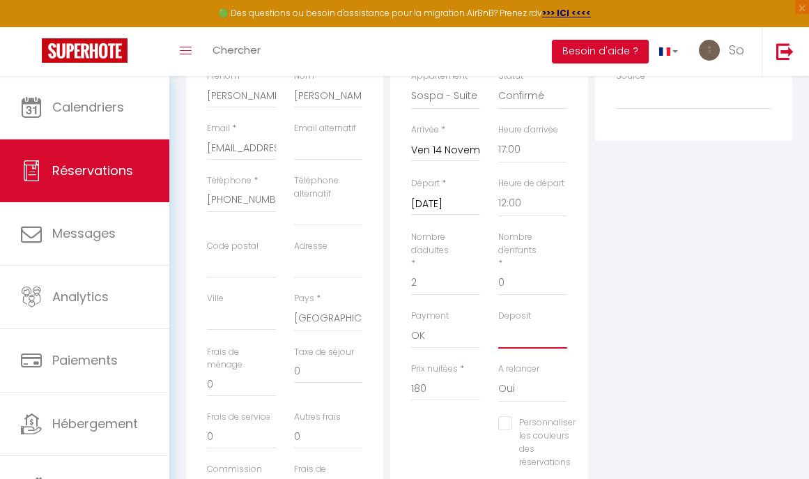
click at [509, 336] on select "OK KO" at bounding box center [532, 335] width 69 height 26
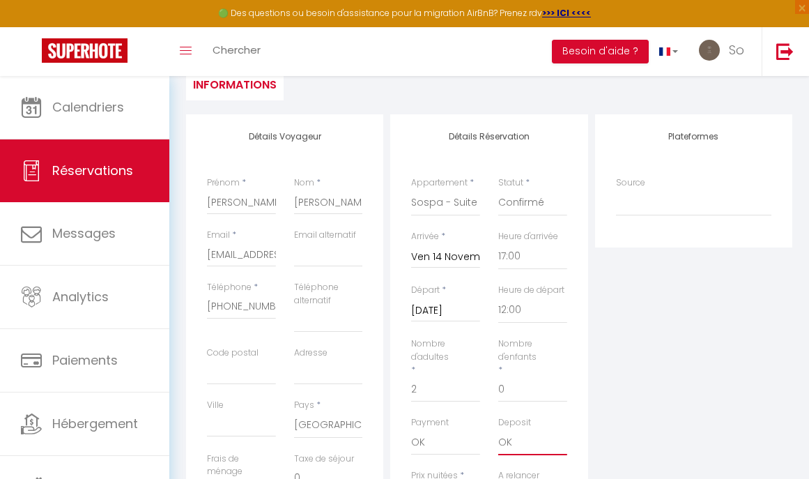
scroll to position [155, 0]
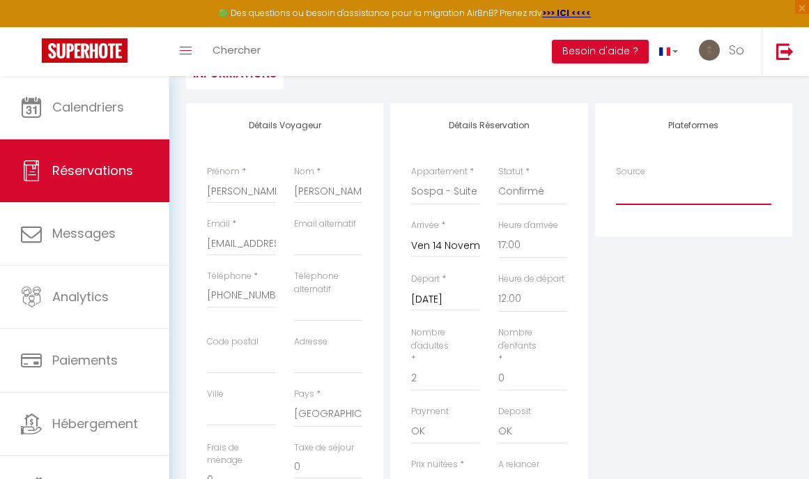
click at [637, 192] on select "Direct [DOMAIN_NAME] [DOMAIN_NAME] Chalet montagne Expedia Gite de [GEOGRAPHIC_…" at bounding box center [693, 191] width 155 height 26
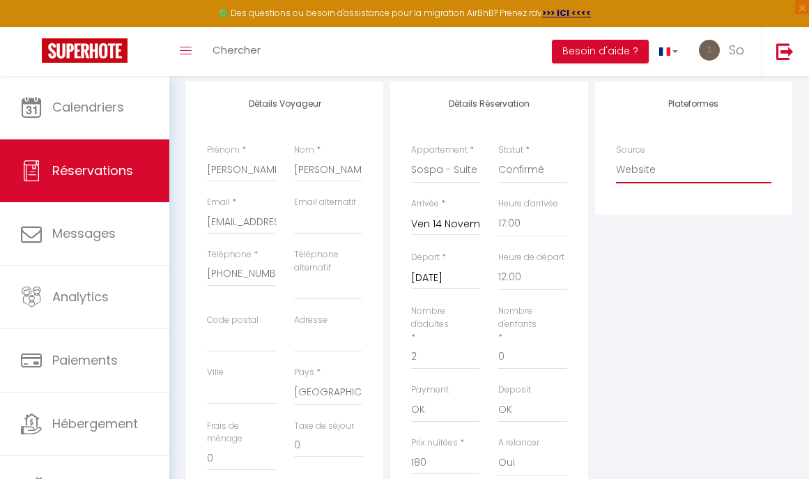
scroll to position [0, 0]
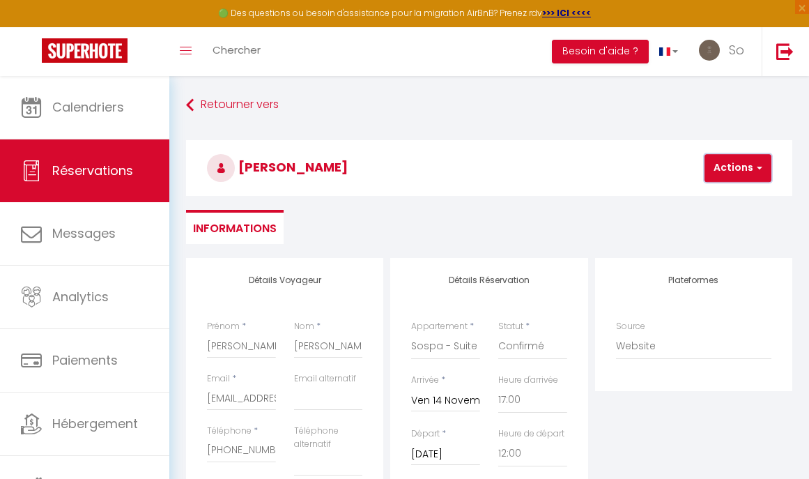
click at [735, 158] on button "Actions" at bounding box center [737, 168] width 67 height 28
click at [726, 187] on ul "Enregistrer" at bounding box center [749, 198] width 111 height 26
click at [724, 176] on button "Actions" at bounding box center [737, 168] width 67 height 28
click at [722, 194] on link "Enregistrer" at bounding box center [750, 198] width 110 height 18
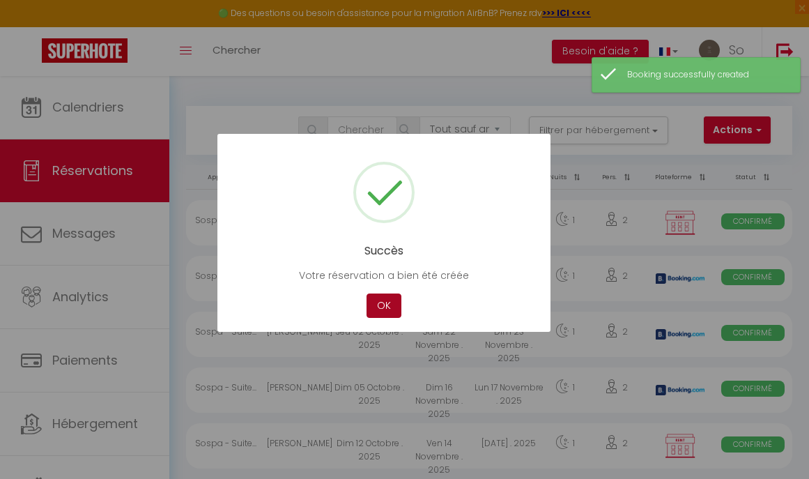
click at [374, 301] on button "OK" at bounding box center [383, 305] width 35 height 24
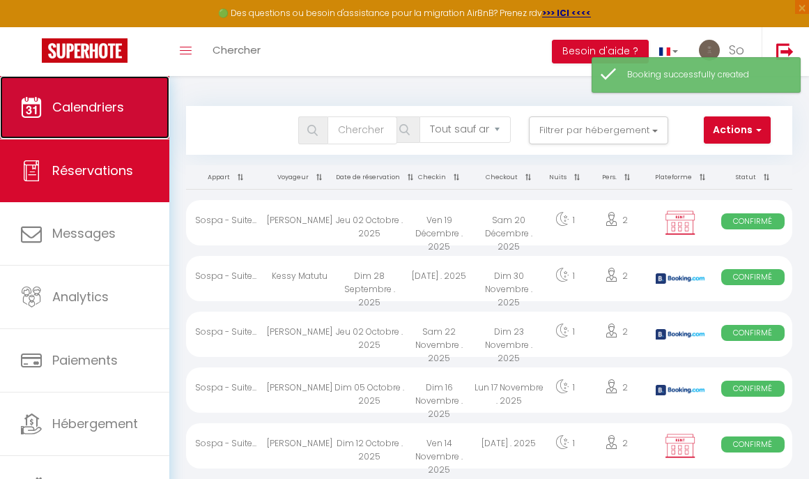
click at [150, 118] on link "Calendriers" at bounding box center [84, 107] width 169 height 63
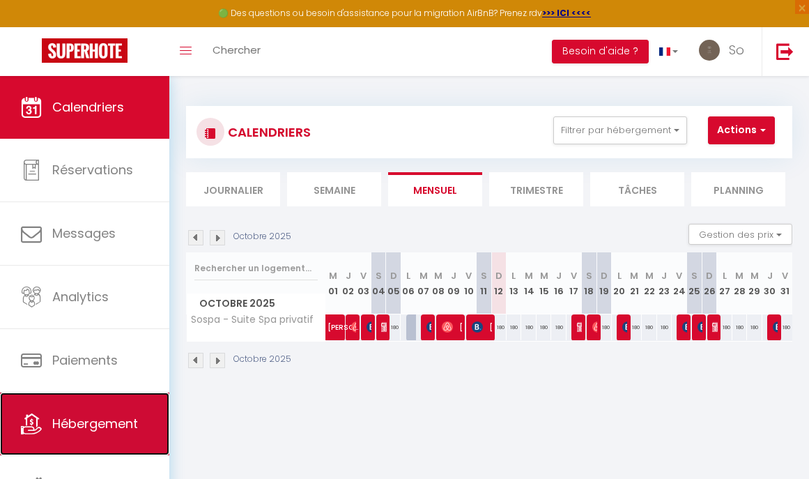
click at [79, 410] on link "Hébergement" at bounding box center [84, 423] width 169 height 63
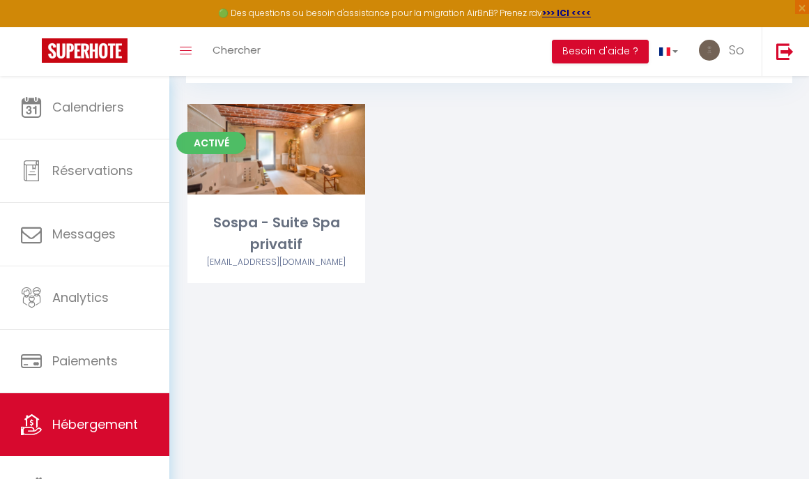
scroll to position [76, 0]
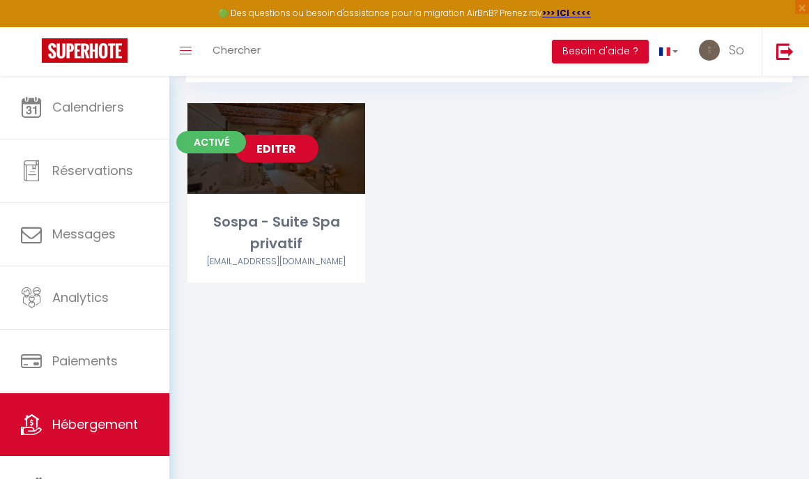
click at [276, 229] on div "Sospa - Suite Spa privatif" at bounding box center [276, 233] width 178 height 44
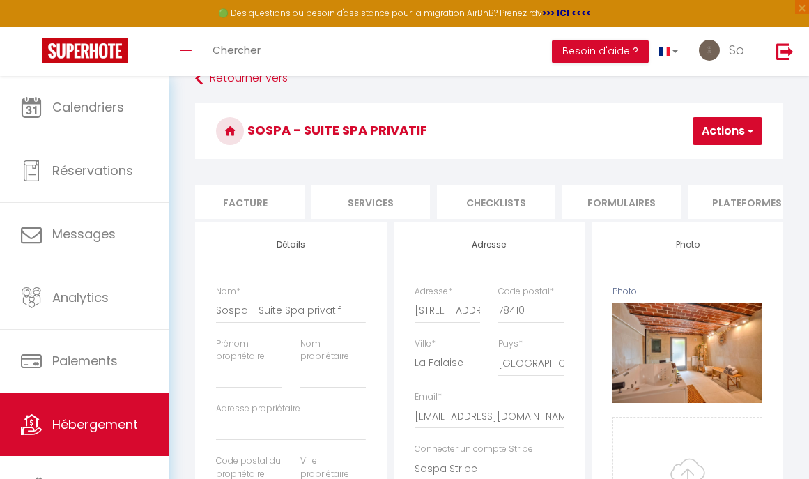
scroll to position [0, 261]
click at [722, 190] on li "Plateformes" at bounding box center [746, 202] width 118 height 34
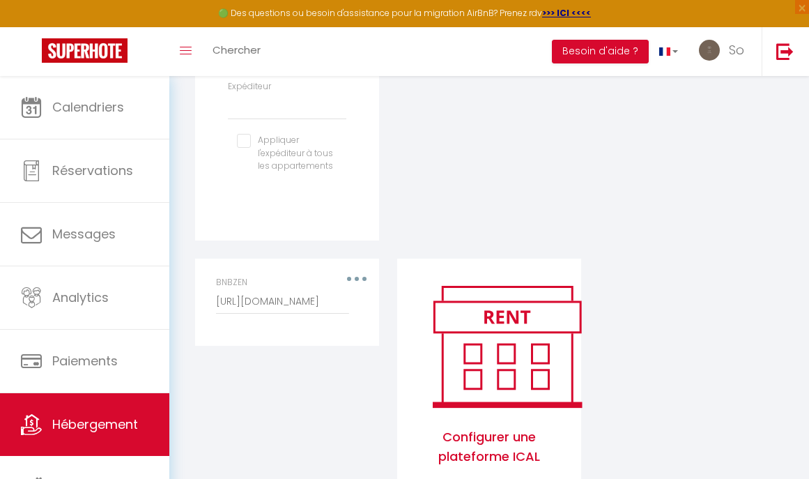
scroll to position [616, 0]
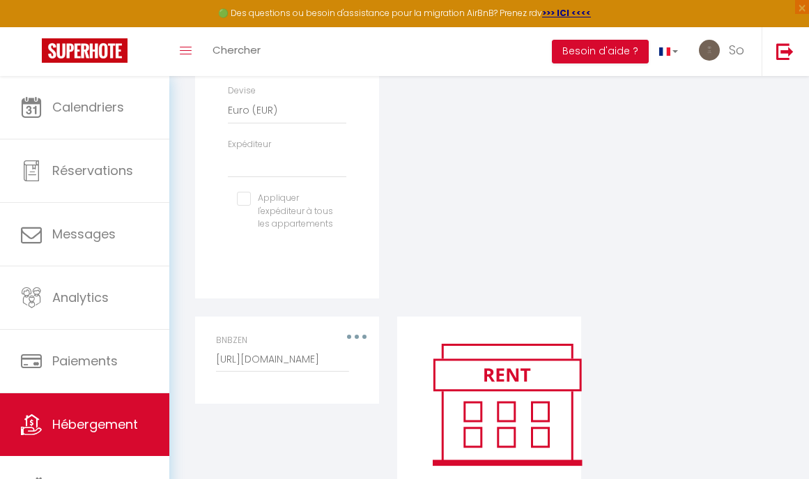
click at [357, 336] on div "BNBZEN [URL][DOMAIN_NAME]" at bounding box center [287, 353] width 142 height 38
click at [614, 52] on button "Besoin d'aide ?" at bounding box center [600, 52] width 97 height 24
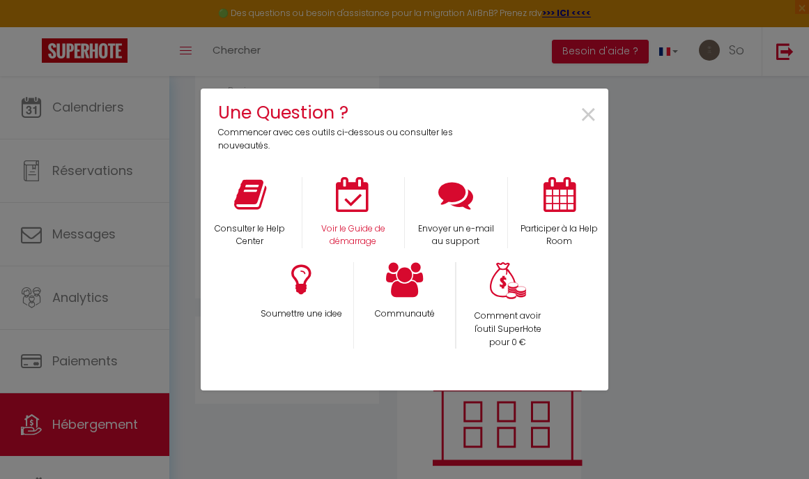
click at [336, 215] on div "Voir le Guide de démarrage" at bounding box center [353, 213] width 103 height 72
click at [336, 206] on icon at bounding box center [353, 194] width 35 height 35
click at [594, 114] on span "×" at bounding box center [588, 115] width 19 height 44
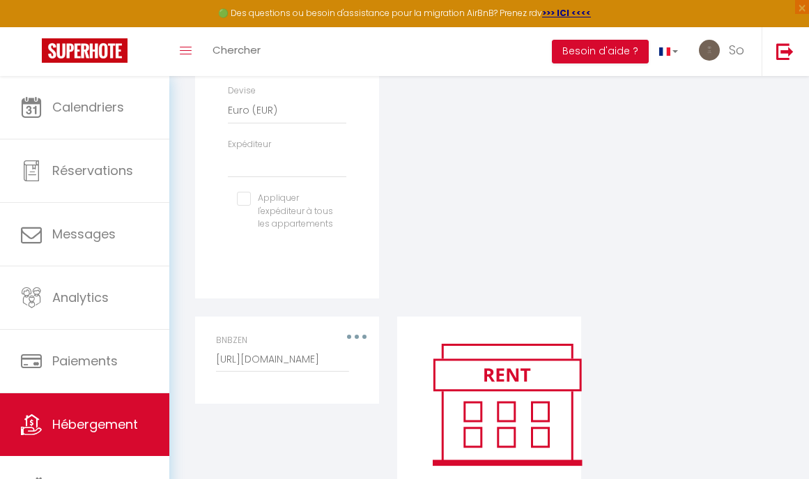
click at [354, 334] on div "BNBZEN [URL][DOMAIN_NAME]" at bounding box center [287, 353] width 142 height 38
click at [356, 341] on div "BNBZEN [URL][DOMAIN_NAME]" at bounding box center [287, 353] width 142 height 38
click at [352, 336] on div "BNBZEN [URL][DOMAIN_NAME]" at bounding box center [287, 353] width 142 height 38
click at [353, 336] on div "BNBZEN [URL][DOMAIN_NAME]" at bounding box center [287, 353] width 142 height 38
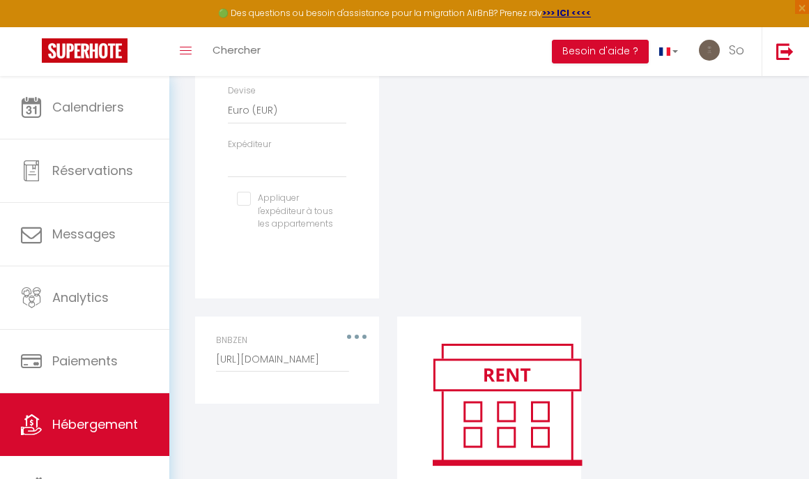
click at [353, 336] on div "BNBZEN [URL][DOMAIN_NAME]" at bounding box center [287, 353] width 142 height 38
click at [375, 338] on button "button" at bounding box center [357, 336] width 37 height 26
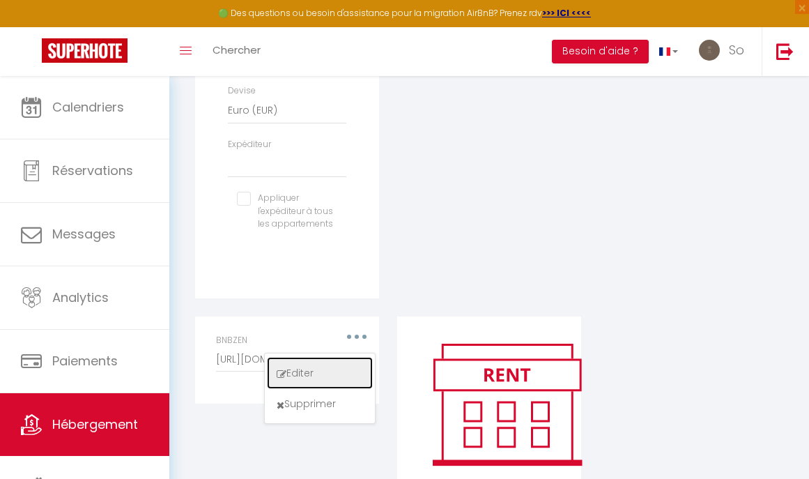
click at [336, 372] on button "Editer" at bounding box center [319, 372] width 103 height 29
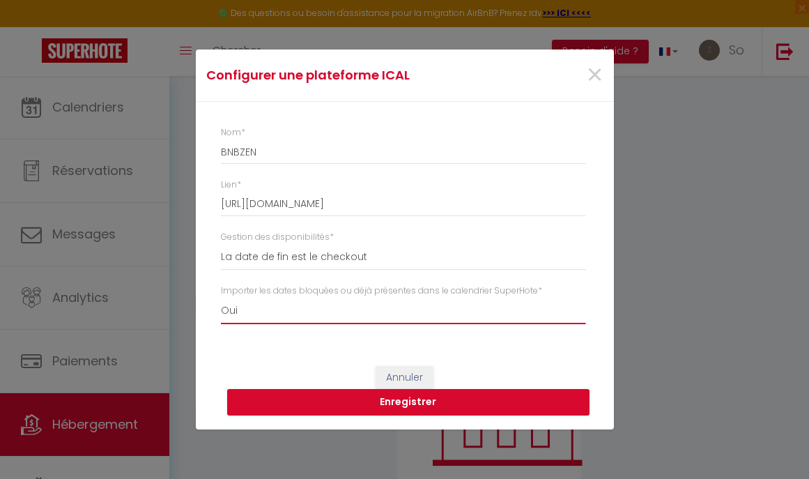
click at [329, 311] on select "Oui Non" at bounding box center [403, 310] width 364 height 26
click at [347, 404] on button "Enregistrer" at bounding box center [408, 402] width 362 height 26
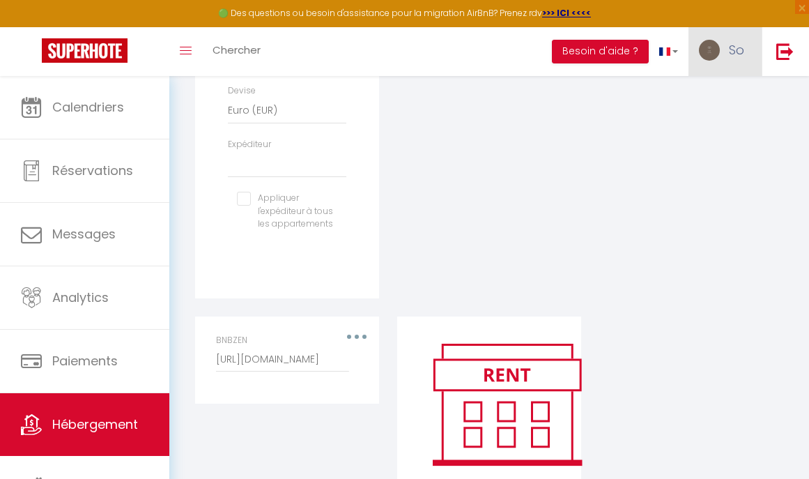
click at [732, 39] on link "So" at bounding box center [724, 51] width 73 height 49
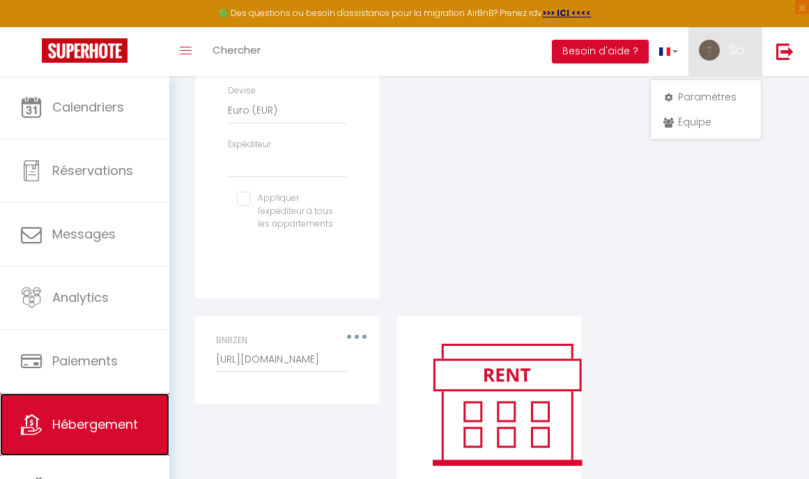
click at [109, 404] on link "Hébergement" at bounding box center [84, 424] width 169 height 63
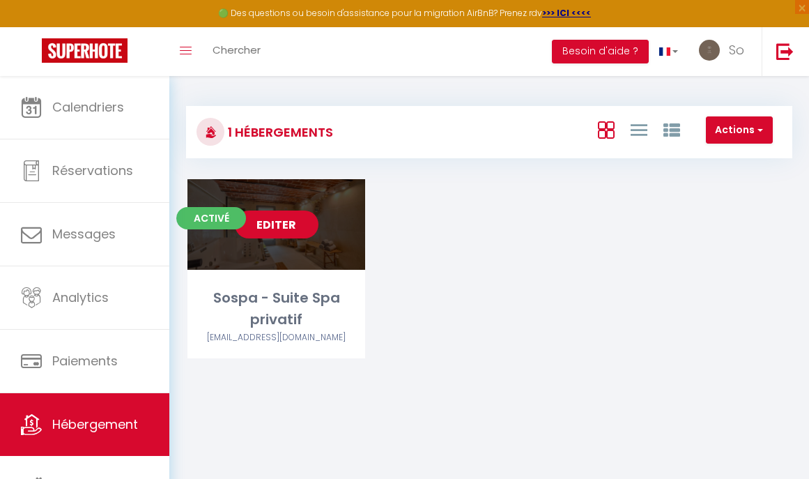
click at [279, 229] on link "Editer" at bounding box center [277, 224] width 84 height 28
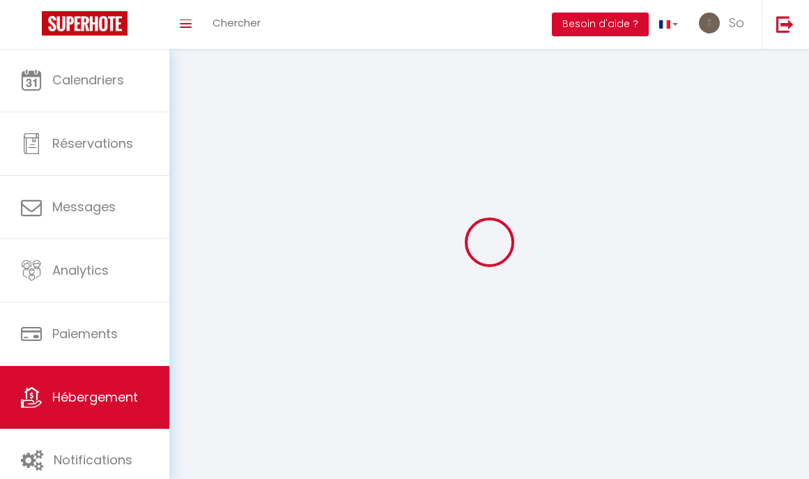
click at [281, 233] on div at bounding box center [489, 241] width 606 height 353
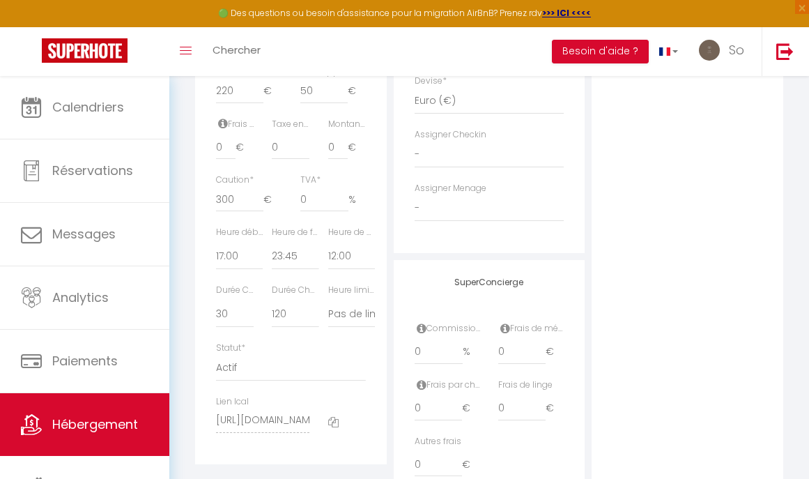
scroll to position [745, 0]
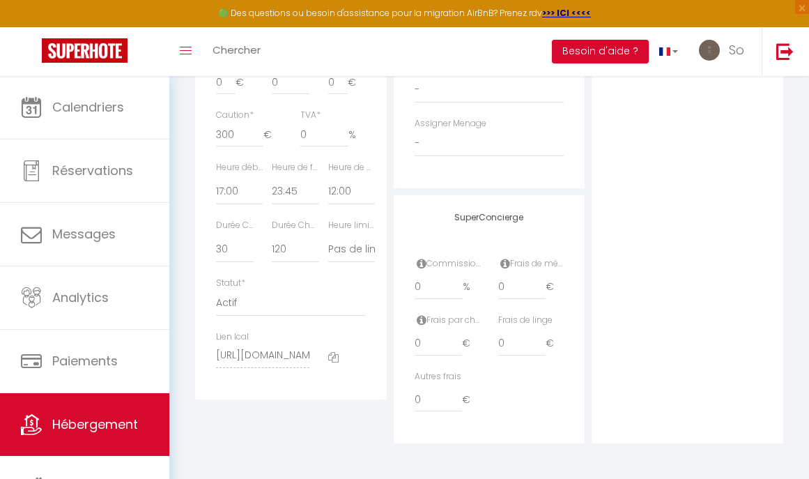
click at [331, 362] on icon at bounding box center [333, 357] width 10 height 10
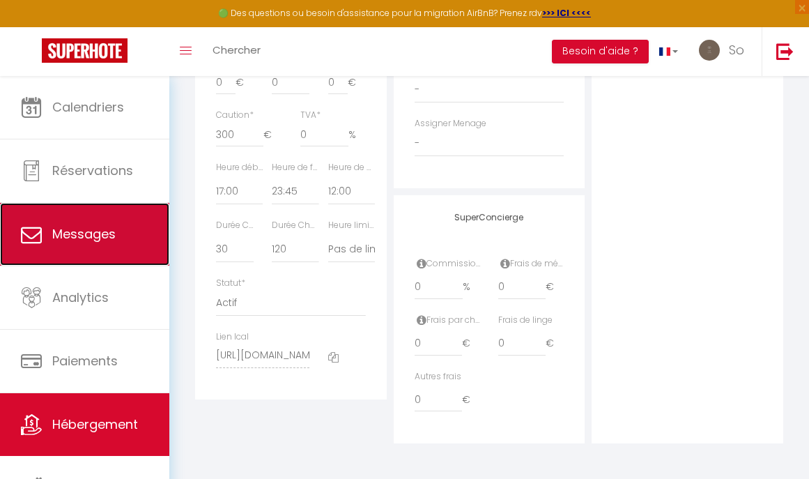
click at [84, 263] on link "Messages" at bounding box center [84, 234] width 169 height 63
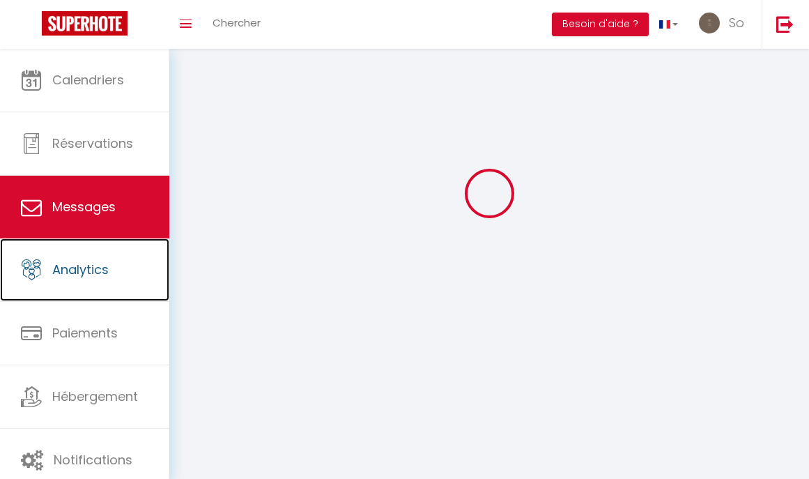
click at [84, 263] on span "Analytics" at bounding box center [80, 269] width 56 height 17
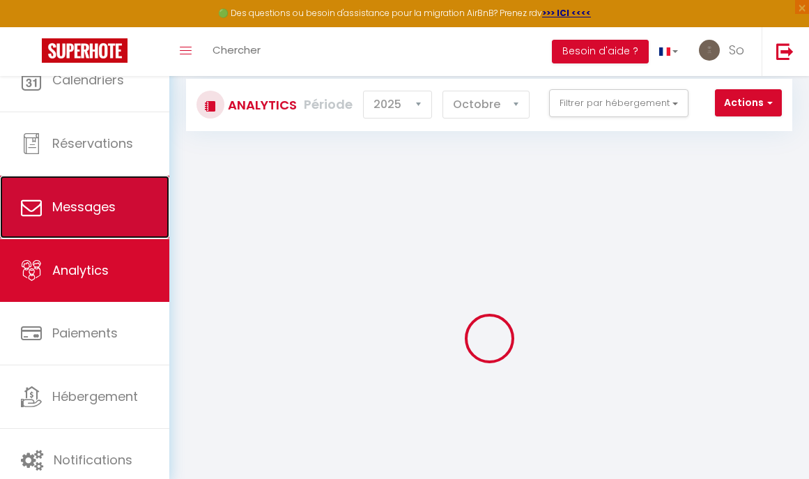
click at [60, 210] on link "Messages" at bounding box center [84, 207] width 169 height 63
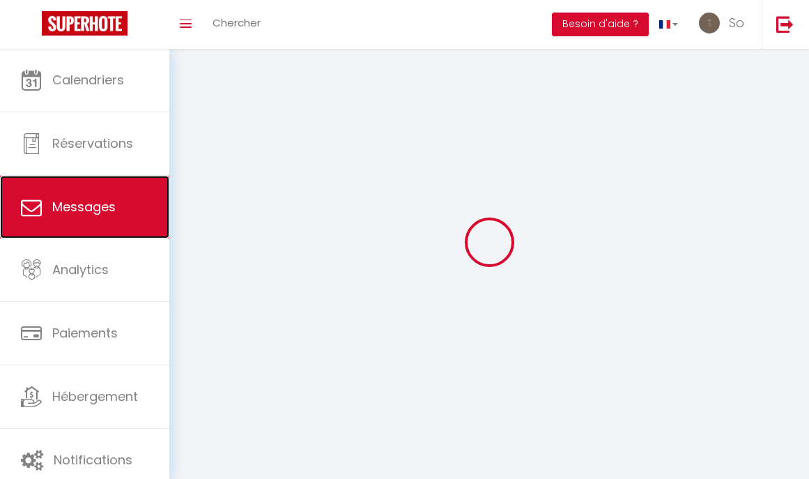
click at [46, 234] on link "Messages" at bounding box center [84, 207] width 169 height 63
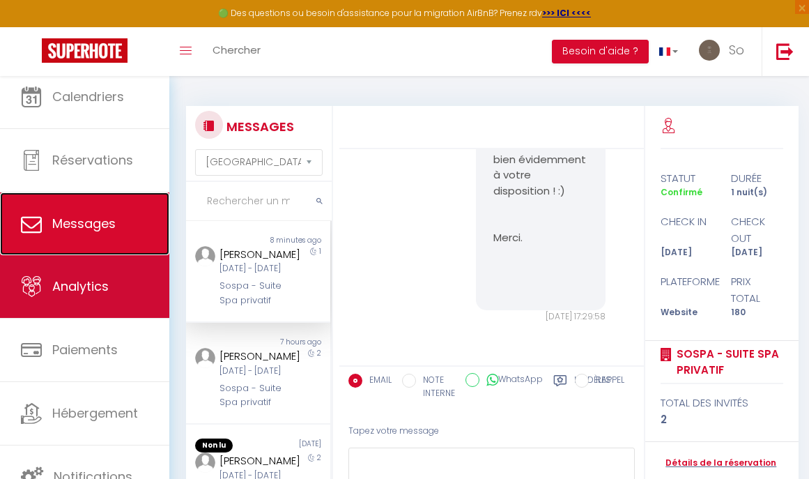
scroll to position [89, 0]
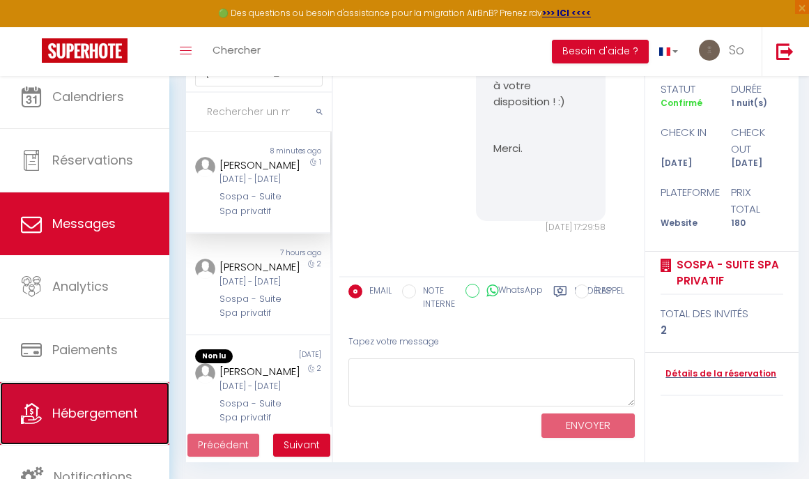
click at [77, 430] on link "Hébergement" at bounding box center [84, 413] width 169 height 63
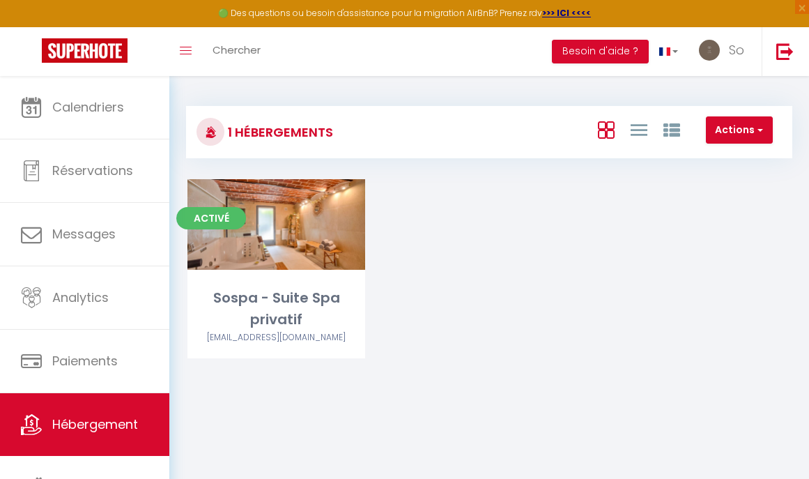
scroll to position [10, 0]
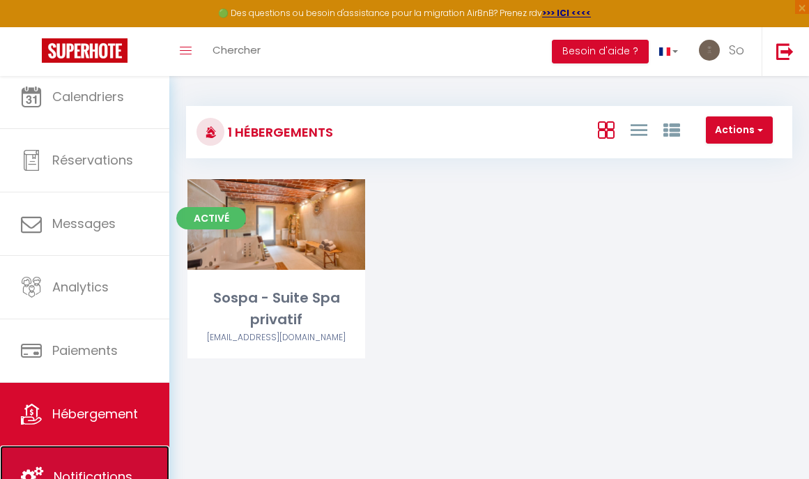
click at [64, 447] on link "Notifications" at bounding box center [84, 476] width 169 height 63
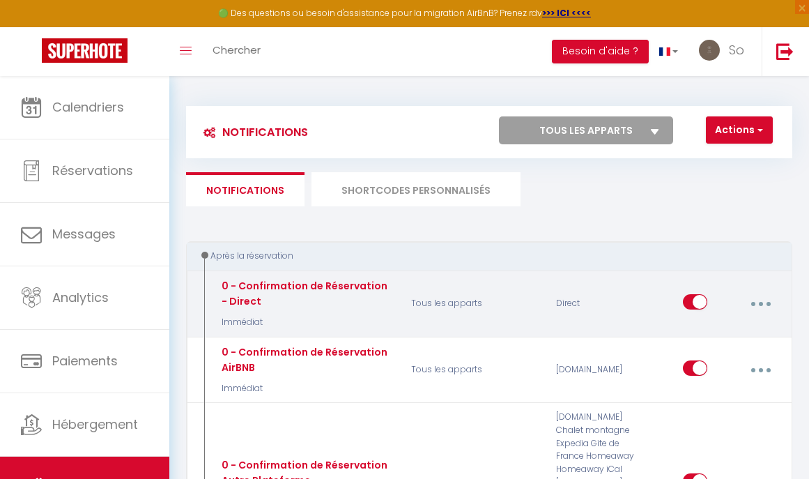
scroll to position [68, 0]
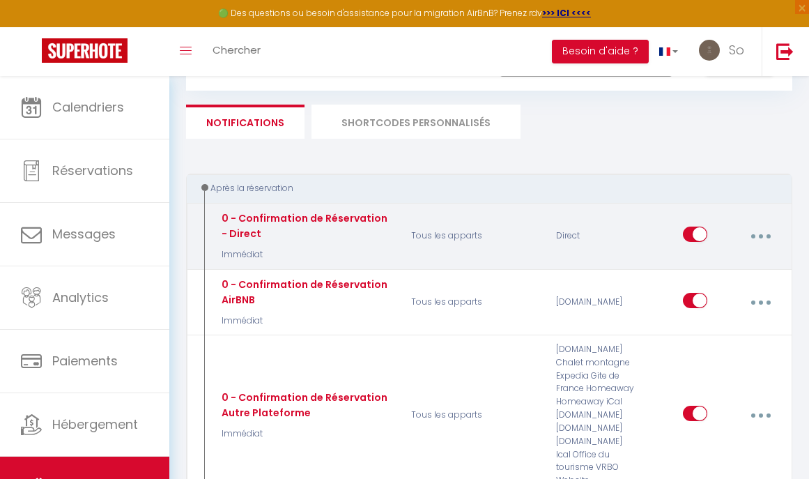
click at [757, 240] on button "button" at bounding box center [760, 236] width 37 height 26
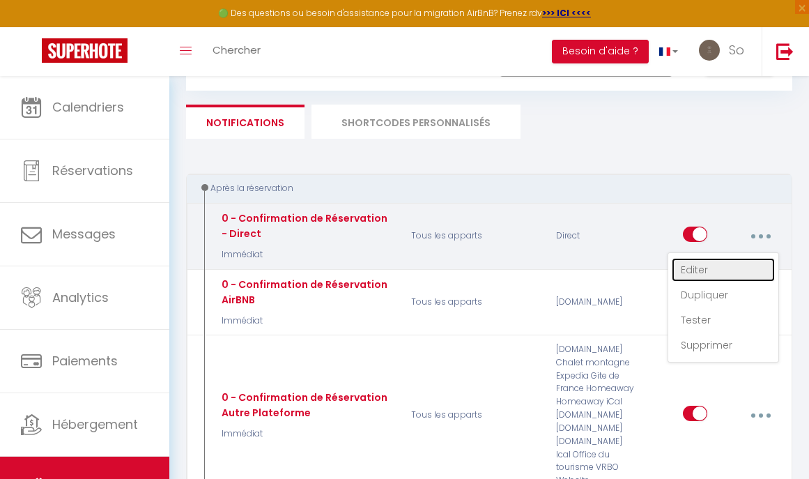
click at [732, 274] on link "Editer" at bounding box center [723, 270] width 103 height 24
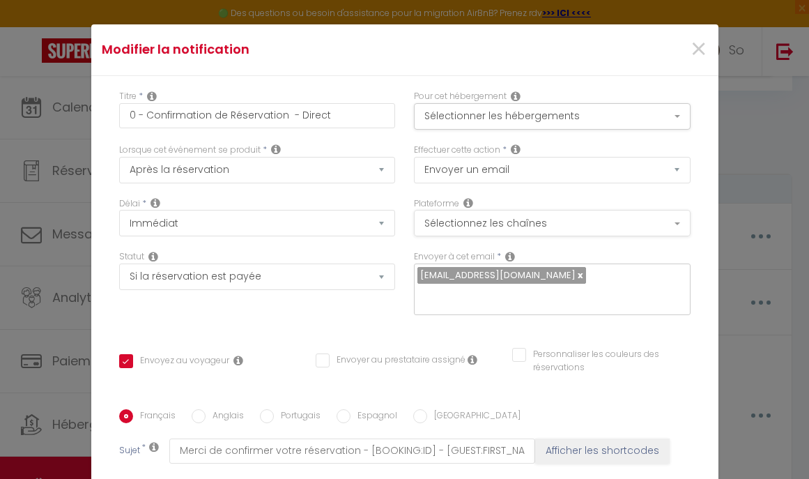
scroll to position [0, 0]
click at [486, 222] on button "Sélectionnez les chaînes" at bounding box center [552, 223] width 277 height 26
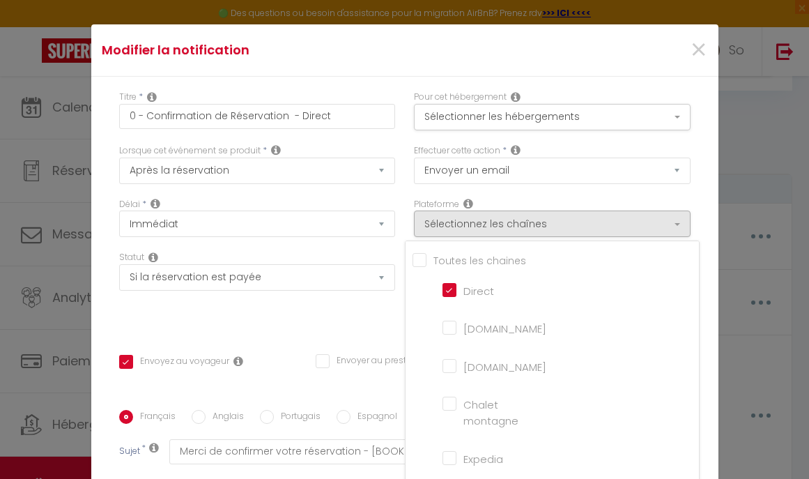
click at [749, 193] on div "Modifier la notification × Titre * 0 - Confirmation de Réservation - Direct Pou…" at bounding box center [404, 239] width 809 height 479
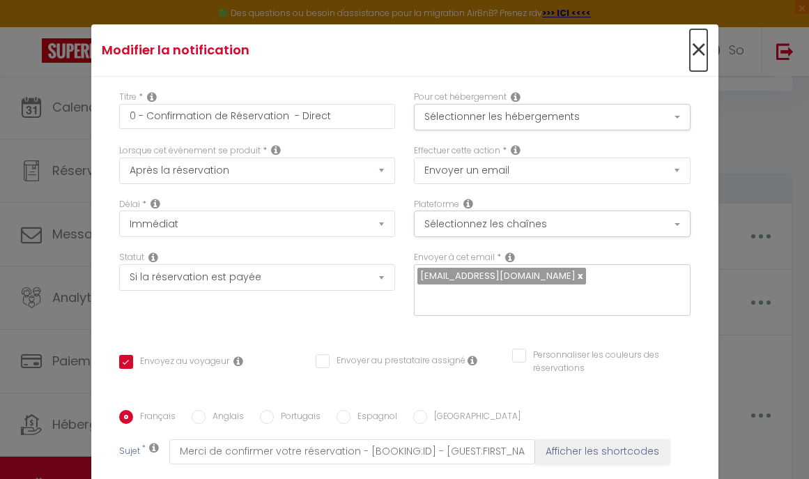
click at [694, 55] on span "×" at bounding box center [698, 50] width 17 height 42
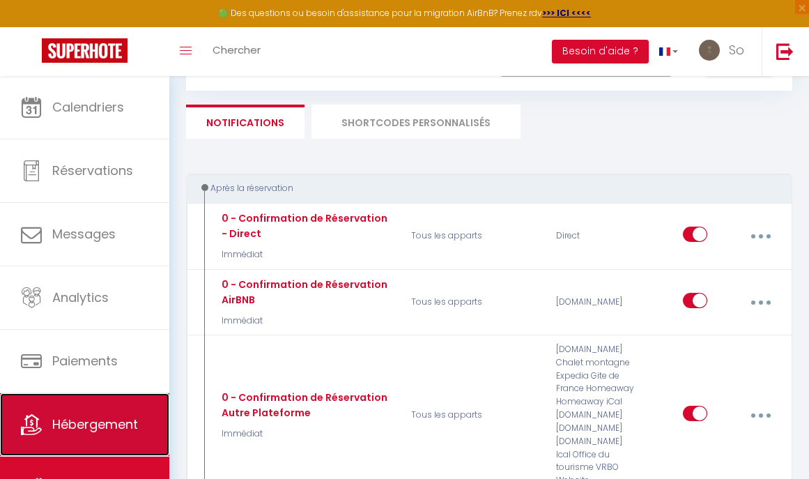
click at [89, 410] on link "Hébergement" at bounding box center [84, 424] width 169 height 63
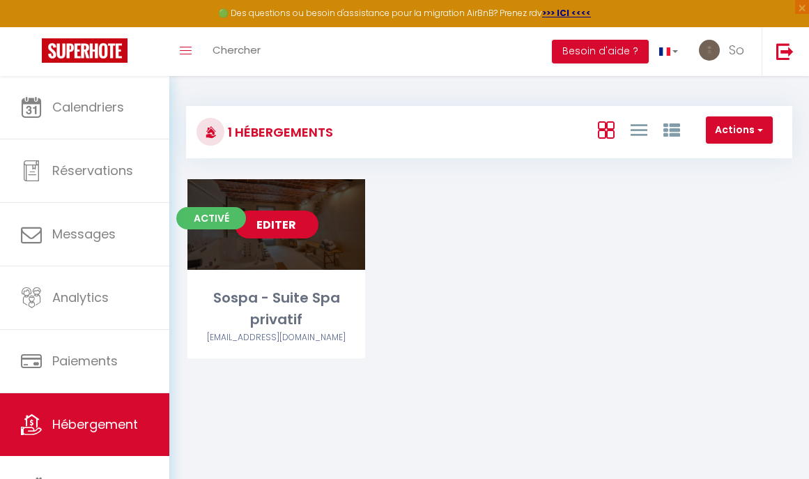
click at [286, 312] on div "Sospa - Suite Spa privatif" at bounding box center [276, 309] width 178 height 44
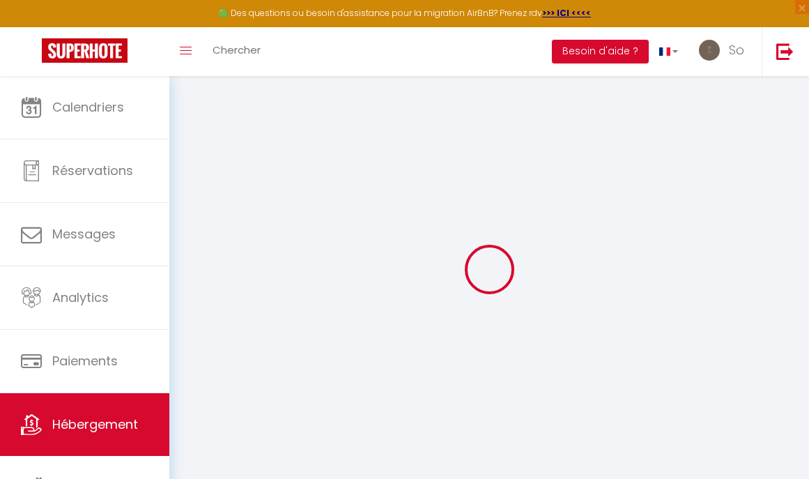
scroll to position [76, 0]
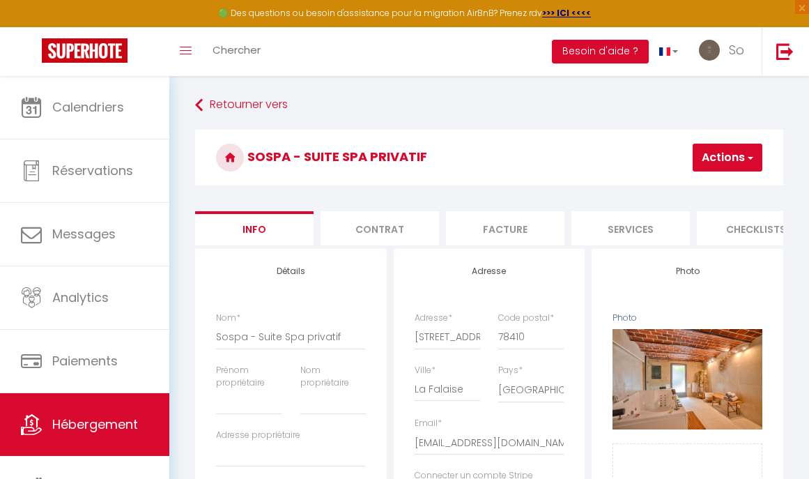
click at [396, 228] on li "Contrat" at bounding box center [379, 228] width 118 height 34
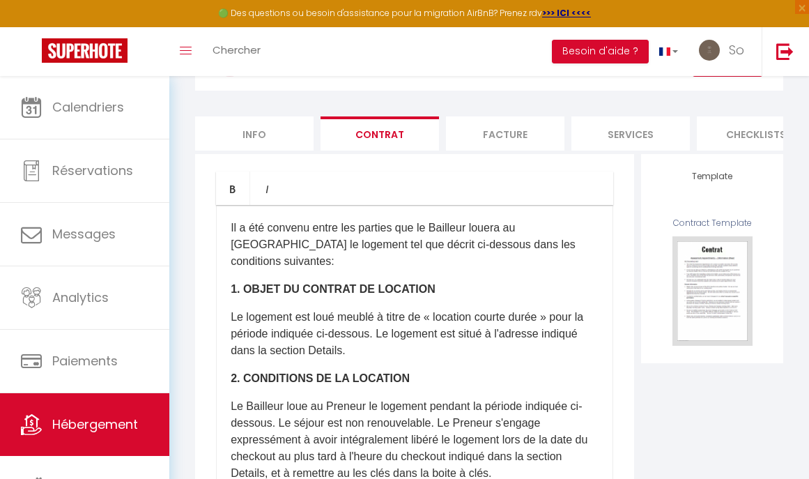
scroll to position [22, 0]
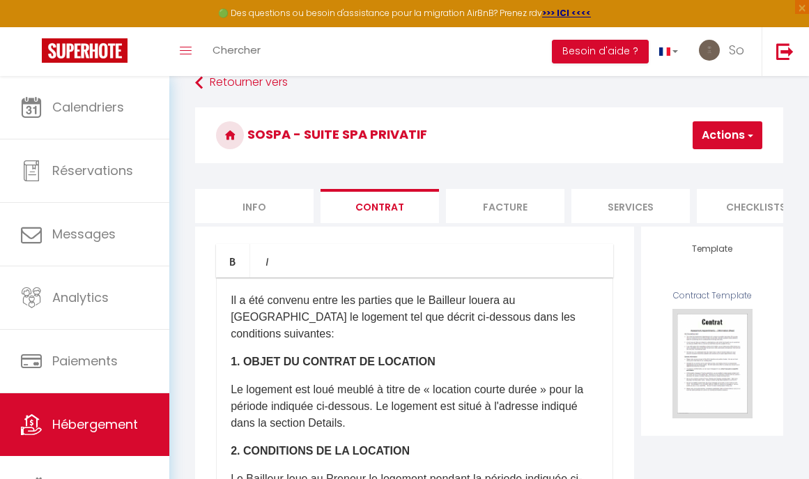
click at [497, 206] on li "Facture" at bounding box center [505, 206] width 118 height 34
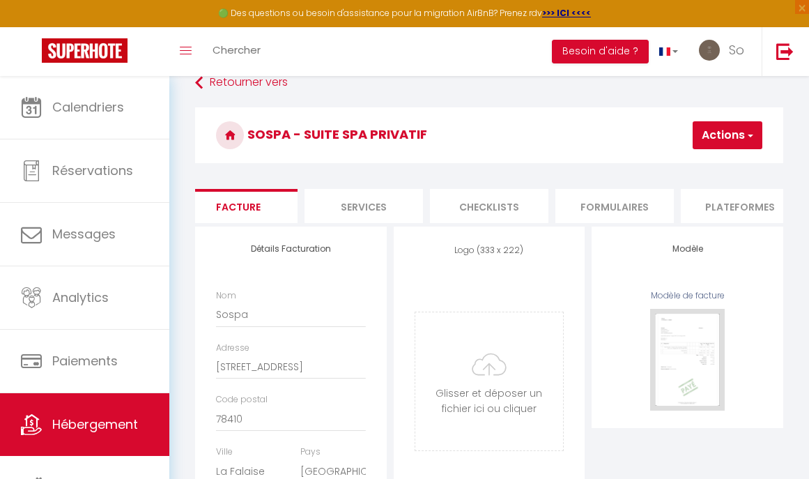
scroll to position [0, 288]
click at [688, 206] on li "Plateformes" at bounding box center [718, 206] width 118 height 34
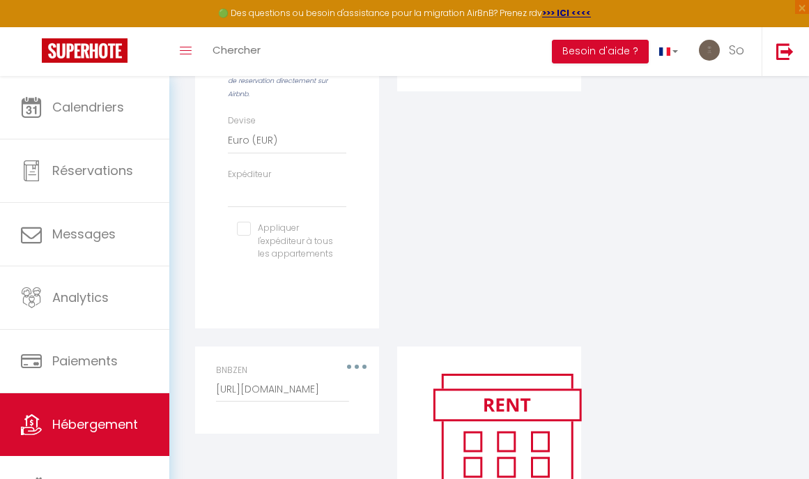
scroll to position [718, 0]
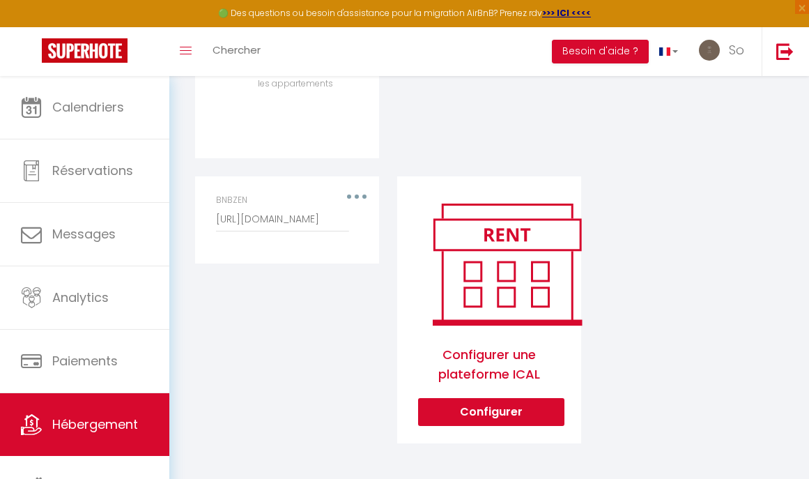
click at [324, 307] on div "Editer Supprimer BNBZEN [URL][DOMAIN_NAME]" at bounding box center [287, 319] width 202 height 286
drag, startPoint x: 237, startPoint y: 320, endPoint x: 245, endPoint y: 321, distance: 7.8
click at [245, 321] on div "Editer Supprimer BNBZEN [URL][DOMAIN_NAME]" at bounding box center [287, 319] width 202 height 286
click at [356, 194] on div "BNBZEN [URL][DOMAIN_NAME]" at bounding box center [287, 213] width 142 height 38
click at [279, 222] on input "[URL][DOMAIN_NAME]" at bounding box center [282, 219] width 133 height 25
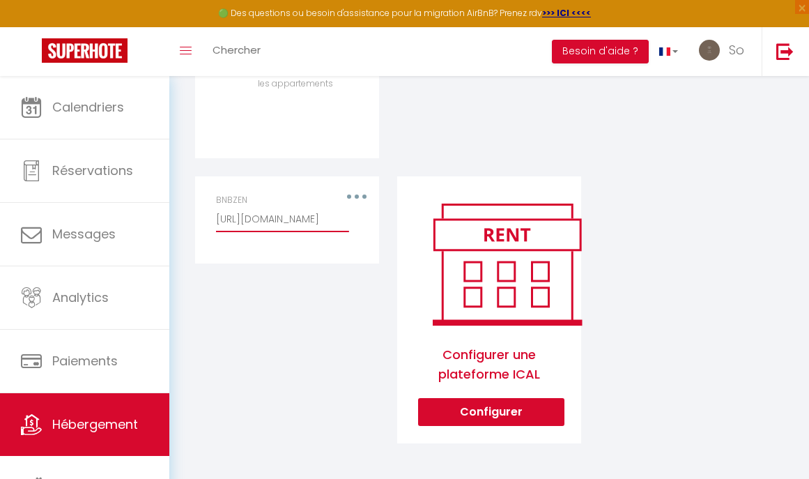
click at [279, 222] on input "[URL][DOMAIN_NAME]" at bounding box center [282, 219] width 133 height 25
click at [295, 304] on div "Editer Supprimer BNBZEN [URL][DOMAIN_NAME]" at bounding box center [287, 319] width 202 height 286
click at [357, 194] on div "BNBZEN [URL][DOMAIN_NAME]" at bounding box center [287, 213] width 142 height 38
click at [355, 203] on div "BNBZEN [URL][DOMAIN_NAME]" at bounding box center [287, 213] width 142 height 38
